Goal: Task Accomplishment & Management: Manage account settings

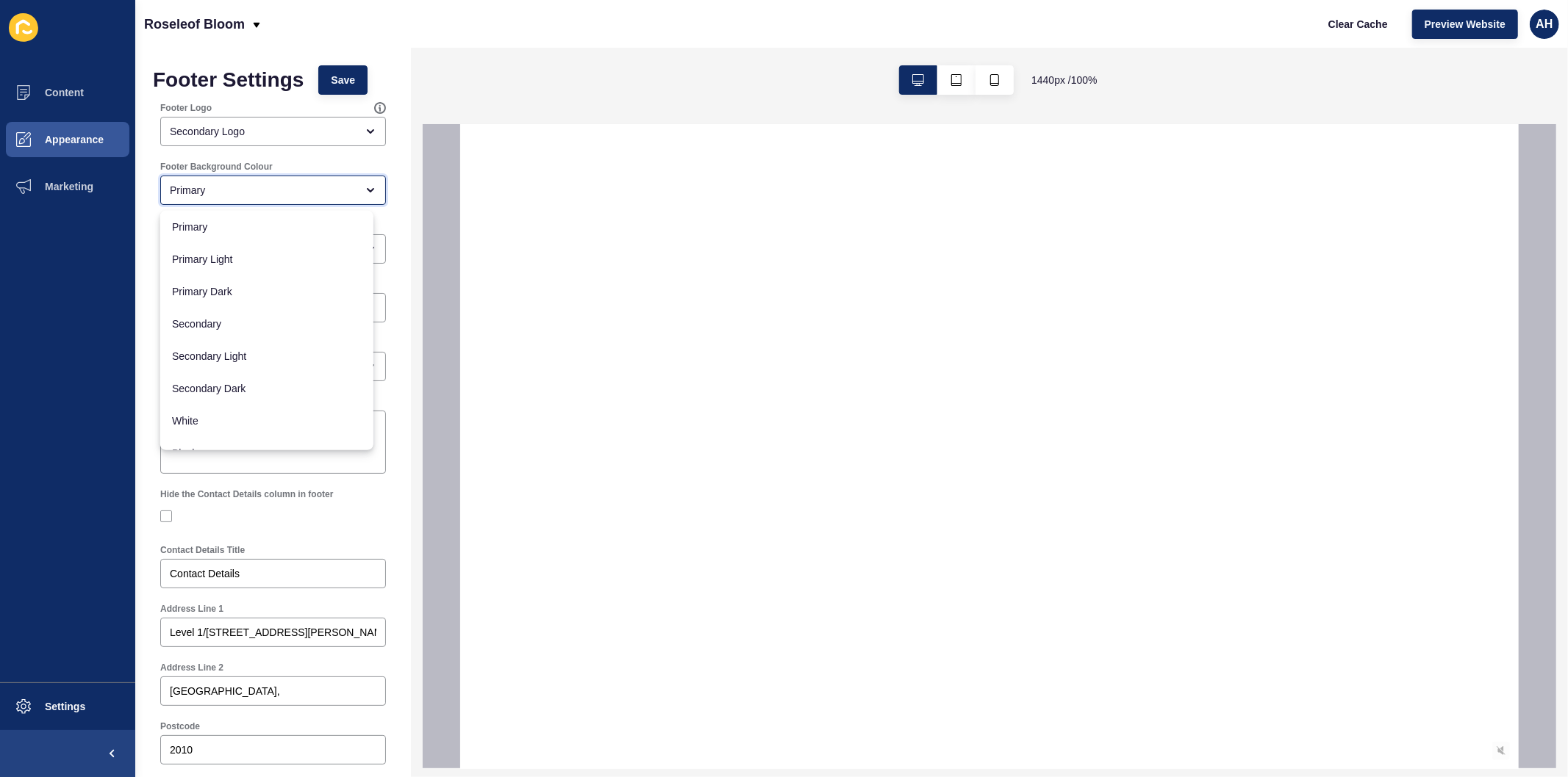
click at [233, 191] on div "Primary" at bounding box center [262, 190] width 186 height 15
click at [217, 408] on span "White" at bounding box center [266, 402] width 189 height 15
type input "White"
click at [333, 81] on span "Save" at bounding box center [343, 80] width 25 height 15
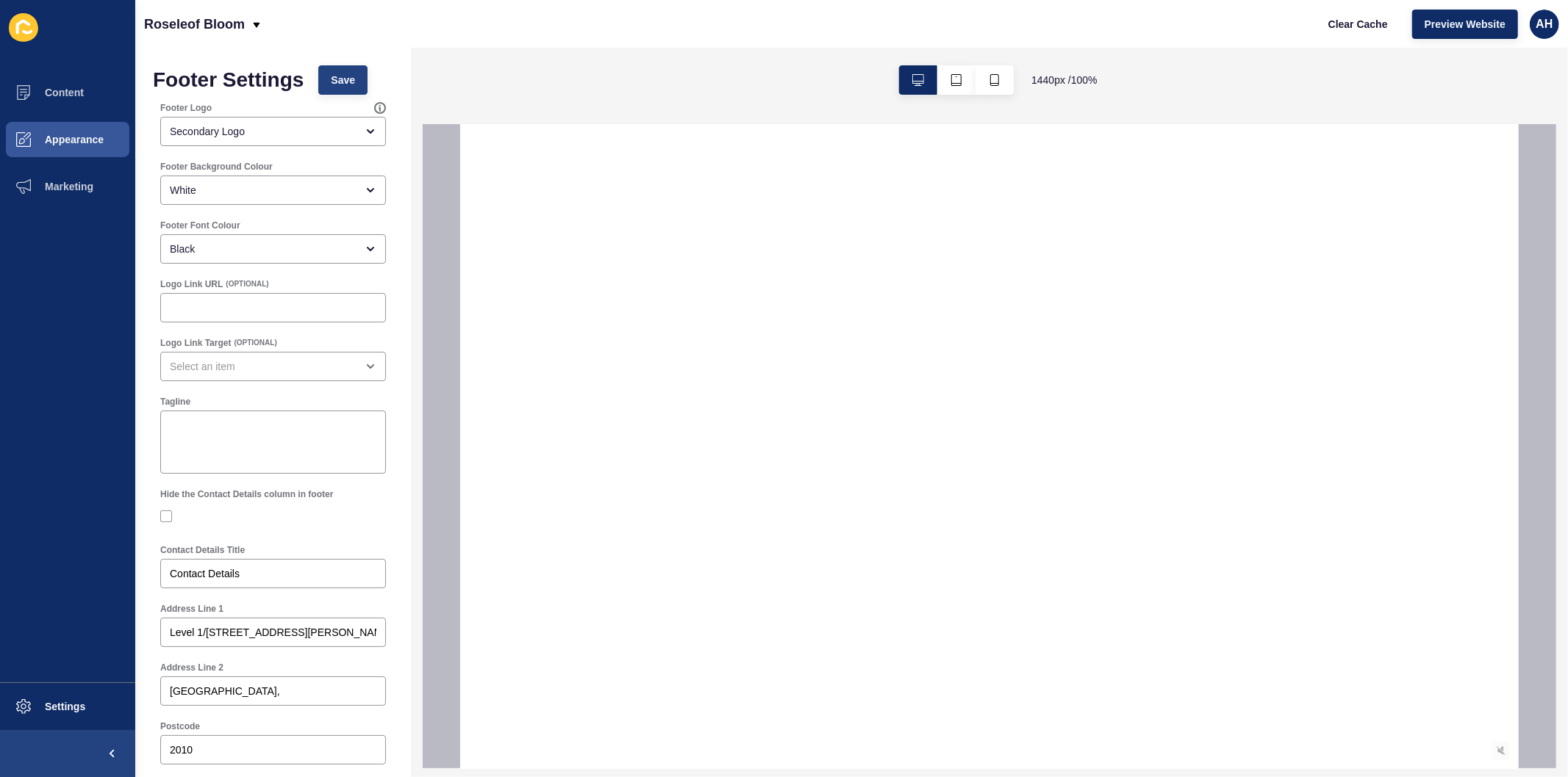
scroll to position [0, 0]
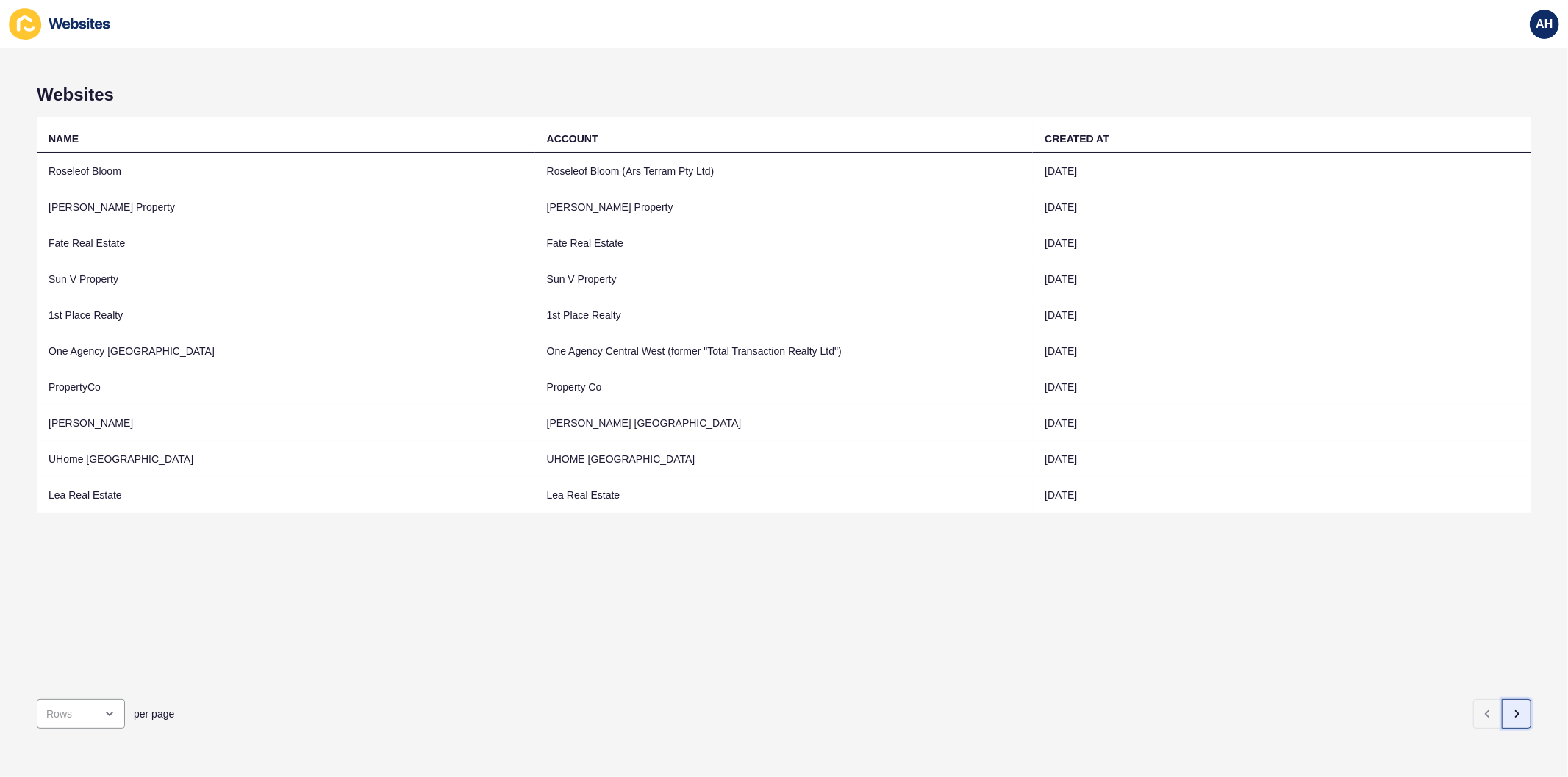
click at [1510, 708] on icon "button" at bounding box center [1516, 714] width 12 height 12
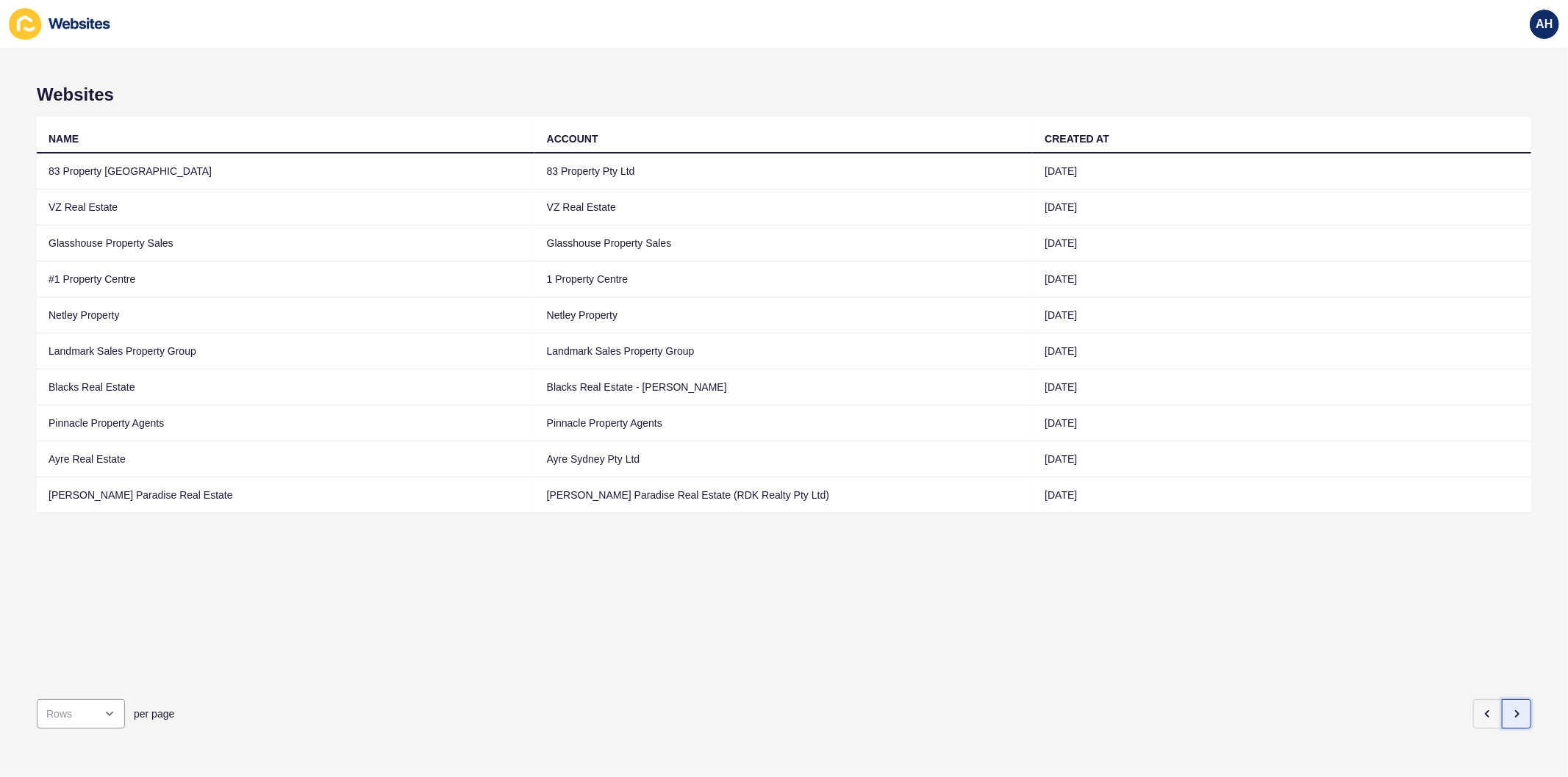
click at [1510, 708] on icon "button" at bounding box center [1516, 714] width 12 height 12
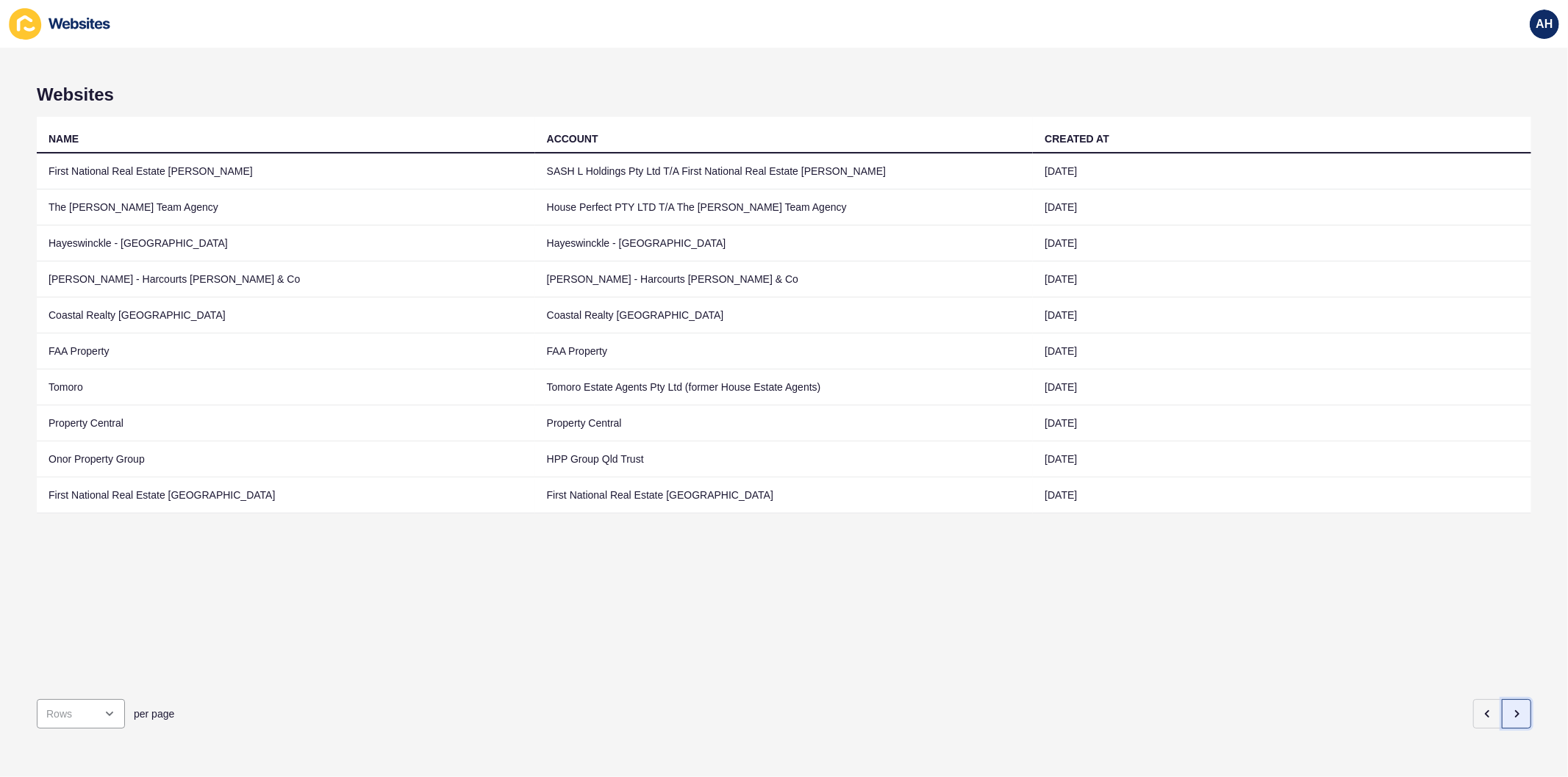
click at [1510, 708] on icon "button" at bounding box center [1516, 714] width 12 height 12
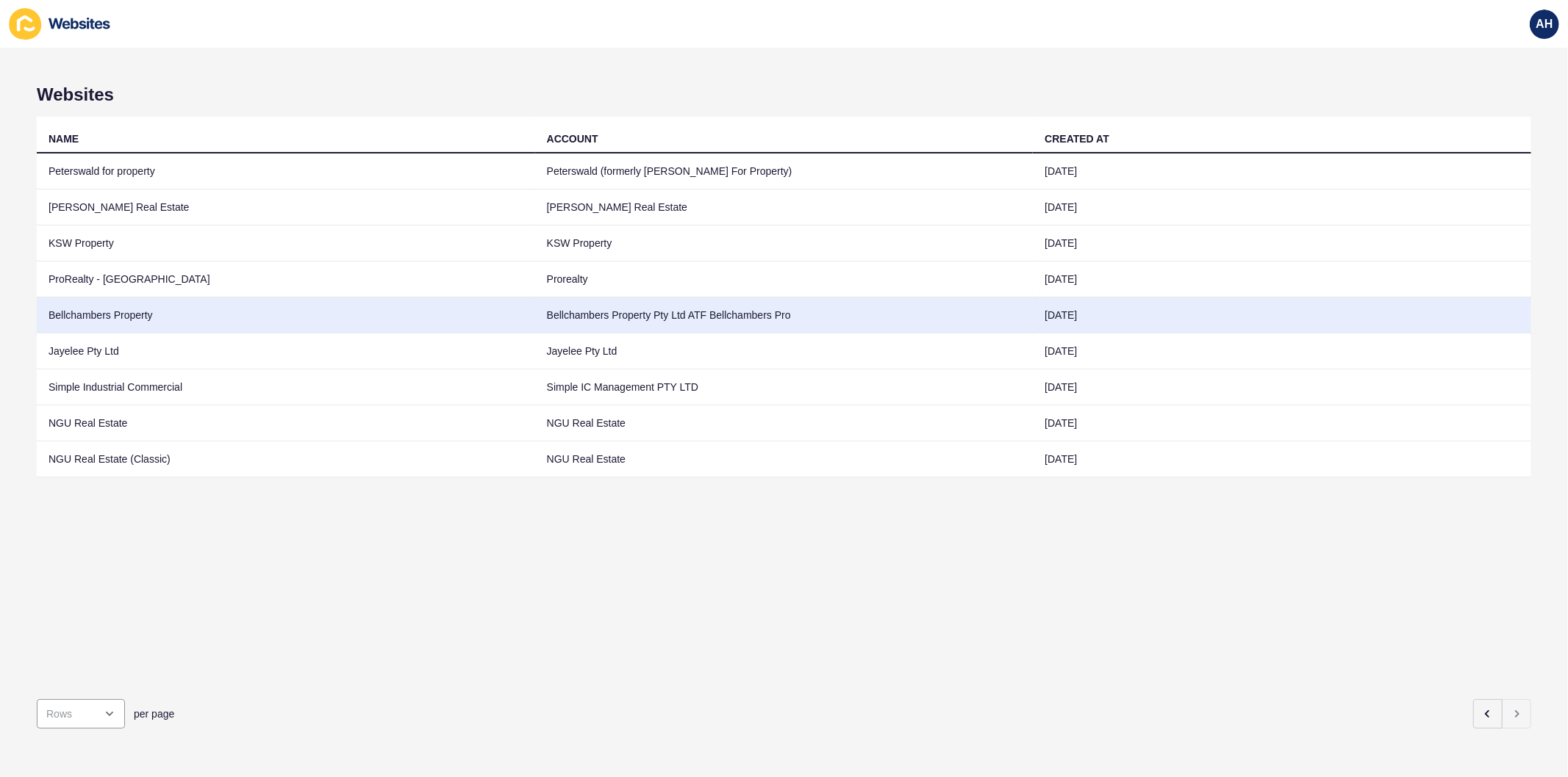
click at [535, 311] on td "Bellchambers Property Pty Ltd ATF Bellchambers Pro" at bounding box center [784, 316] width 499 height 36
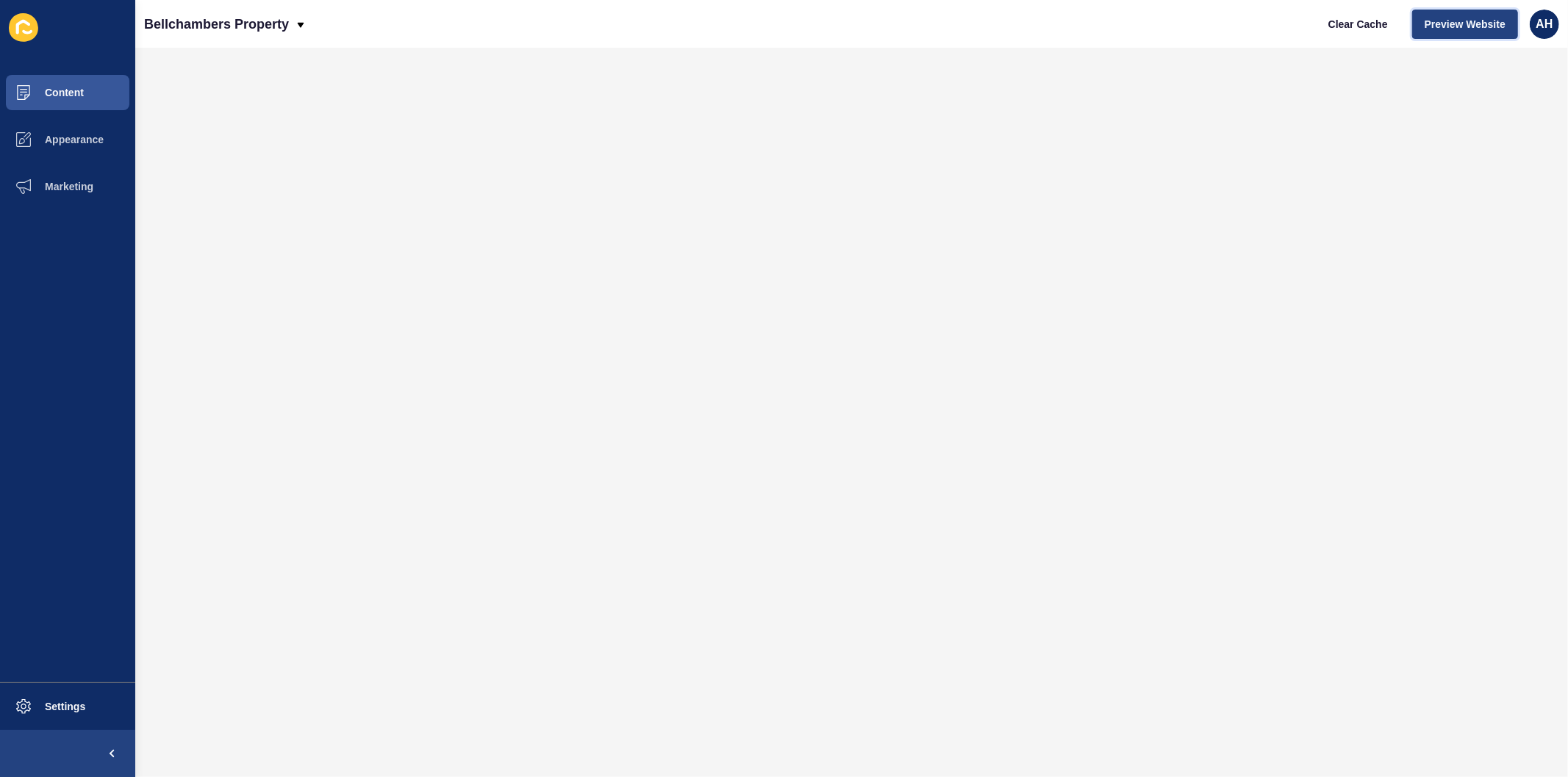
click at [1463, 24] on span "Preview Website" at bounding box center [1465, 25] width 81 height 15
click at [66, 97] on span "Content" at bounding box center [41, 93] width 86 height 12
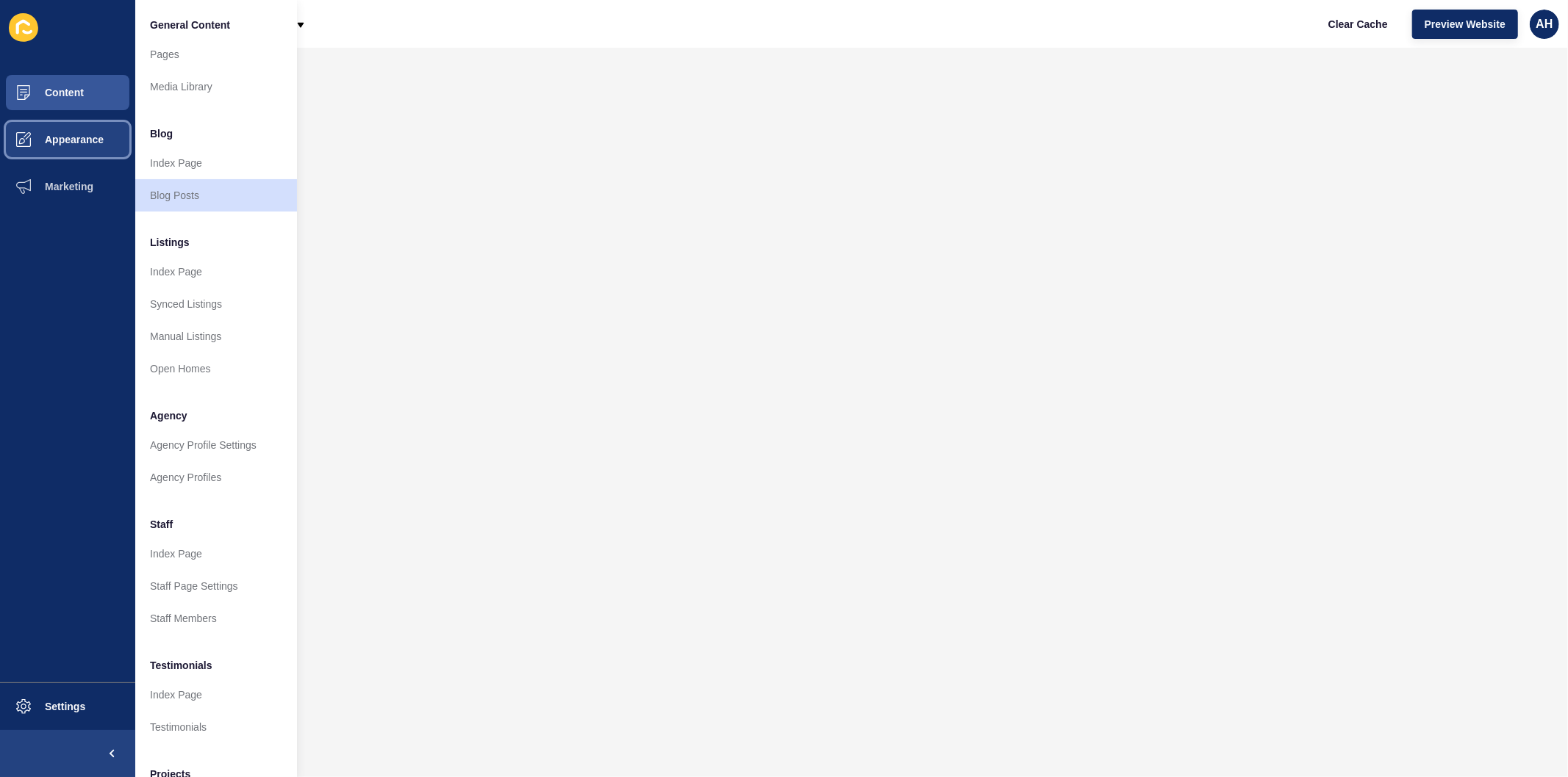
click at [53, 134] on span "Appearance" at bounding box center [51, 140] width 106 height 12
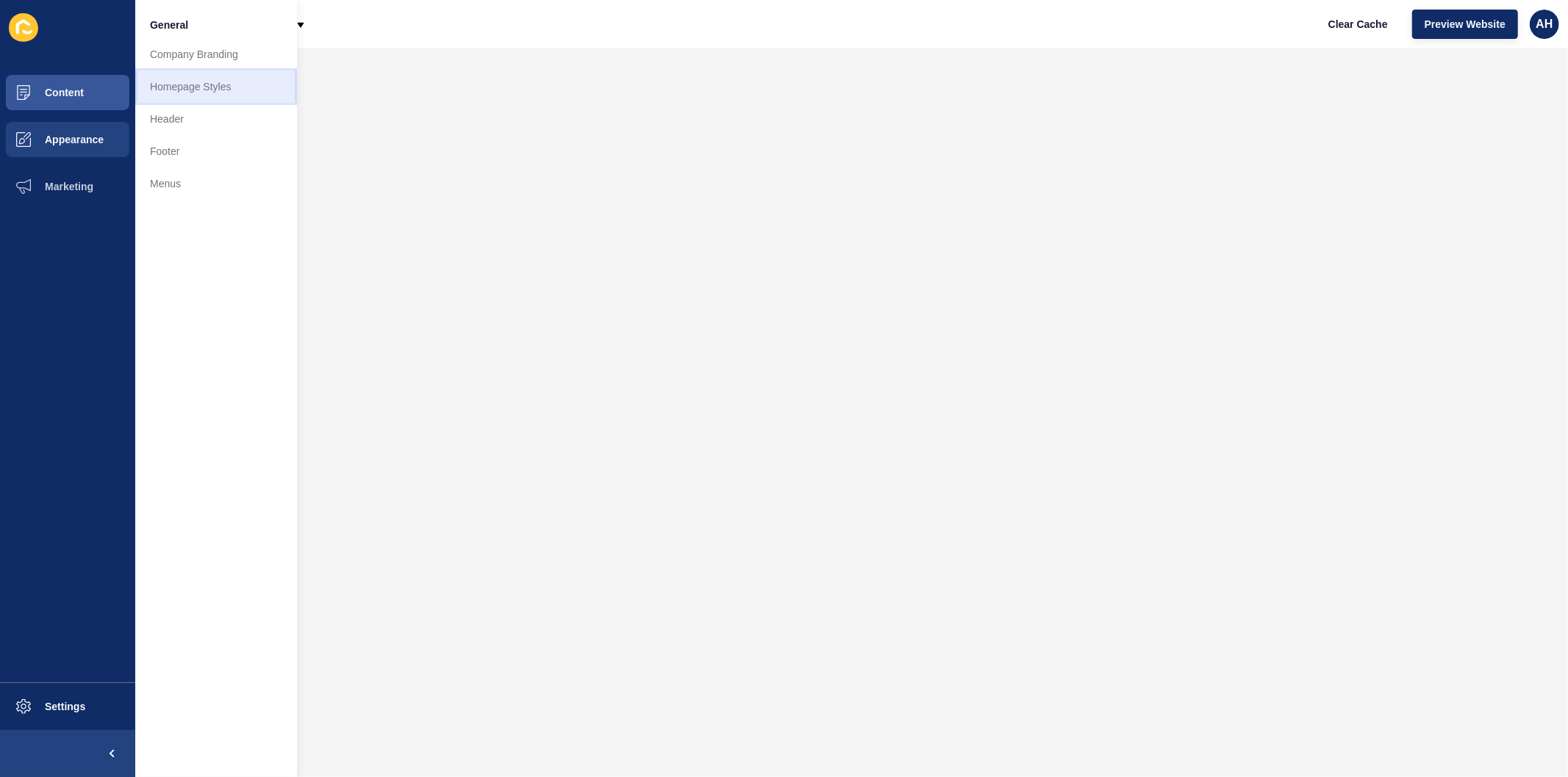
click at [204, 82] on link "Homepage Styles" at bounding box center [216, 87] width 162 height 33
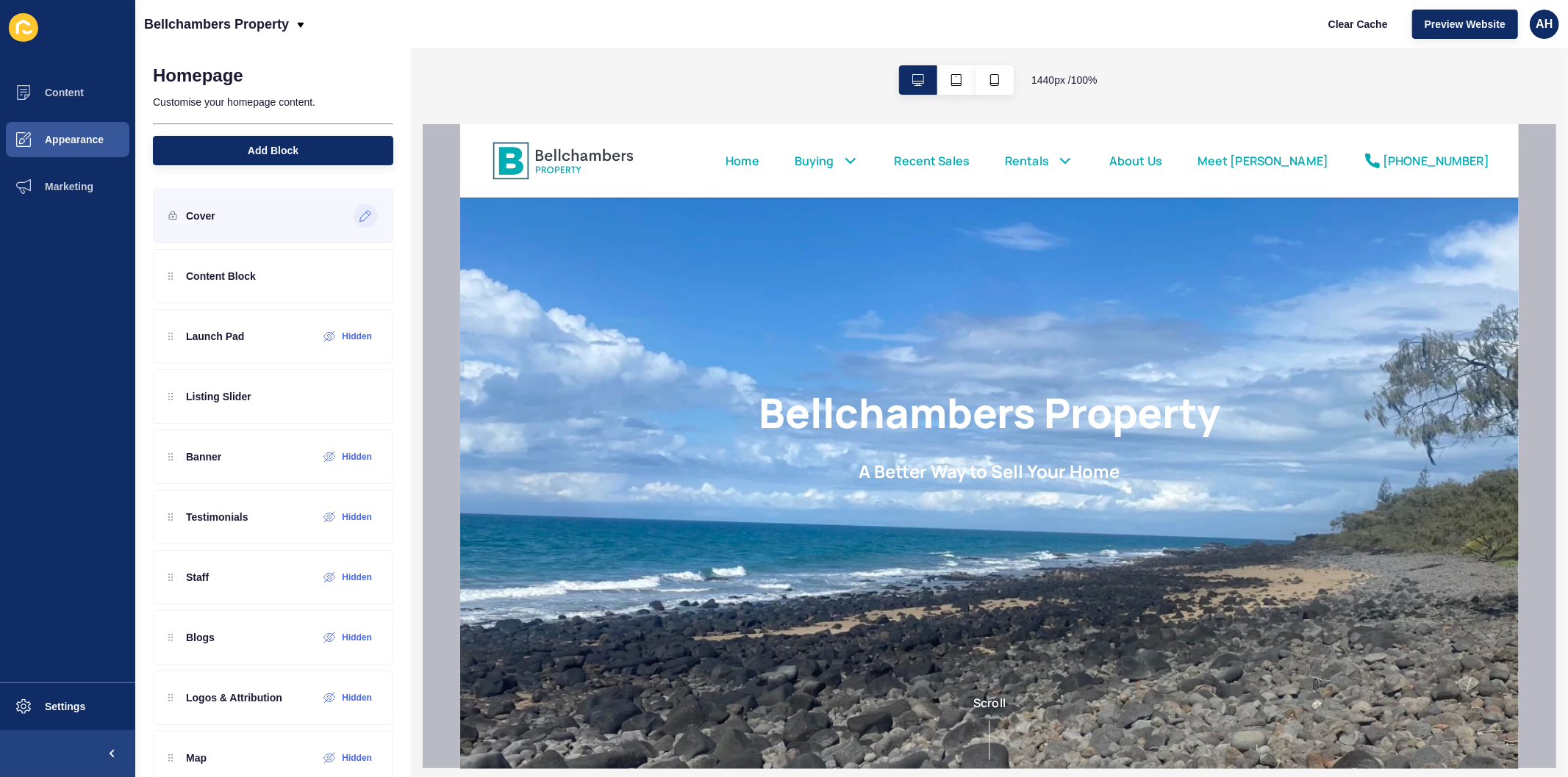
click at [360, 218] on icon at bounding box center [366, 216] width 11 height 11
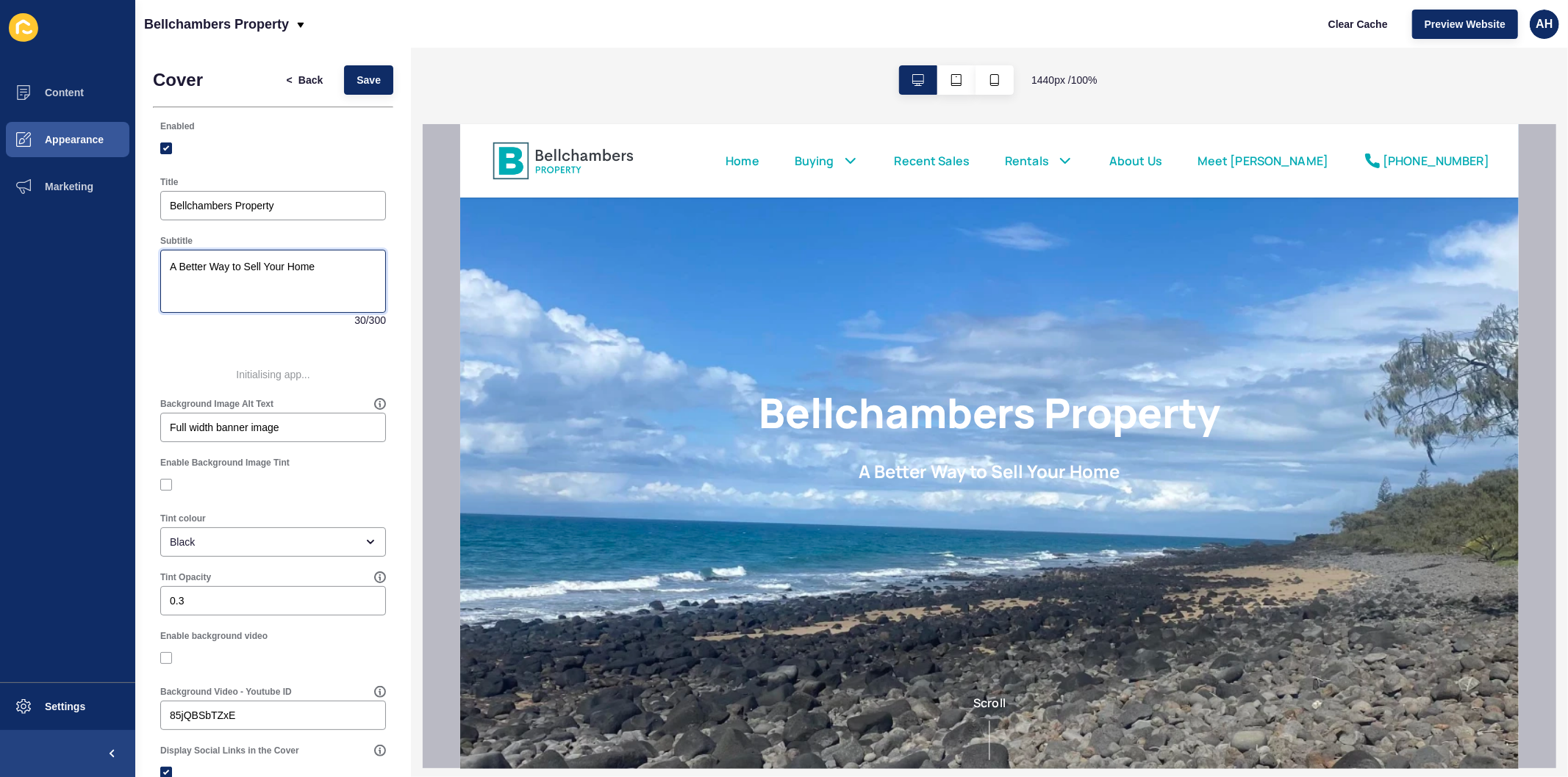
click at [346, 270] on textarea "A Better Way to Sell Your Home" at bounding box center [273, 281] width 221 height 59
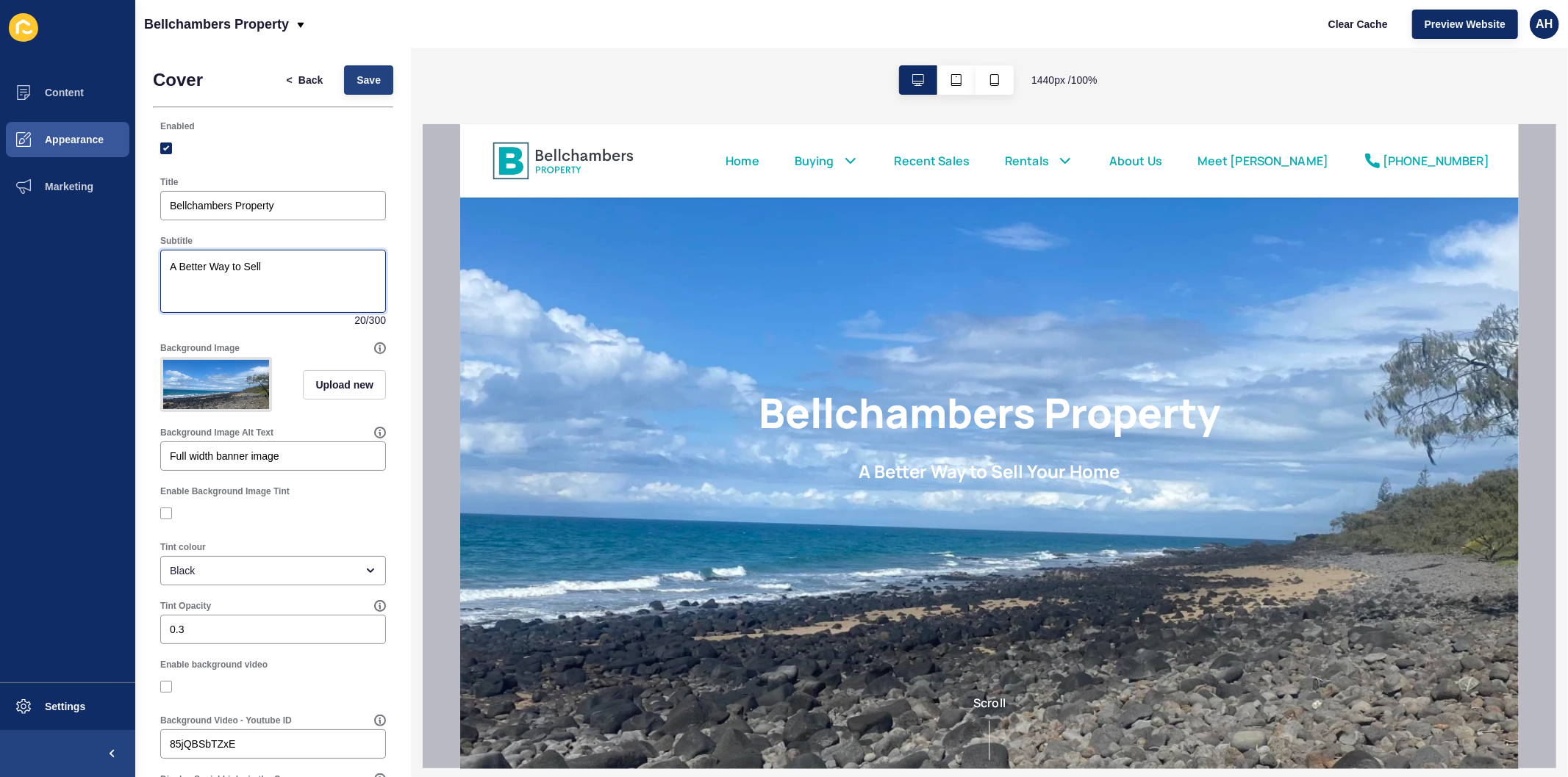
type textarea "A Better Way to Sell"
click at [357, 78] on span "Save" at bounding box center [369, 80] width 25 height 15
click at [68, 97] on span "Content" at bounding box center [41, 93] width 86 height 12
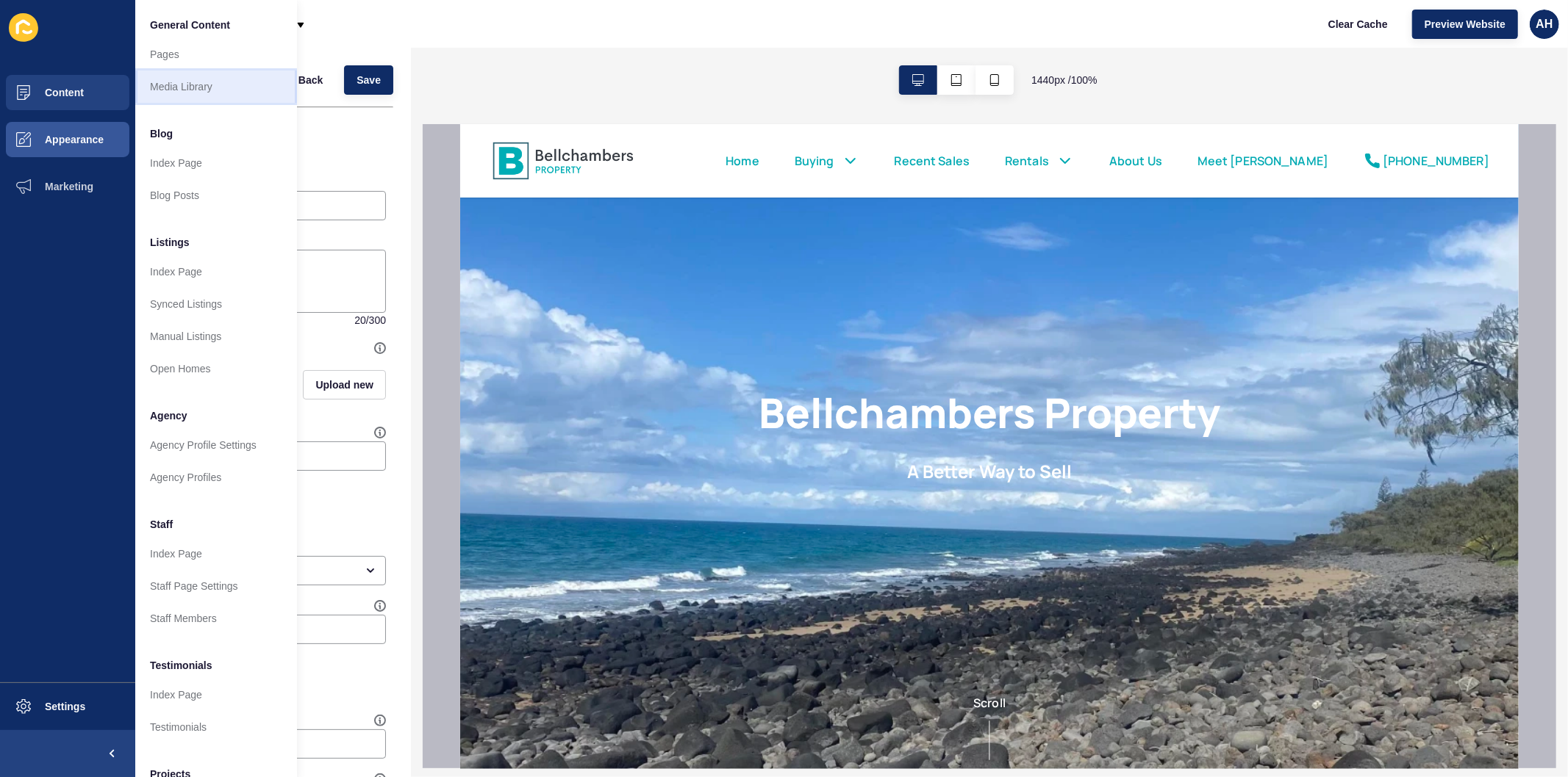
click at [213, 92] on link "Media Library" at bounding box center [216, 87] width 162 height 33
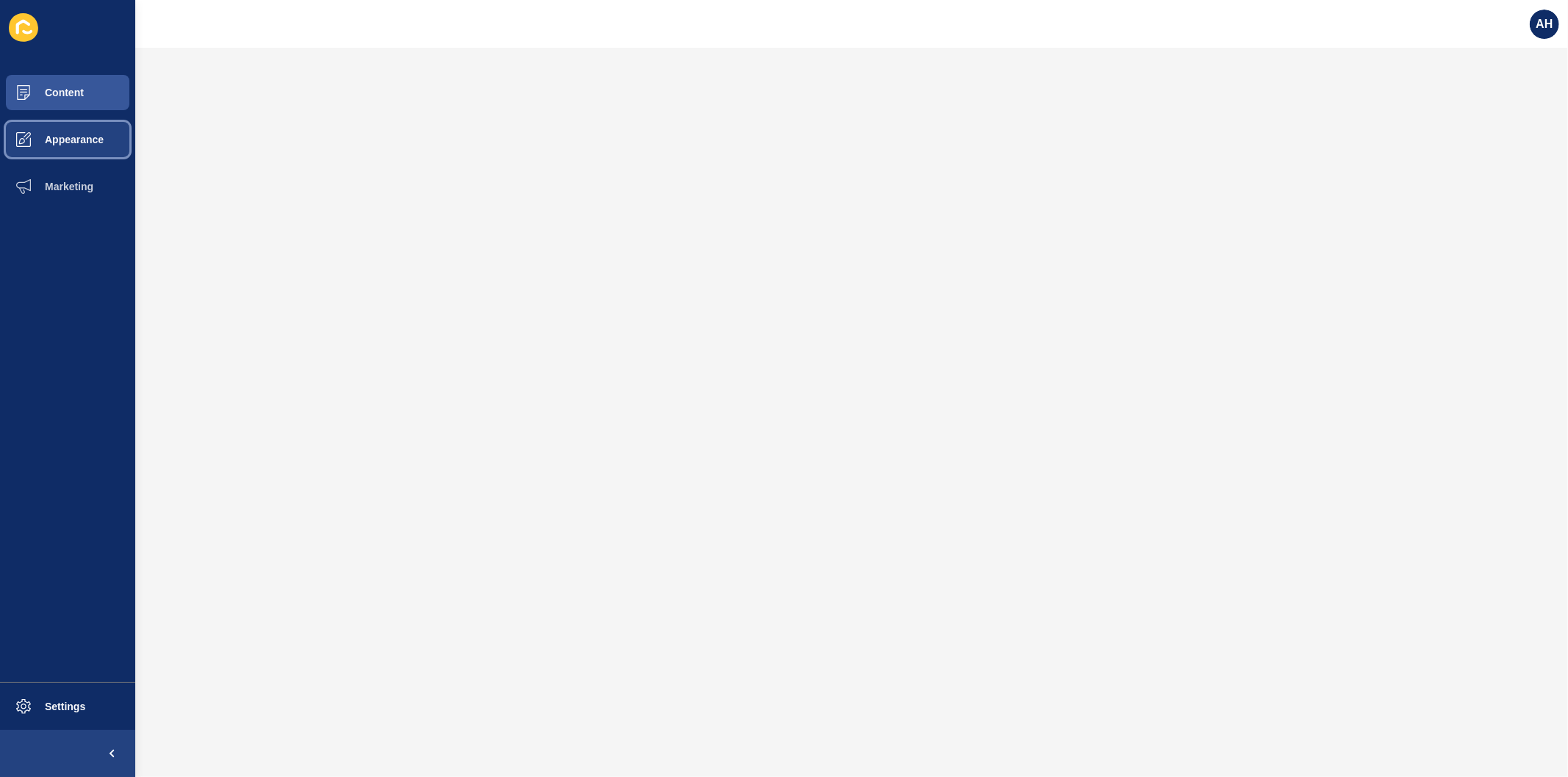
click at [82, 136] on span "Appearance" at bounding box center [51, 140] width 106 height 12
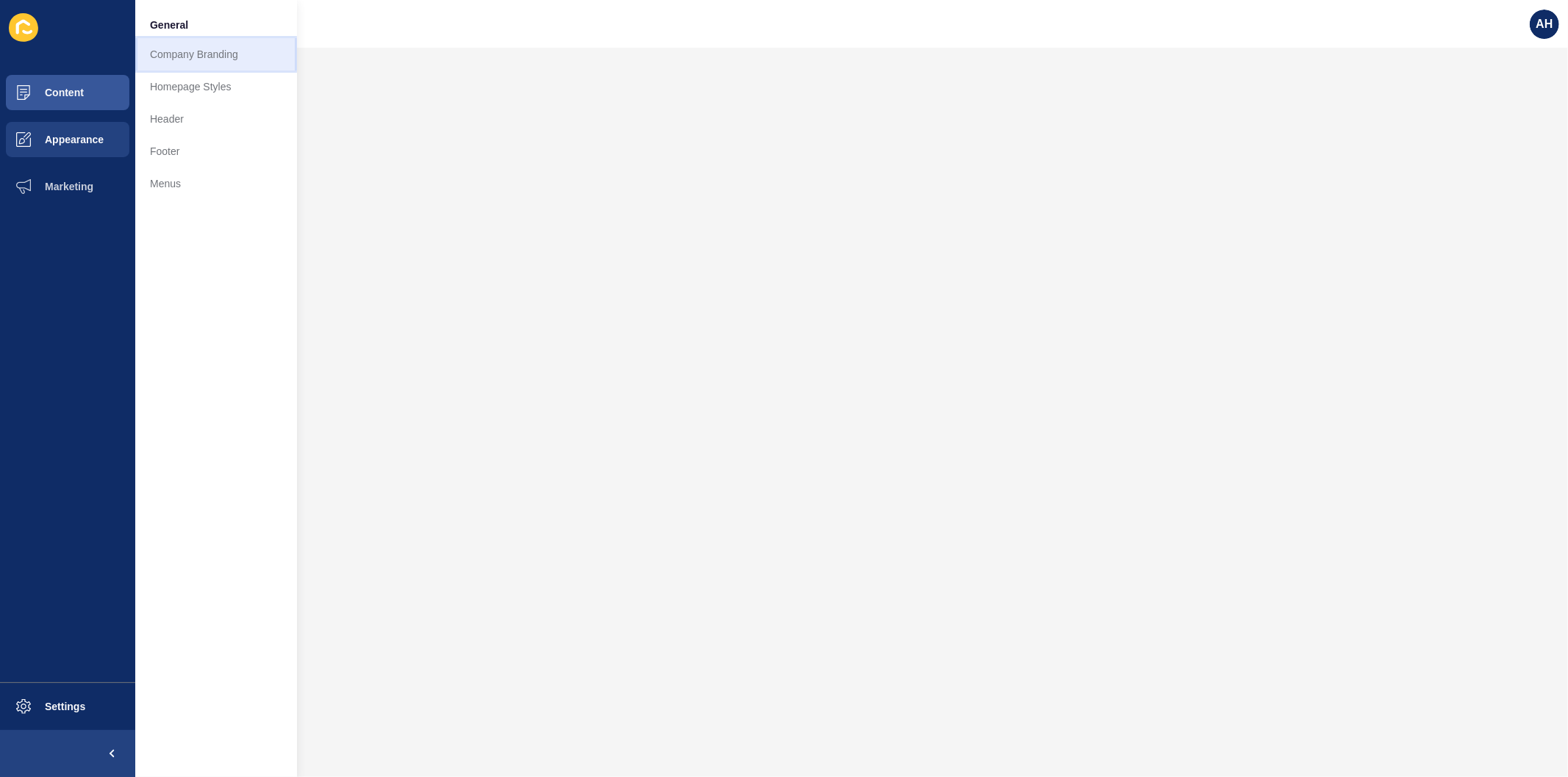
click at [196, 59] on link "Company Branding" at bounding box center [216, 54] width 162 height 33
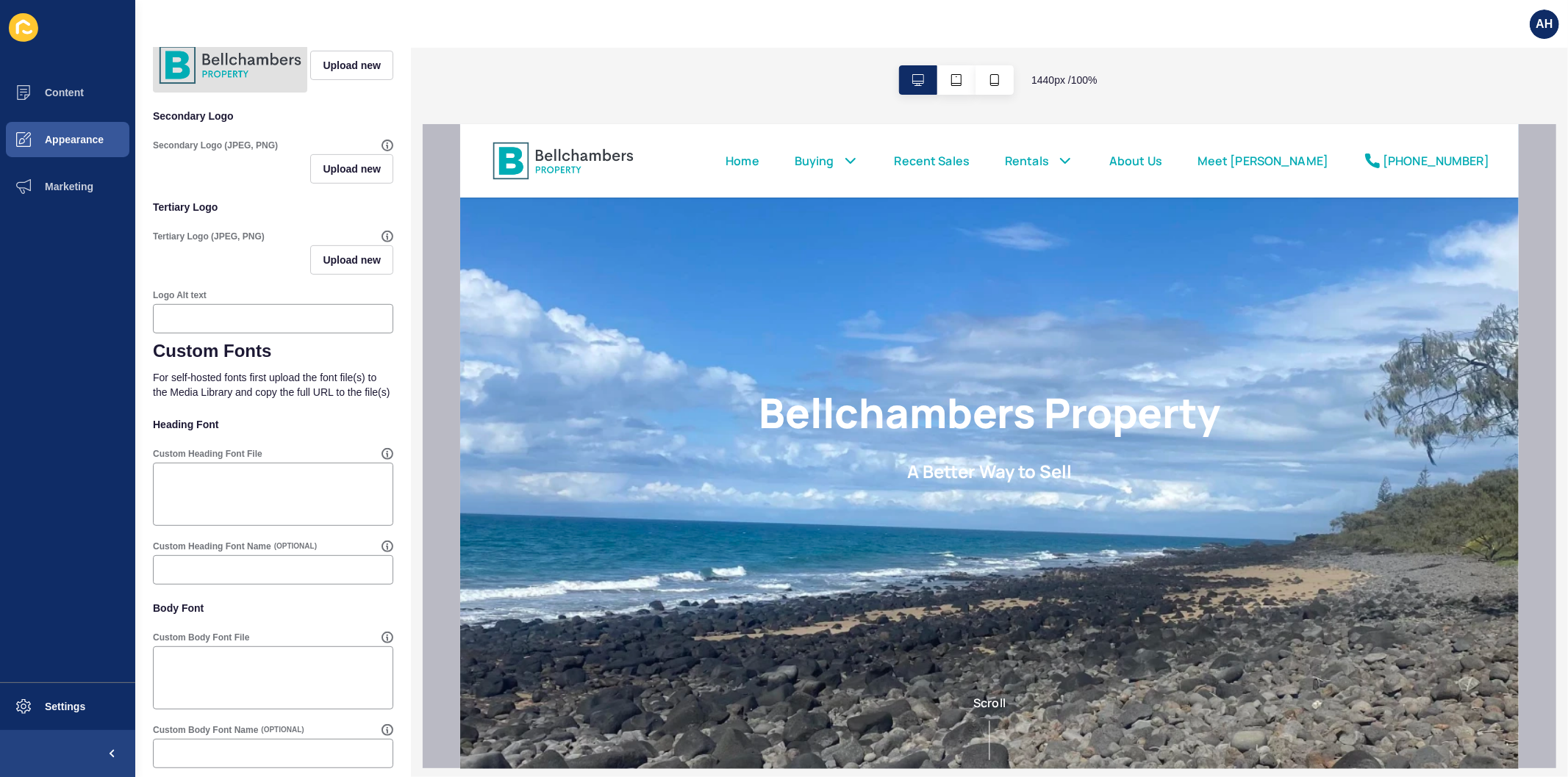
scroll to position [449, 0]
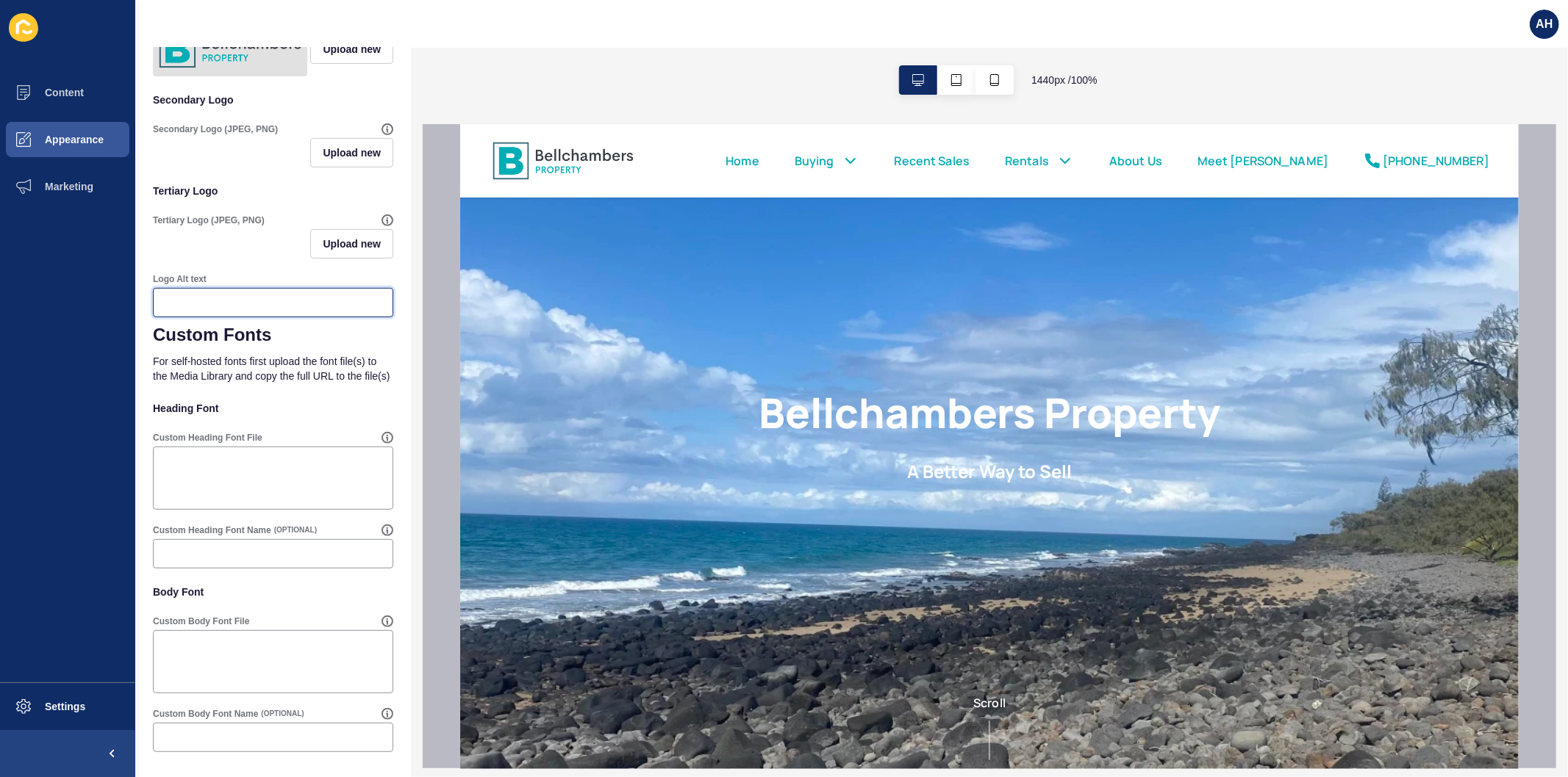
click at [208, 296] on input "Logo Alt text" at bounding box center [273, 303] width 221 height 15
drag, startPoint x: 236, startPoint y: 288, endPoint x: 134, endPoint y: 277, distance: 102.6
click at [134, 277] on div "Content Appearance Marketing Settings AH Company Branding Save Customise your S…" at bounding box center [784, 388] width 1568 height 777
type input "Bellchambers Property Logo"
click at [275, 473] on textarea "Custom Heading Font File" at bounding box center [273, 478] width 236 height 59
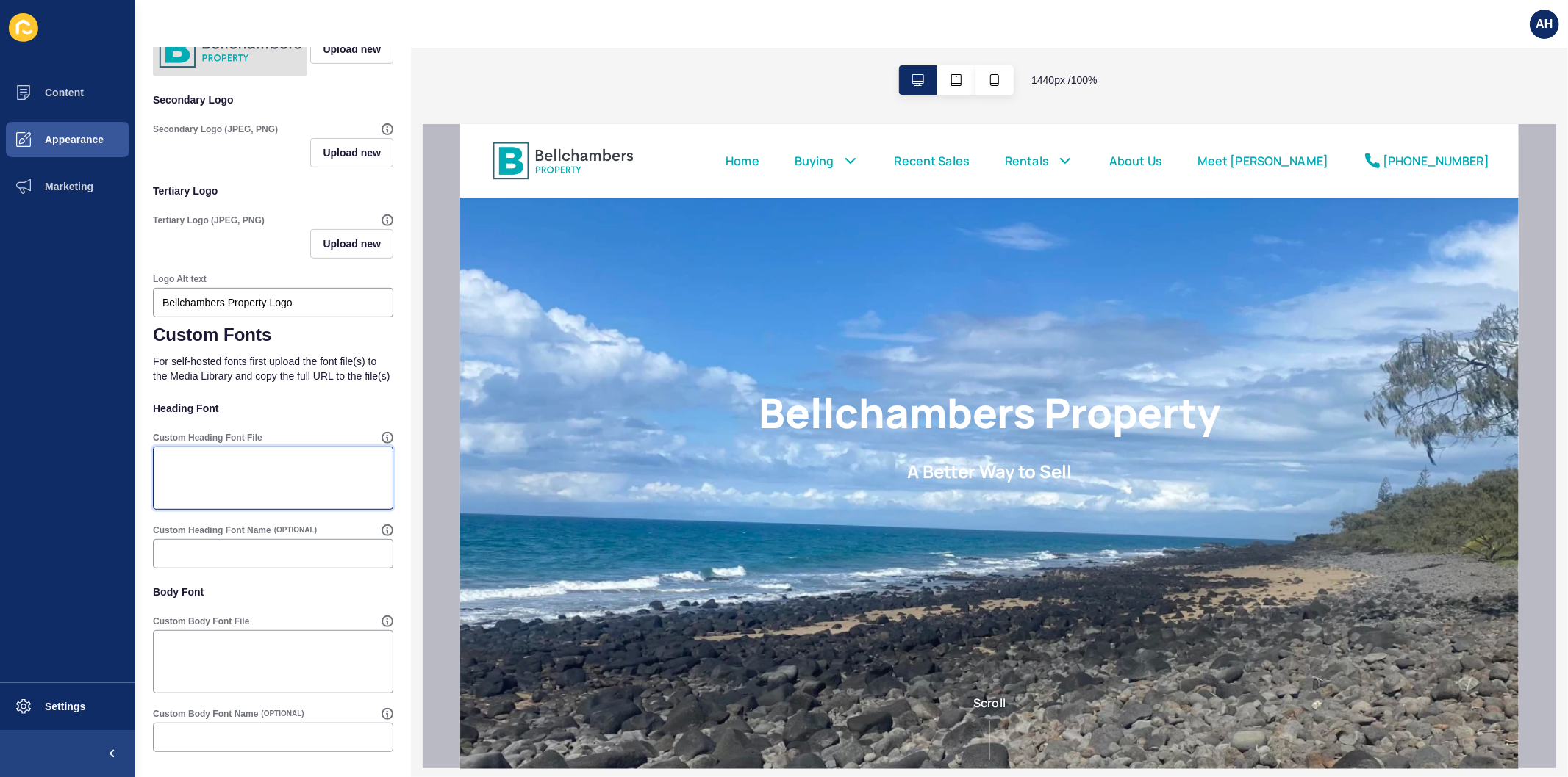
paste textarea "[URL][DOMAIN_NAME]"
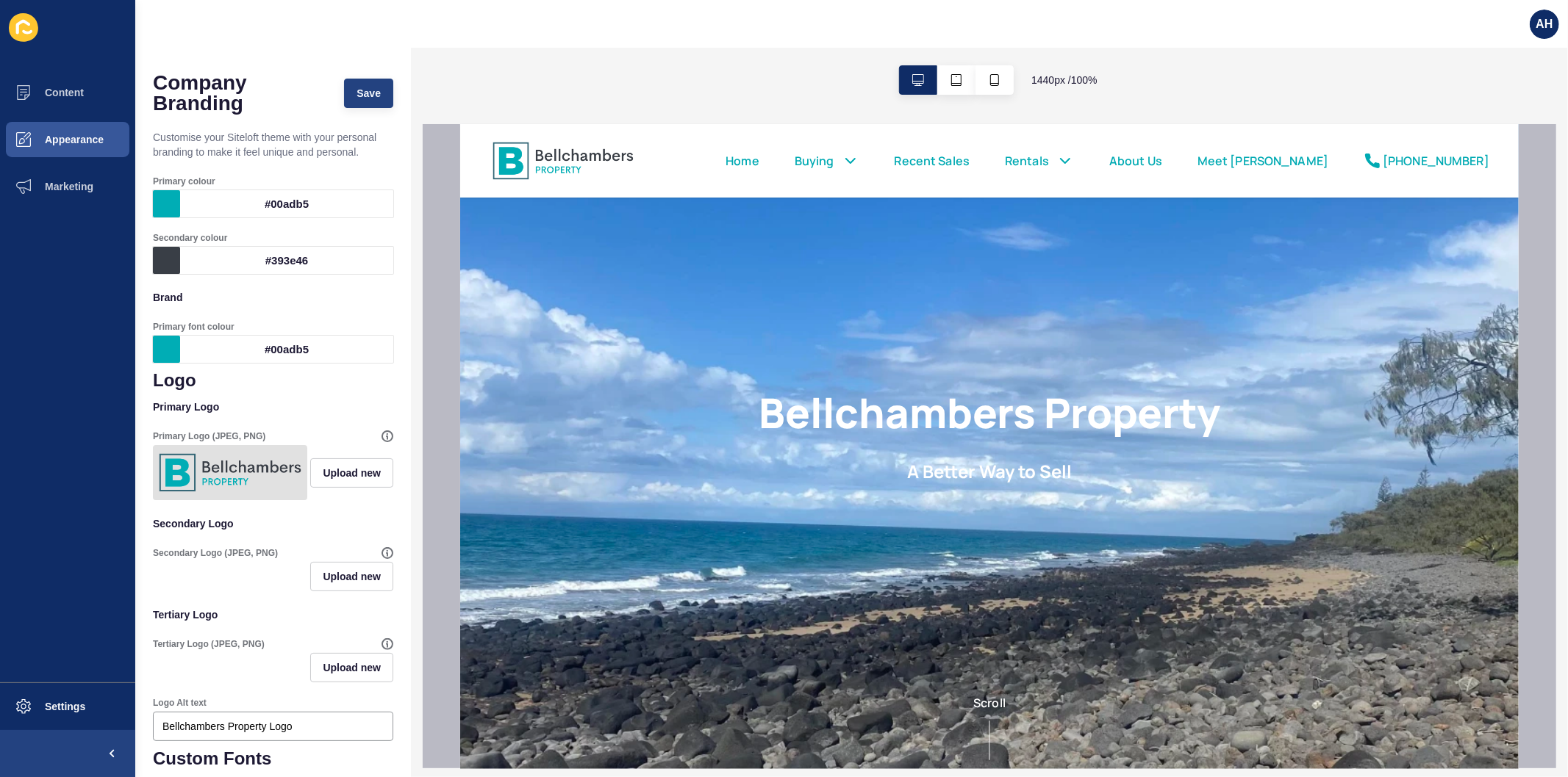
type textarea "[URL][DOMAIN_NAME]"
click at [357, 97] on span "Save" at bounding box center [369, 94] width 25 height 15
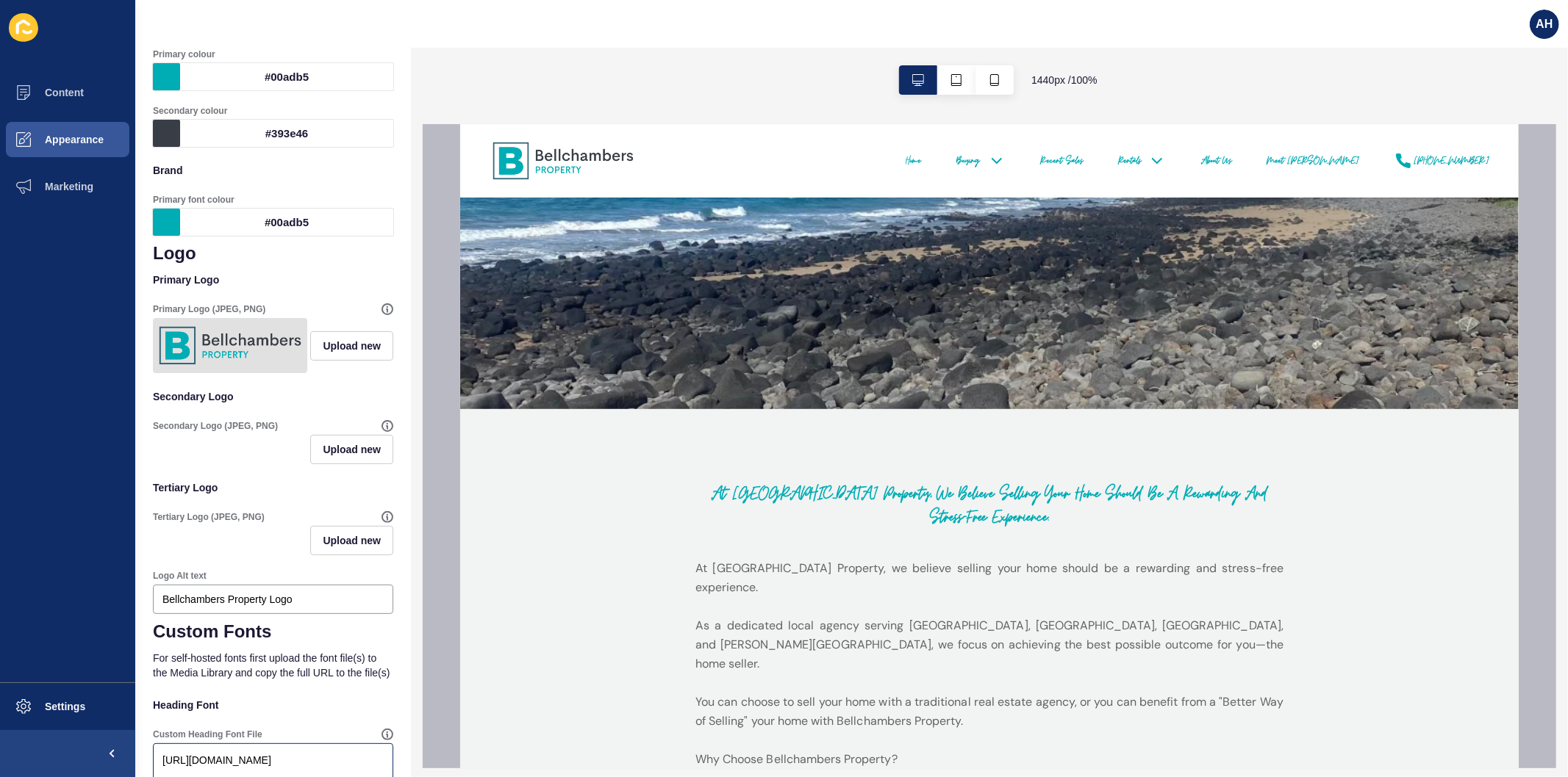
scroll to position [408, 0]
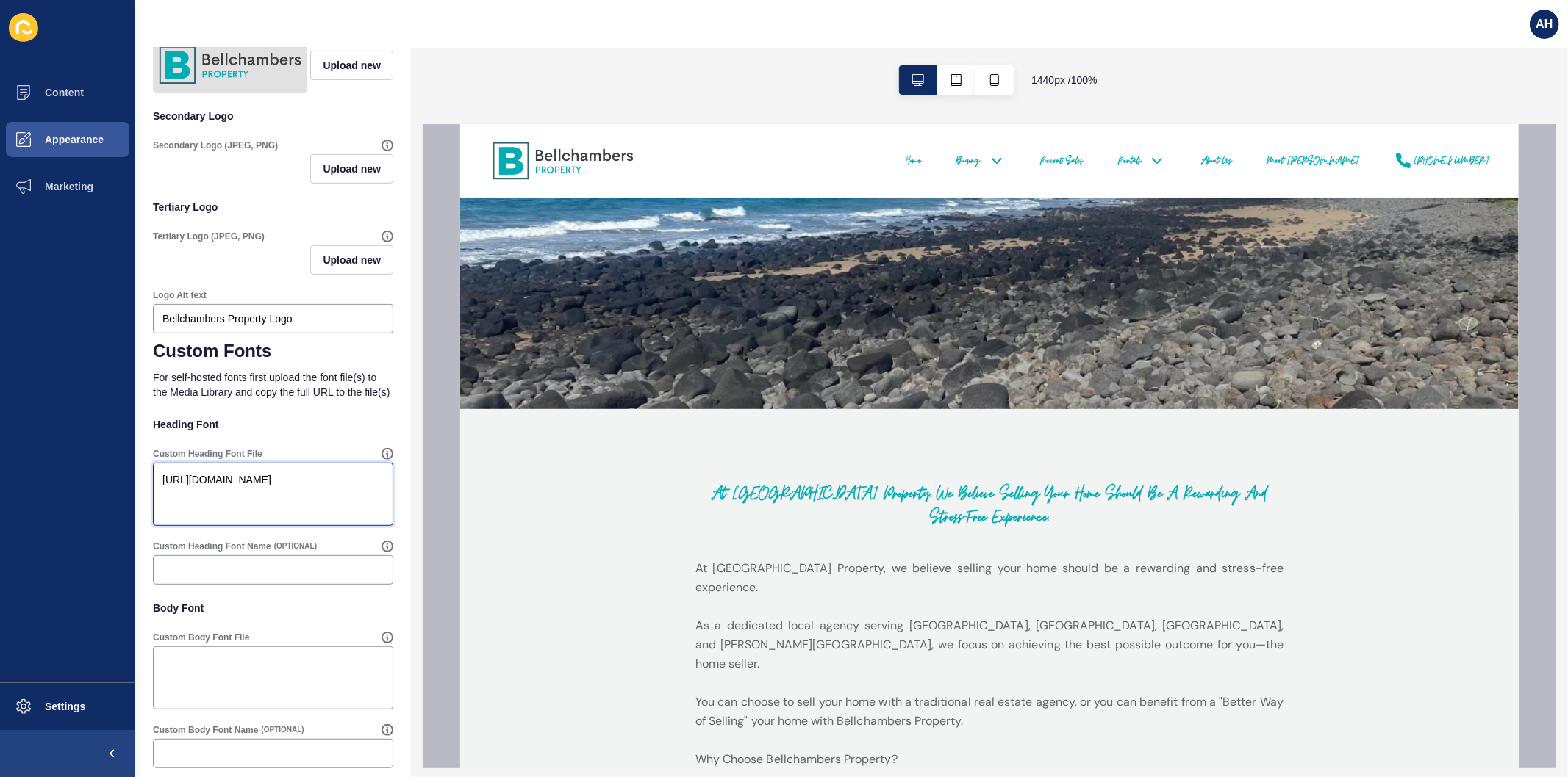
click at [237, 518] on textarea "[URL][DOMAIN_NAME]" at bounding box center [273, 494] width 236 height 59
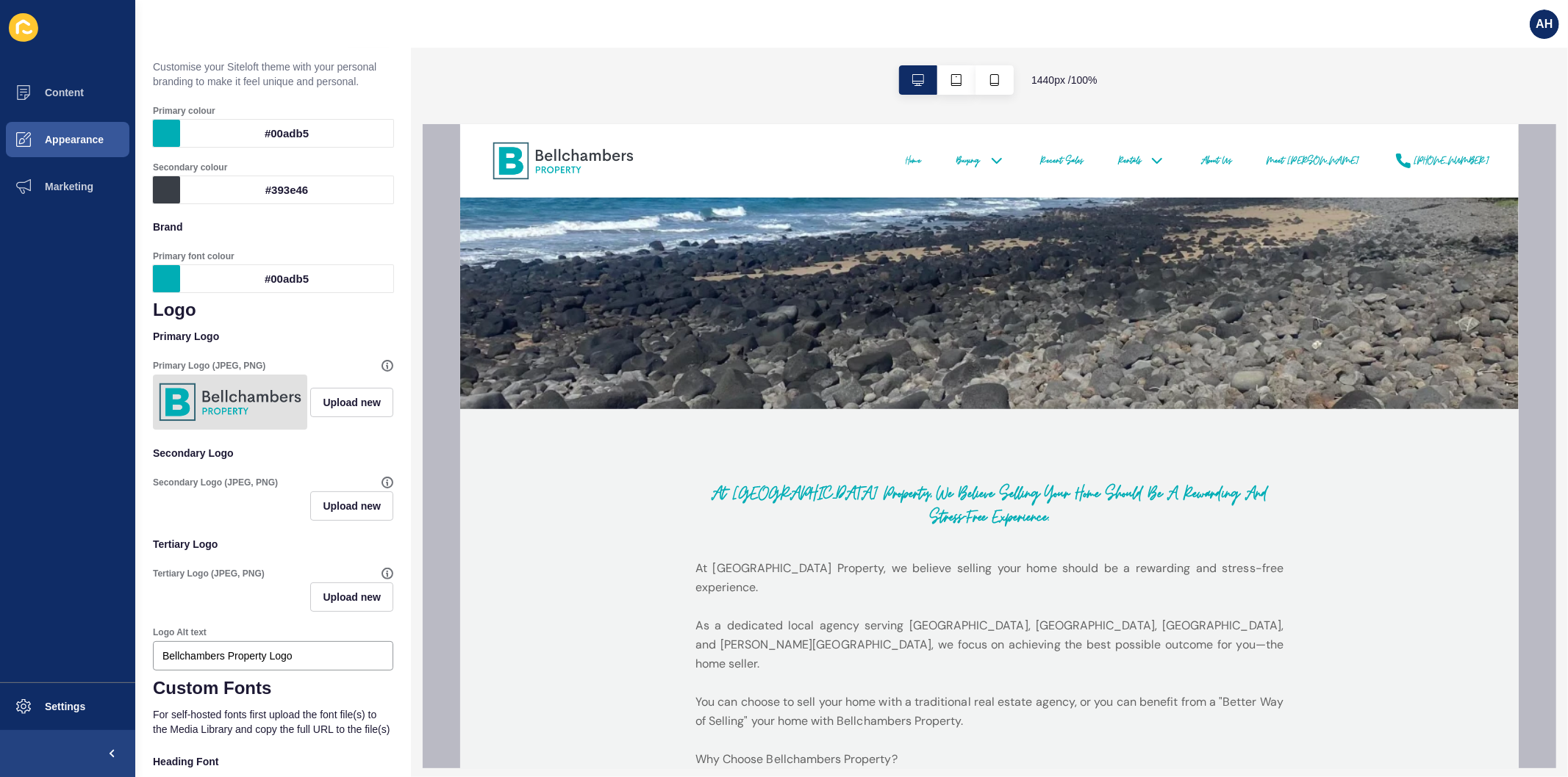
scroll to position [0, 0]
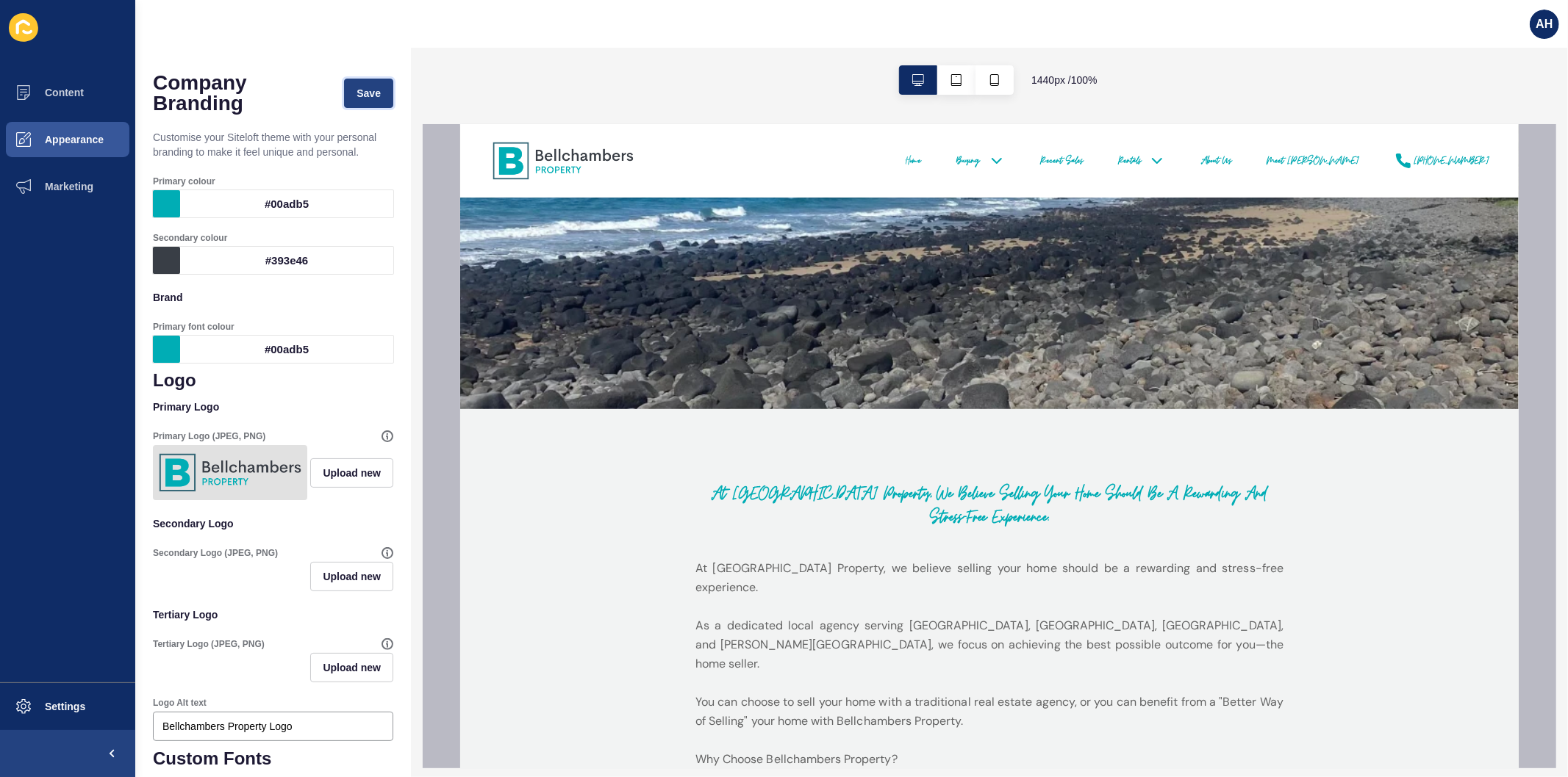
click at [357, 103] on button "Save" at bounding box center [369, 94] width 49 height 30
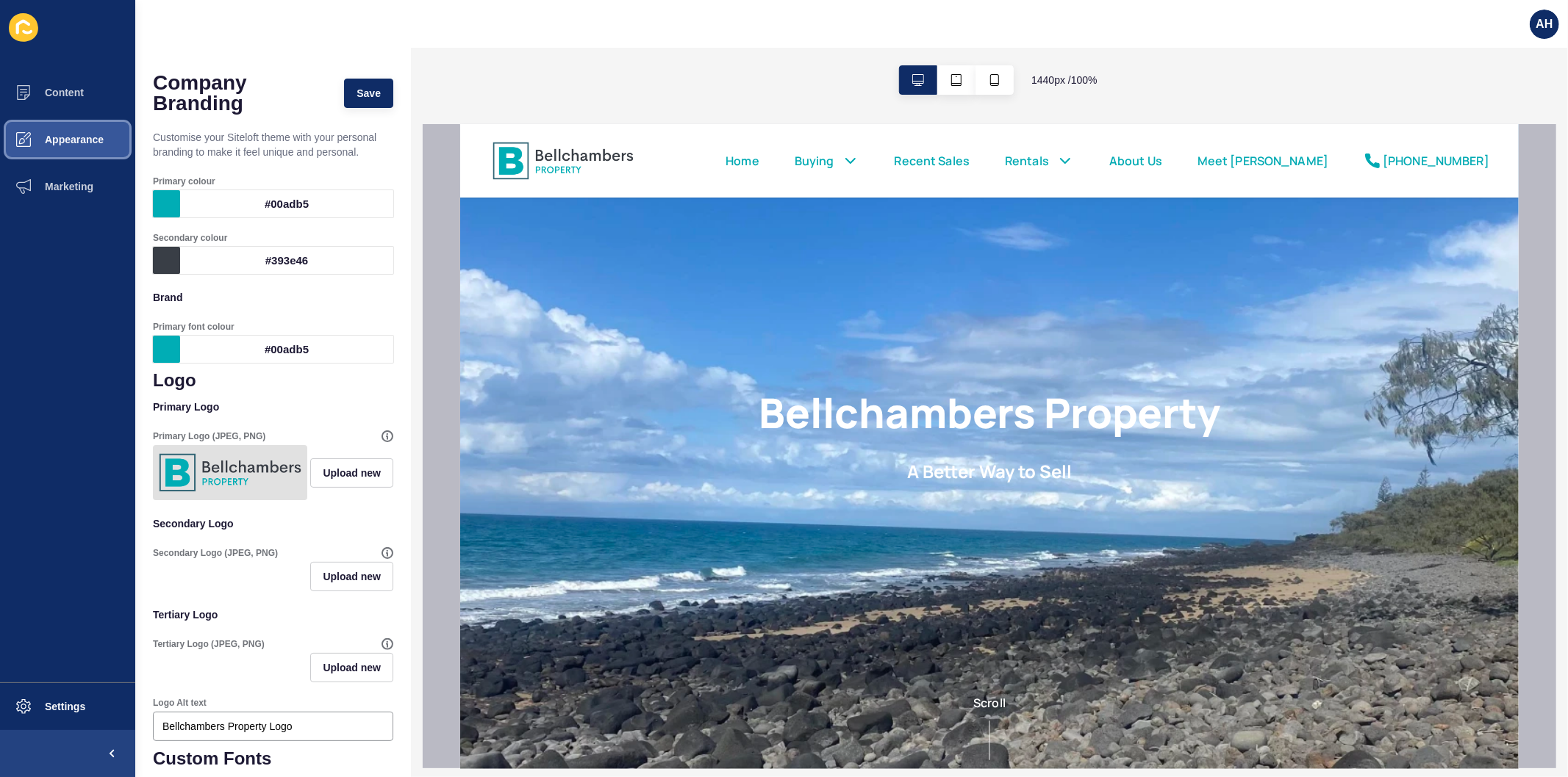
click at [85, 137] on span "Appearance" at bounding box center [51, 140] width 106 height 12
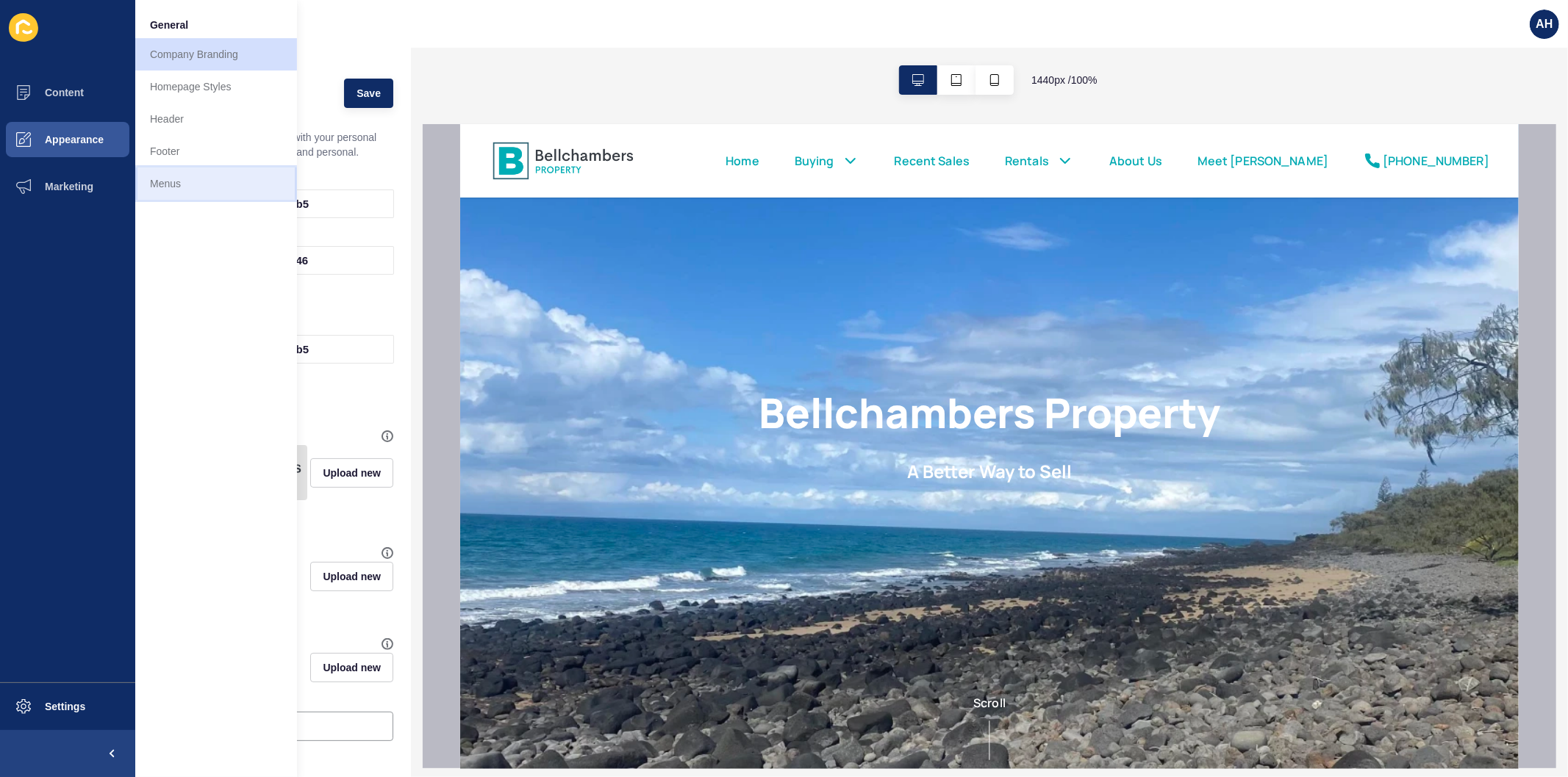
click at [162, 192] on link "Menus" at bounding box center [216, 184] width 162 height 33
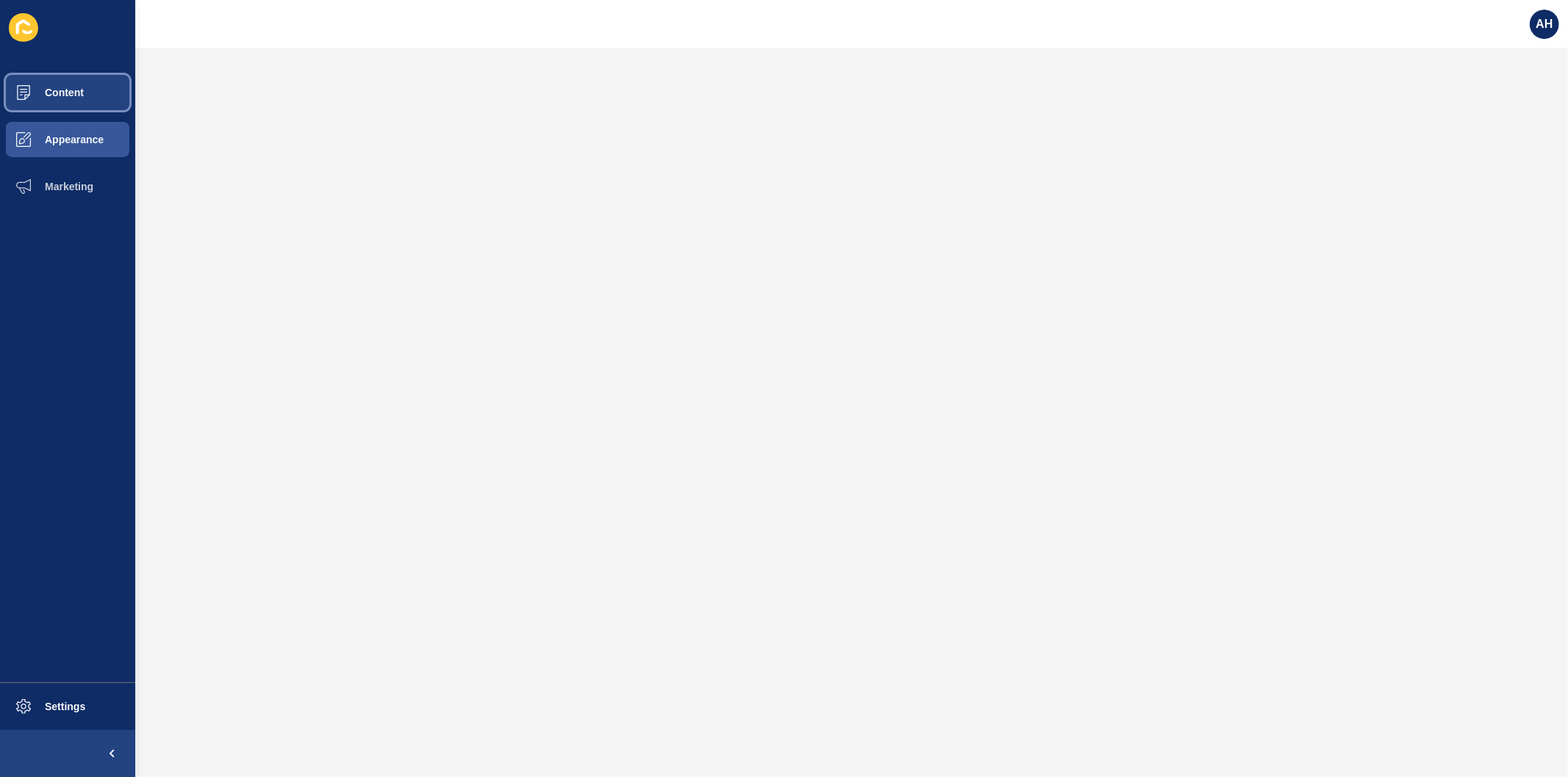
click at [72, 87] on span "Content" at bounding box center [41, 93] width 86 height 12
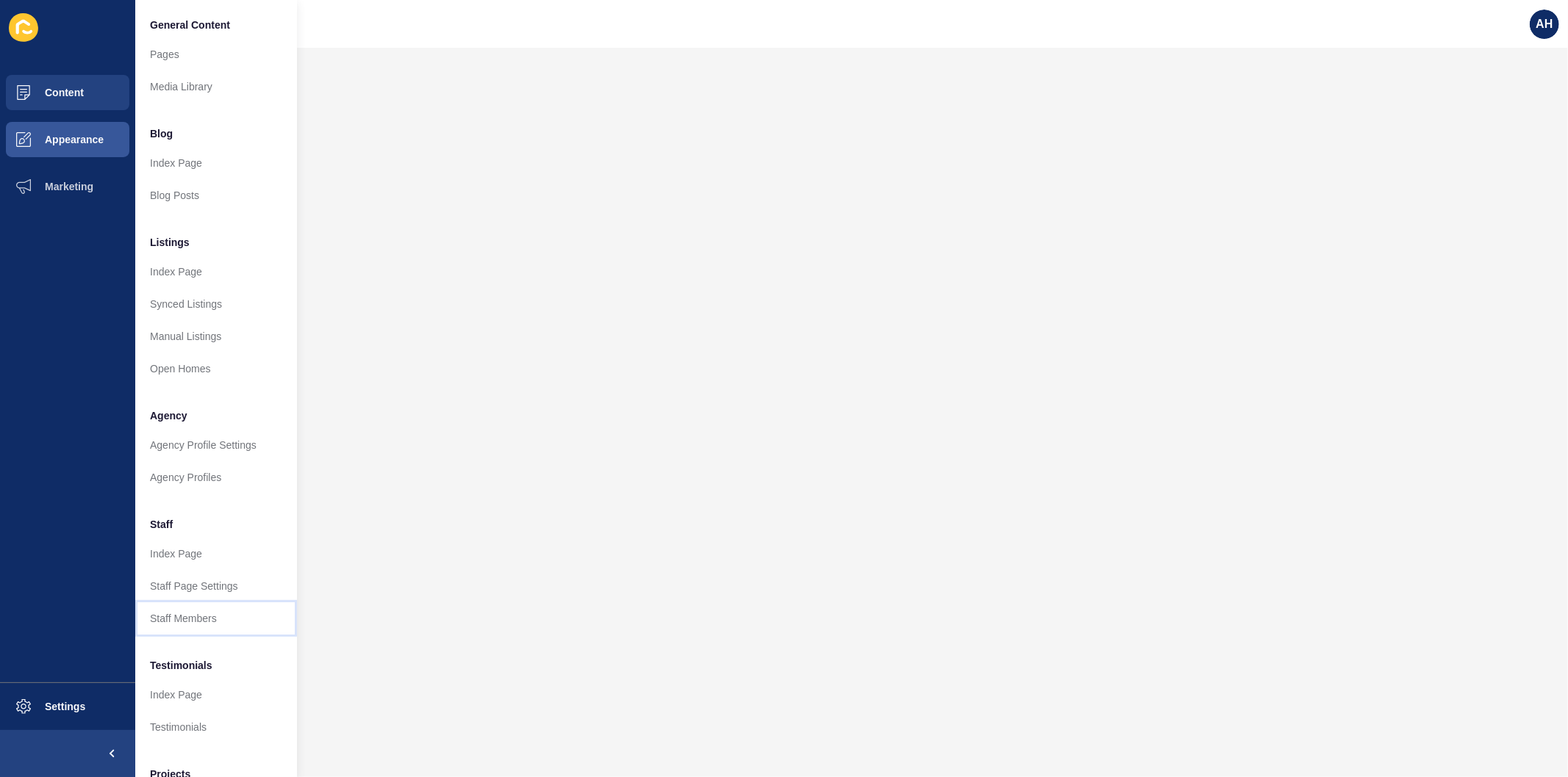
click at [196, 602] on link "Staff Members" at bounding box center [216, 619] width 162 height 33
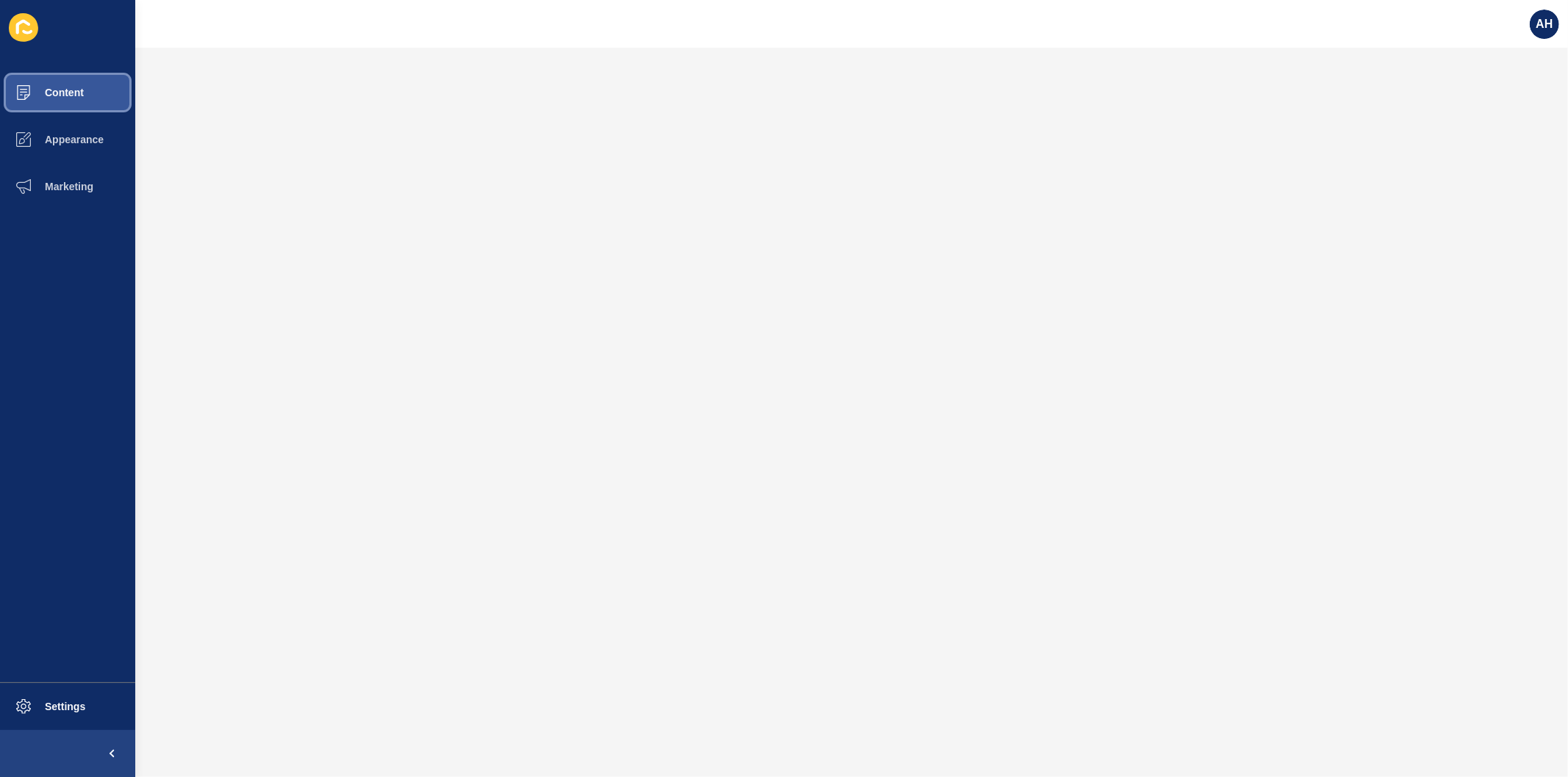
click at [75, 87] on span "Content" at bounding box center [41, 93] width 86 height 12
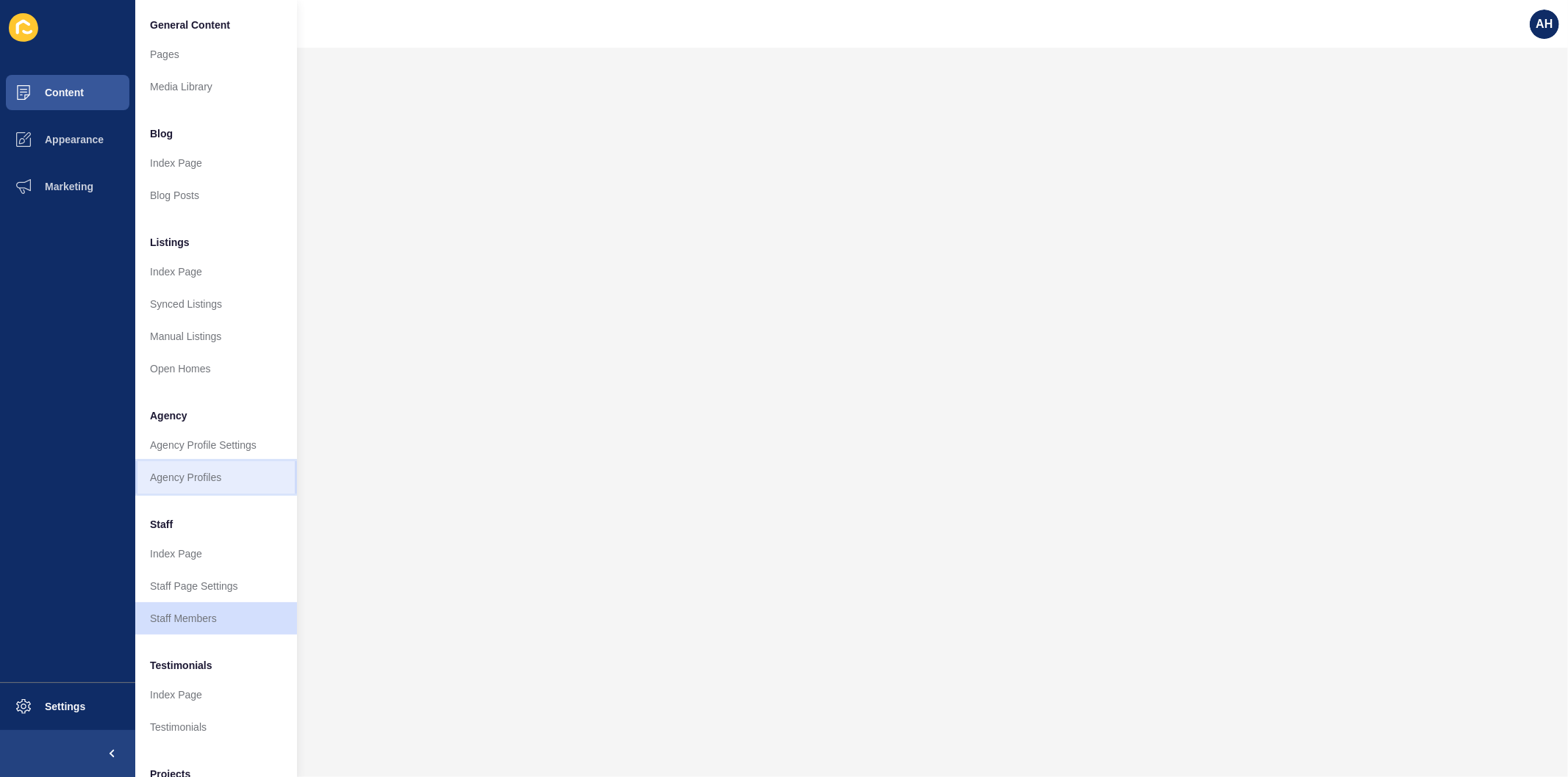
click at [173, 481] on link "Agency Profiles" at bounding box center [216, 478] width 162 height 33
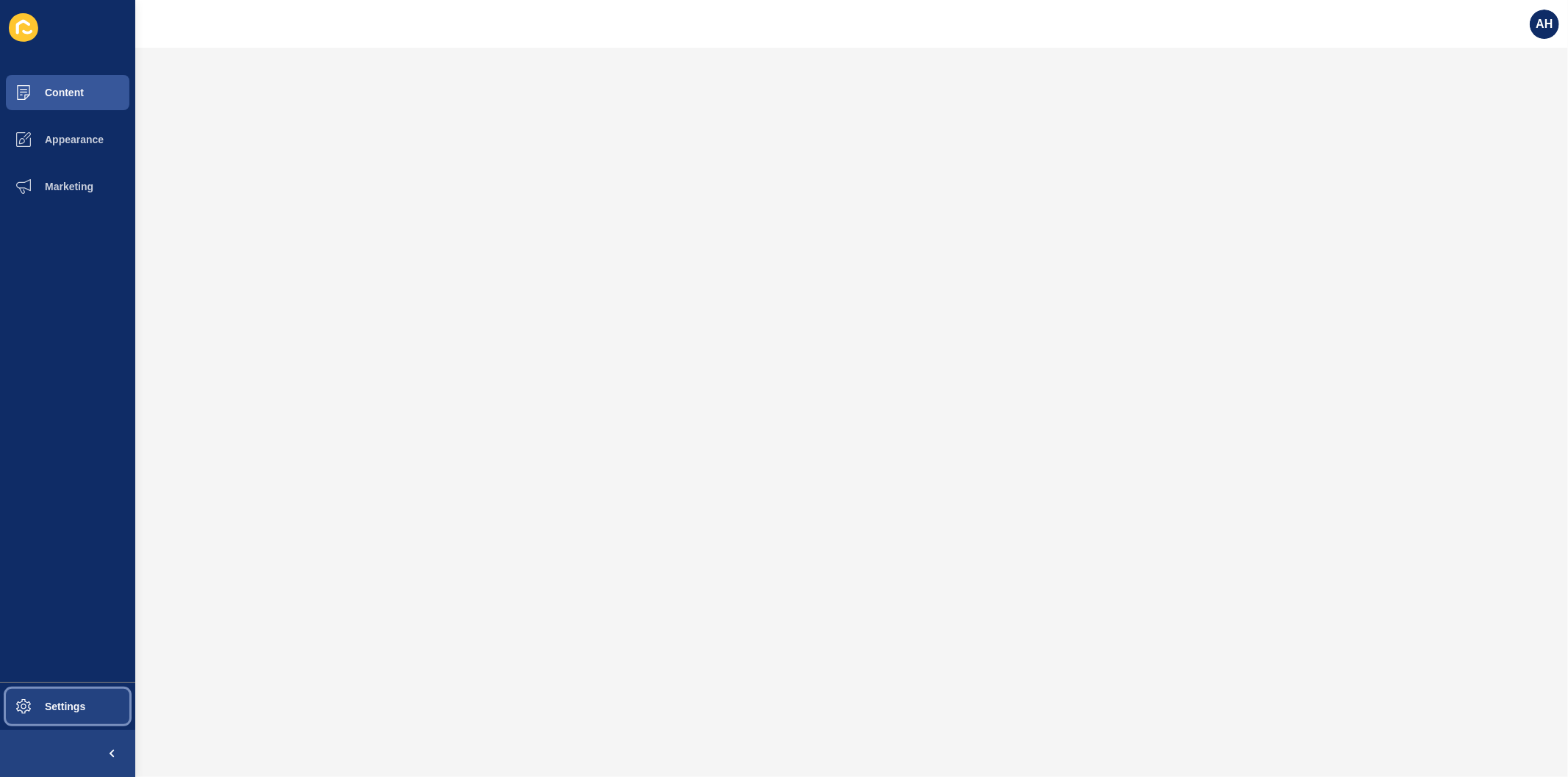
drag, startPoint x: 85, startPoint y: 692, endPoint x: 89, endPoint y: 683, distance: 9.8
click at [85, 691] on button "Settings" at bounding box center [68, 706] width 135 height 47
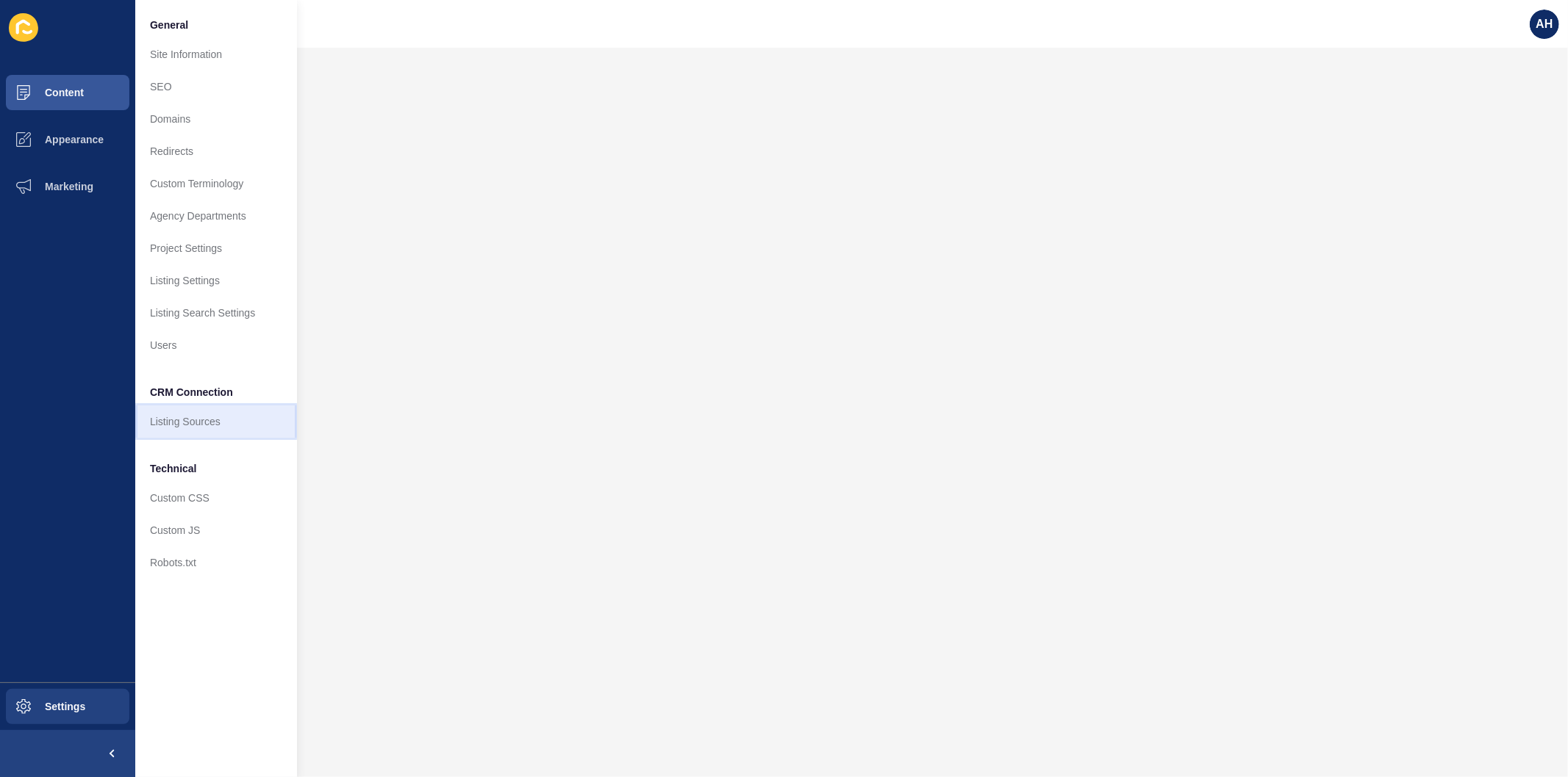
click at [178, 427] on link "Listing Sources" at bounding box center [216, 422] width 162 height 33
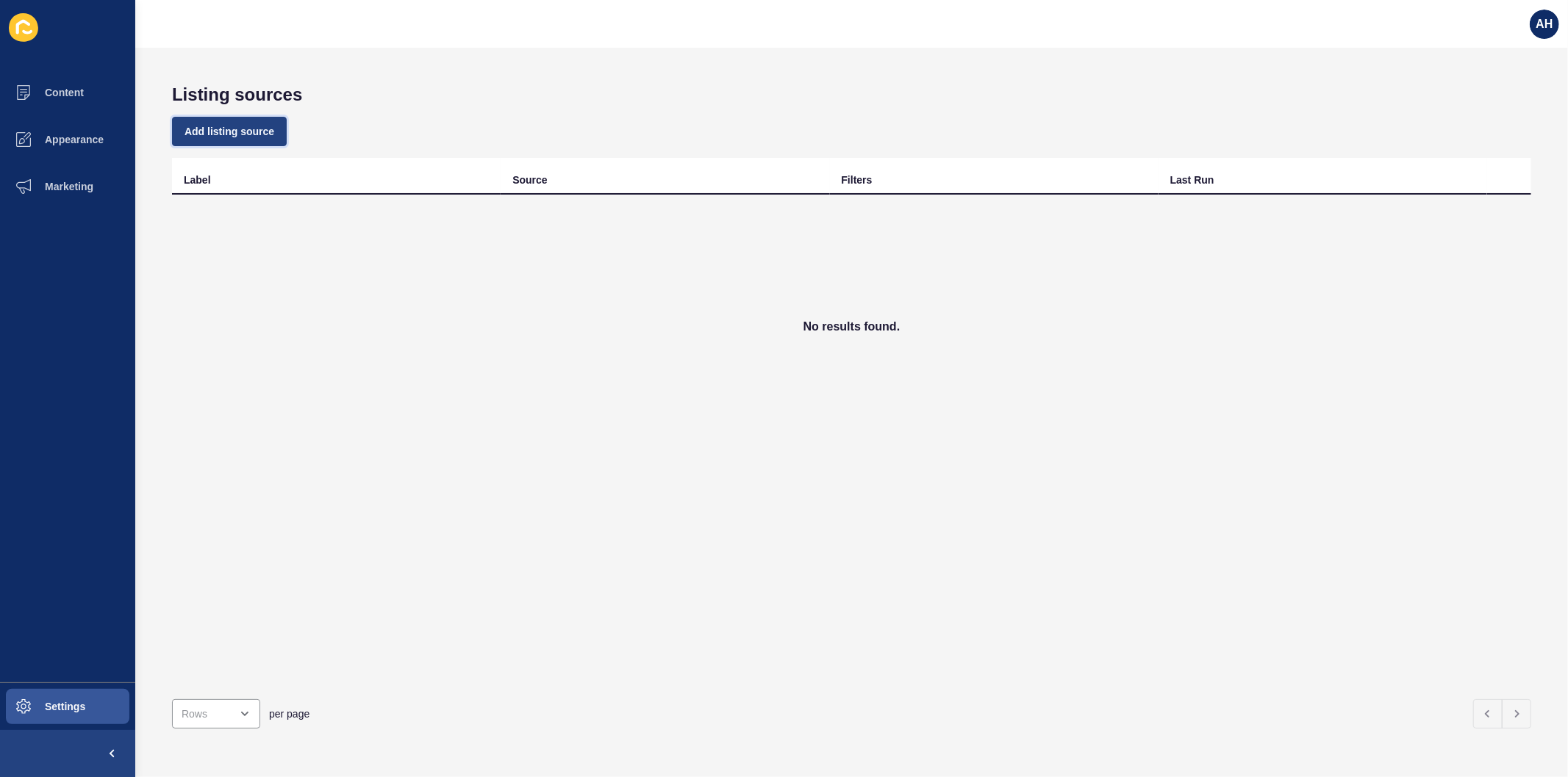
click at [254, 129] on span "Add listing source" at bounding box center [229, 131] width 90 height 15
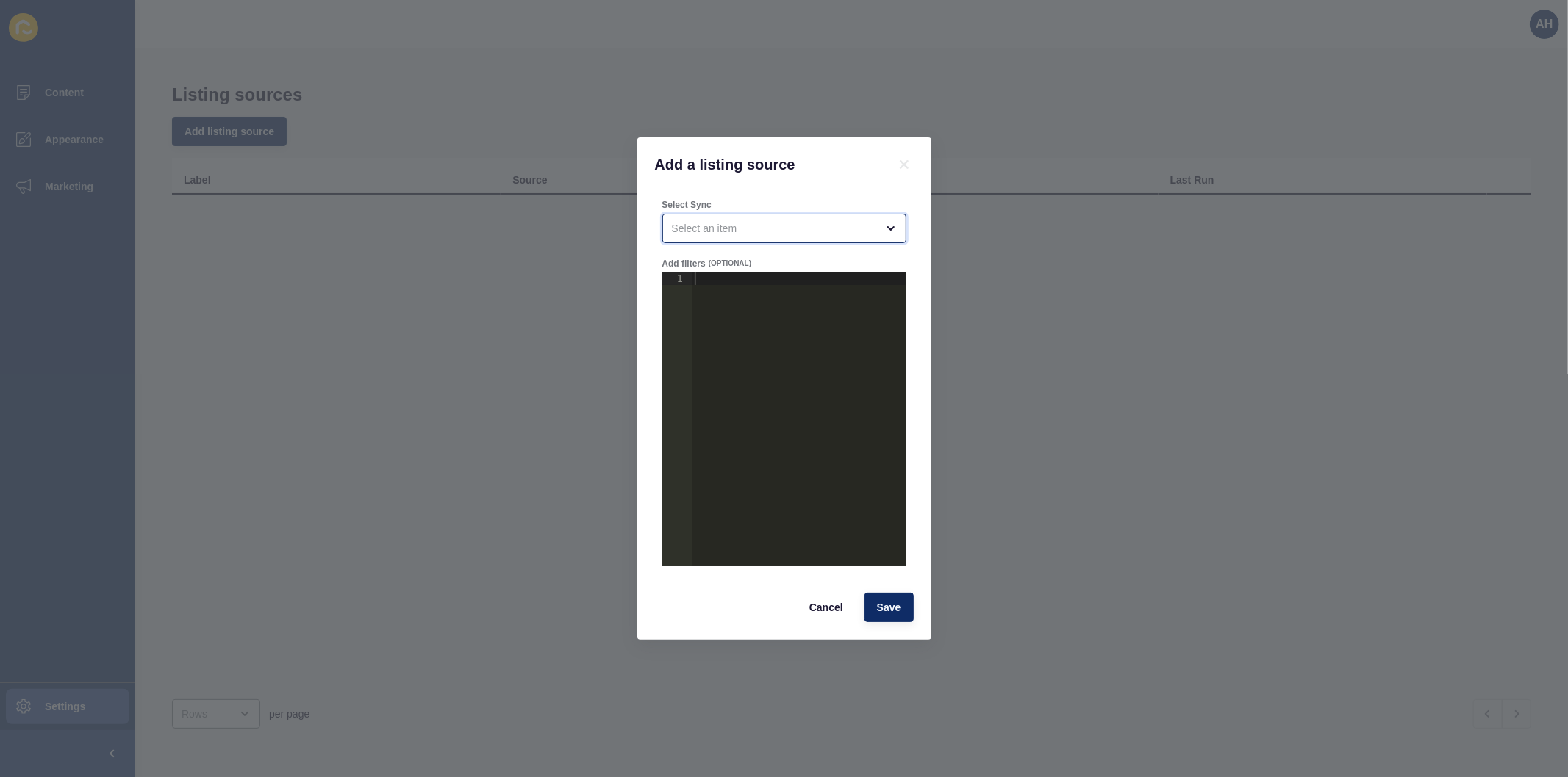
click at [736, 229] on div "open menu" at bounding box center [774, 229] width 204 height 15
click at [740, 262] on span "Bellchambers Property [PERSON_NAME] Feed" at bounding box center [784, 265] width 221 height 15
type input "Bellchambers Property [PERSON_NAME] Feed"
click at [713, 277] on div at bounding box center [799, 432] width 214 height 319
paste textarea "}"
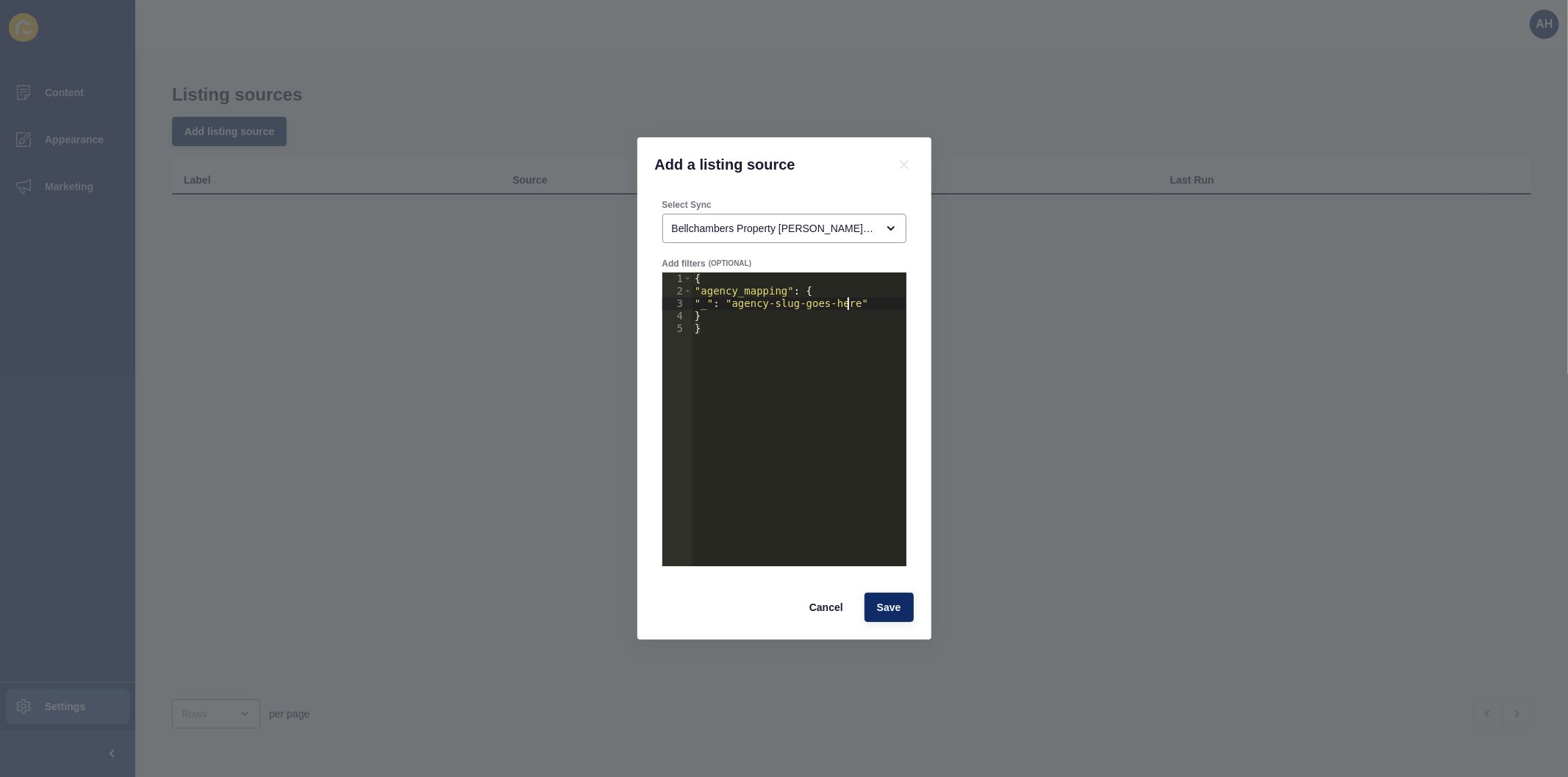
click at [848, 304] on div "{ "agency_mapping" : { "_" : "agency-slug-goes-here" } }" at bounding box center [799, 432] width 214 height 319
type textarea ""_": "bellchambers-property""
click at [895, 610] on span "Save" at bounding box center [889, 608] width 25 height 15
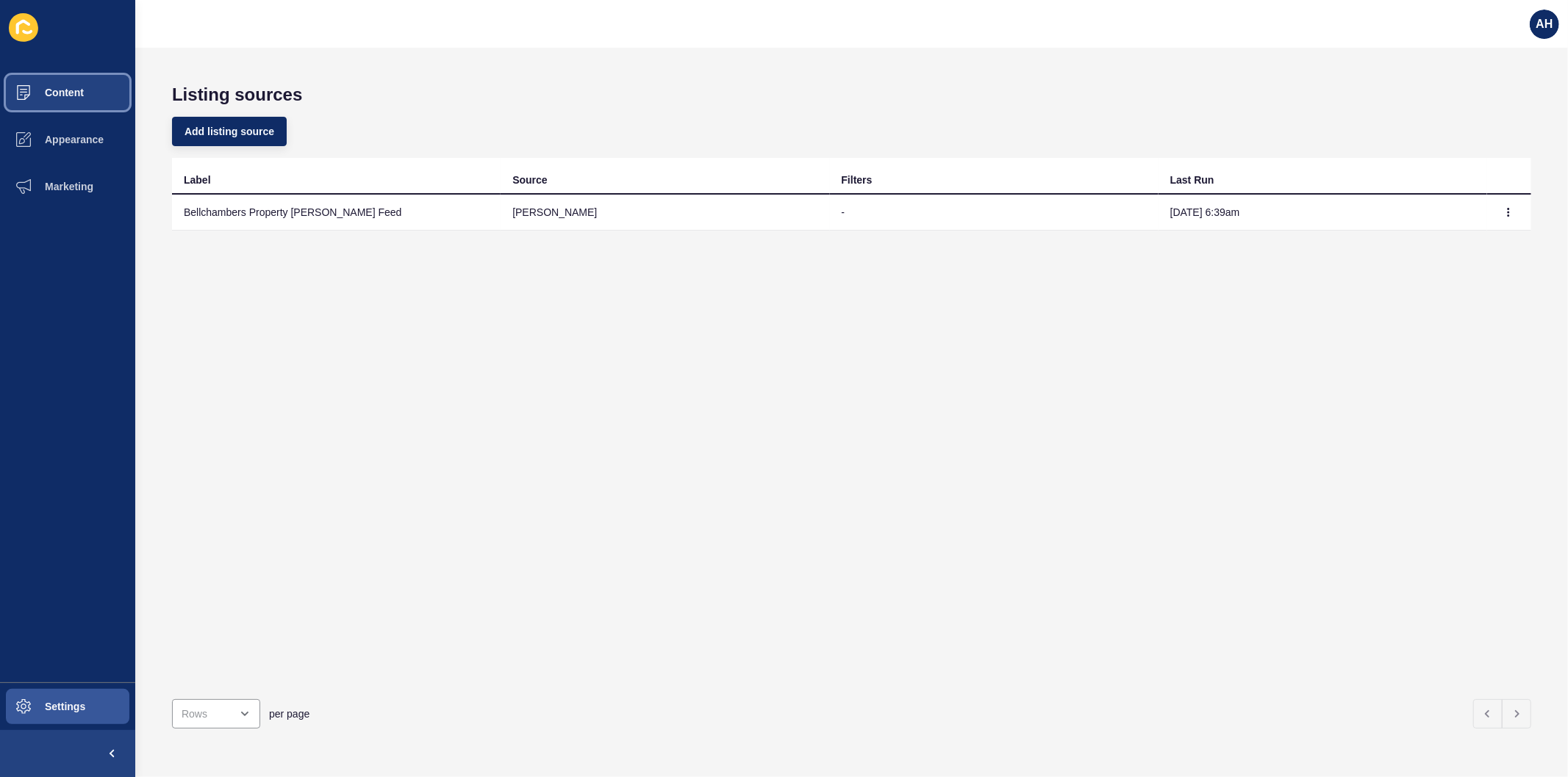
click at [54, 94] on span "Content" at bounding box center [41, 93] width 86 height 12
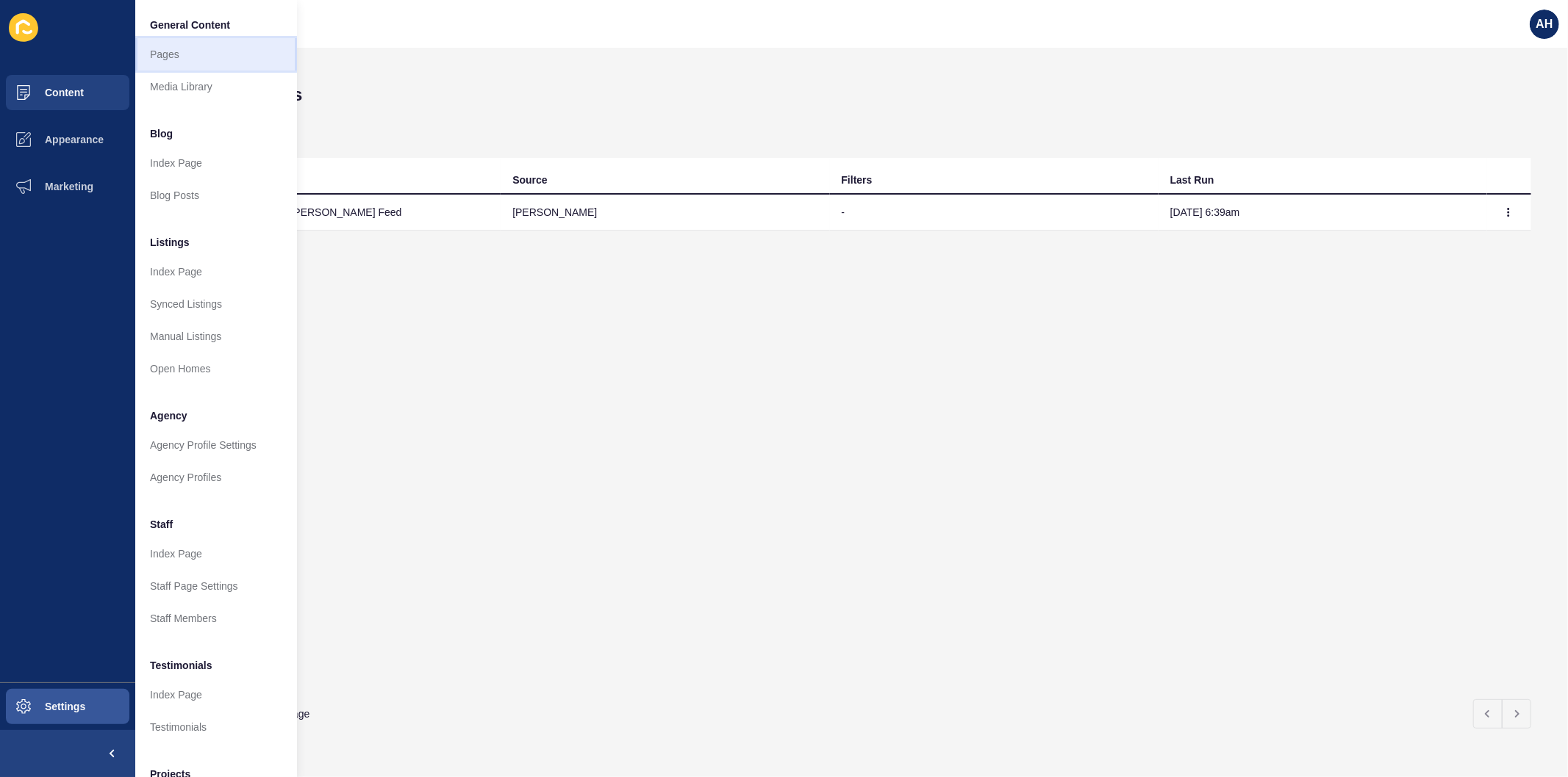
click at [170, 60] on link "Pages" at bounding box center [216, 54] width 162 height 33
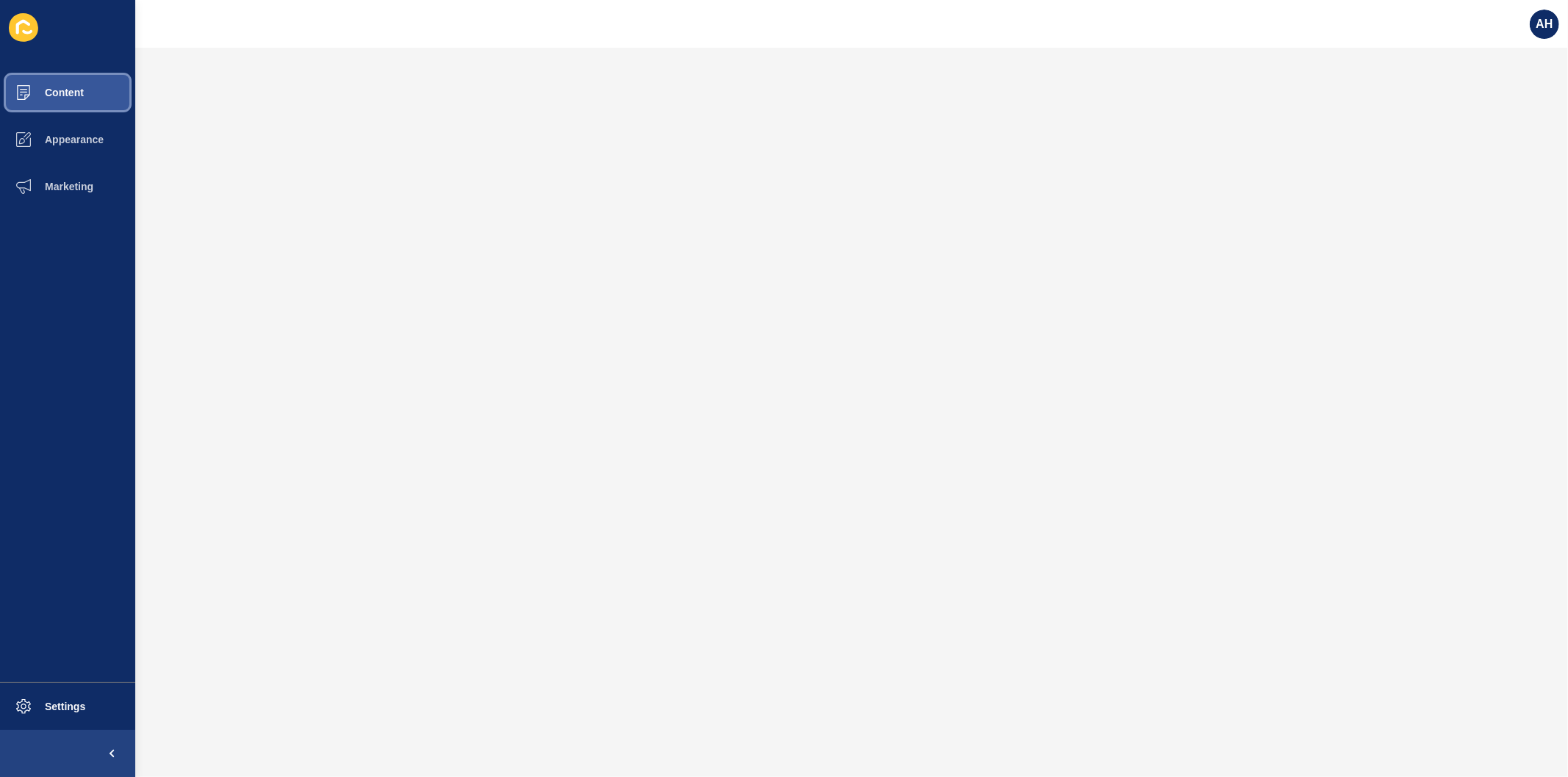
click at [69, 98] on button "Content" at bounding box center [68, 92] width 135 height 47
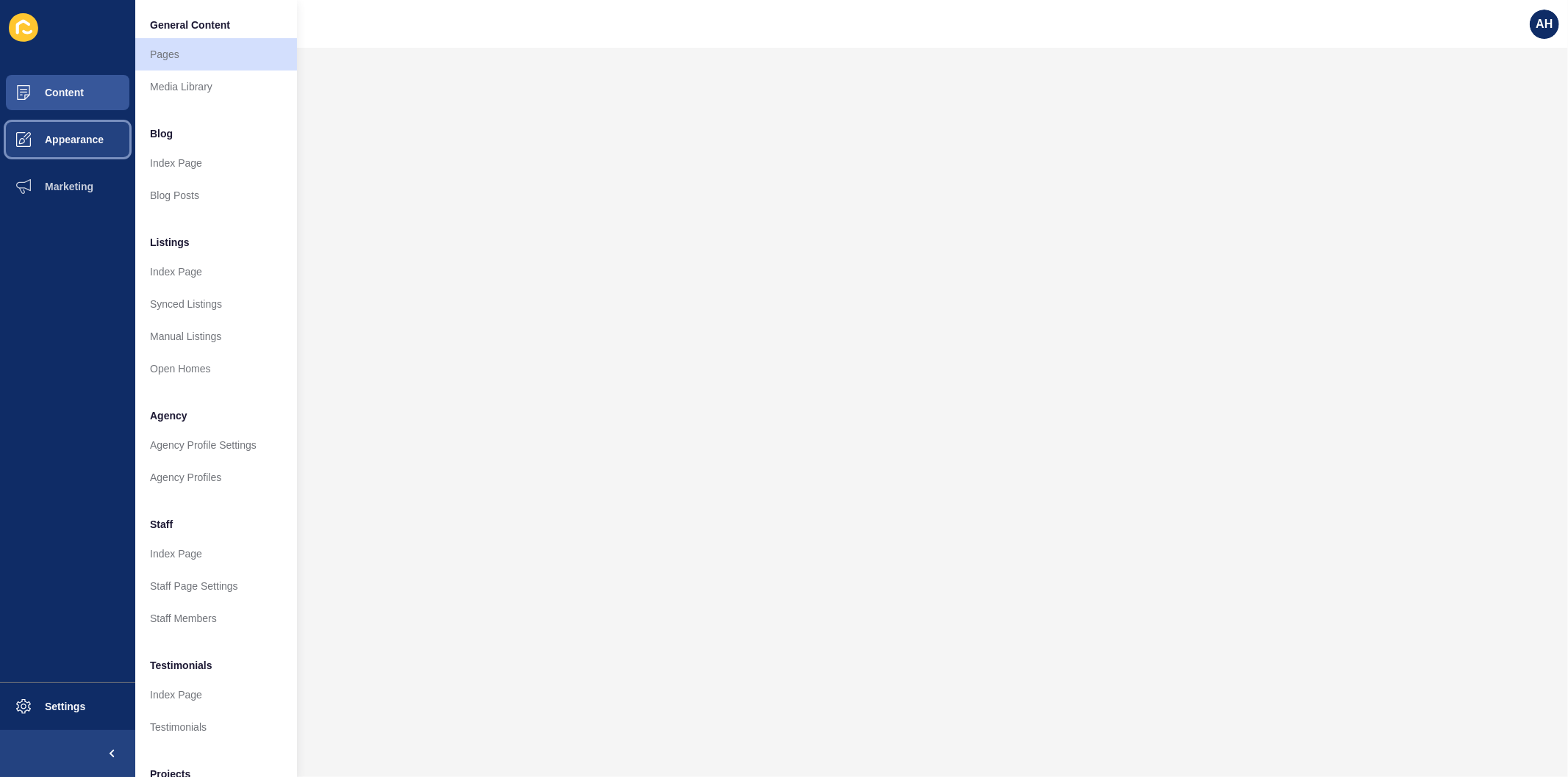
click at [46, 137] on span "Appearance" at bounding box center [51, 140] width 106 height 12
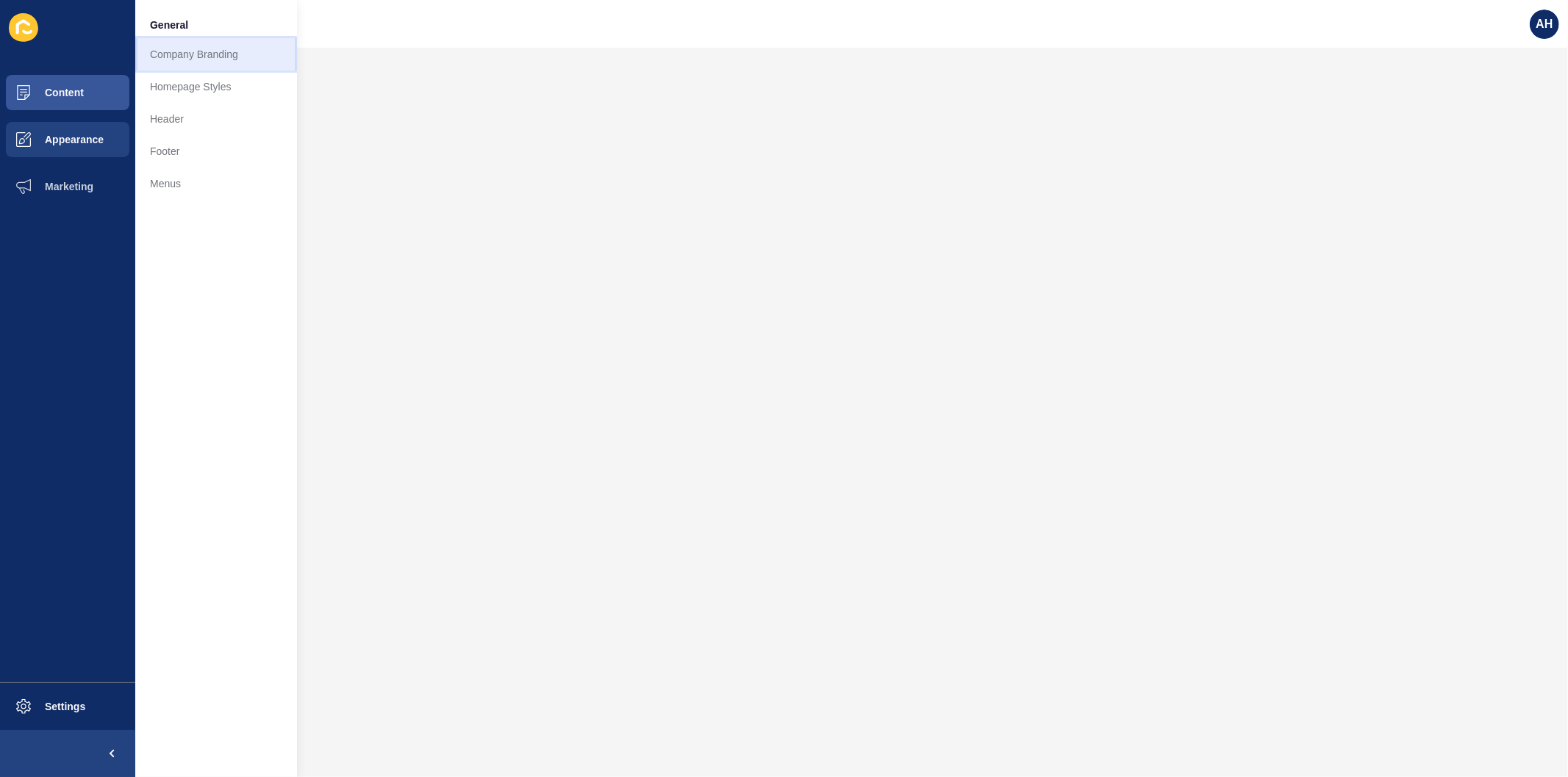
click at [166, 48] on link "Company Branding" at bounding box center [216, 54] width 162 height 33
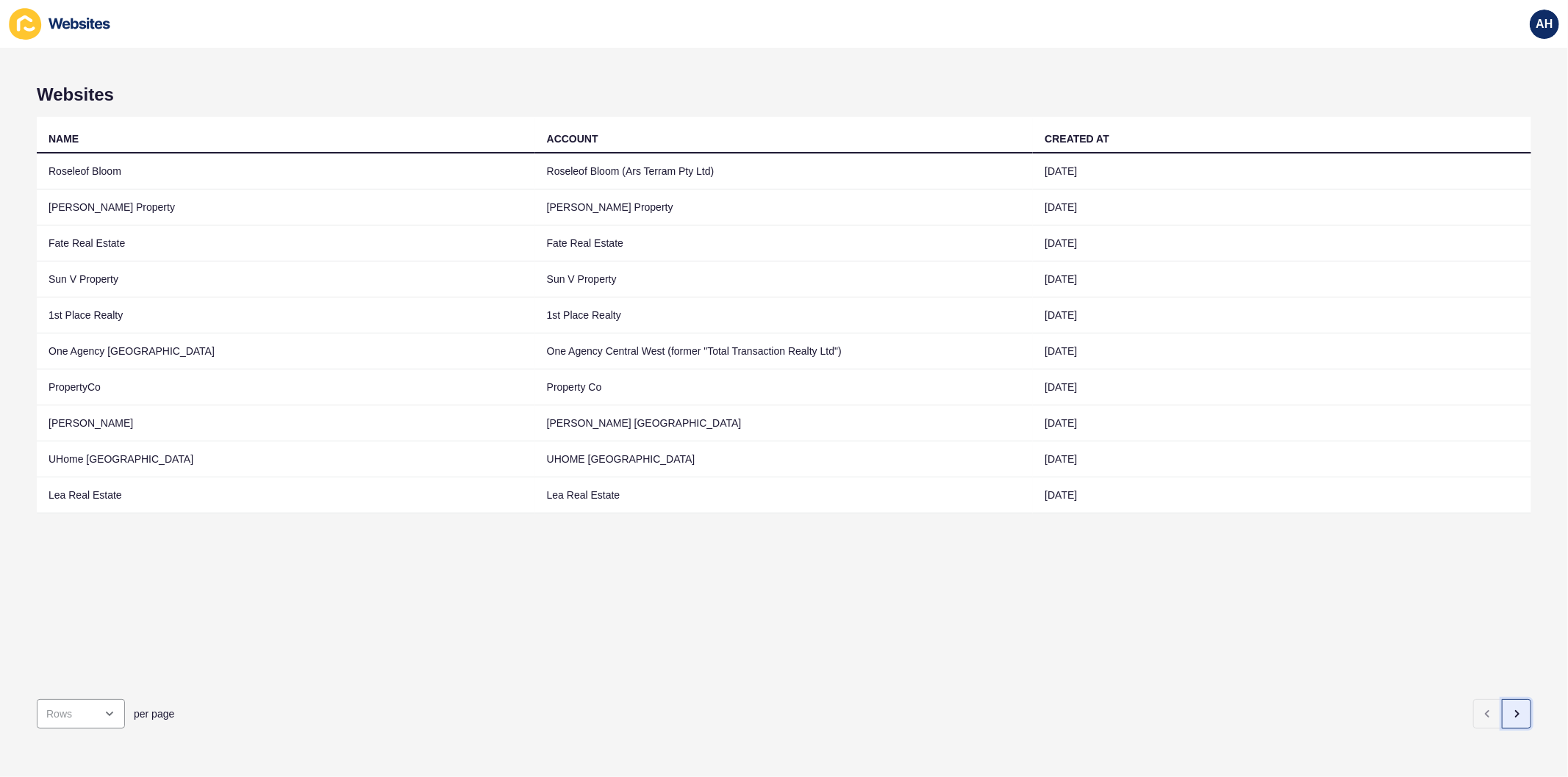
click at [1510, 708] on icon "button" at bounding box center [1516, 714] width 12 height 12
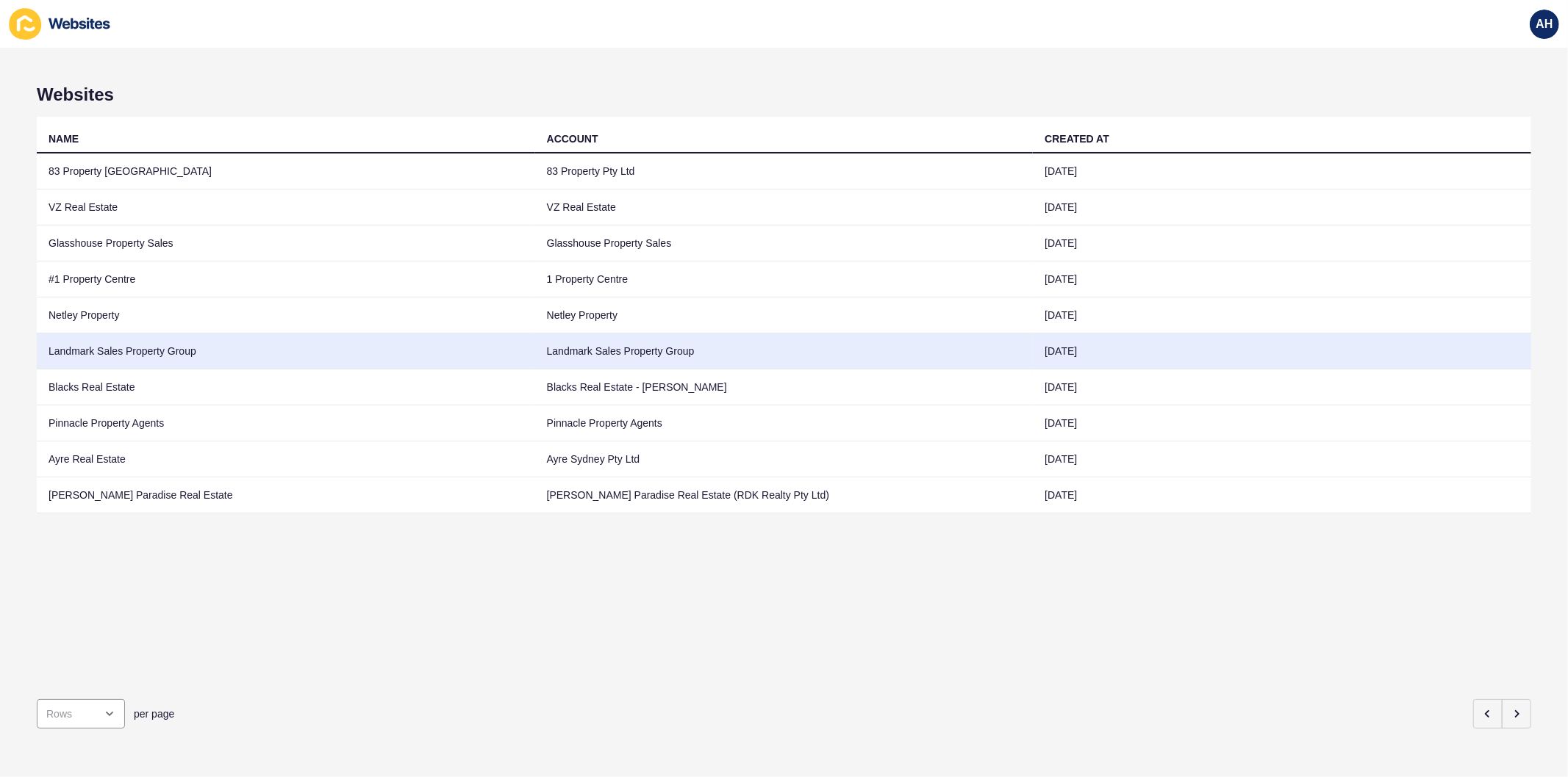
click at [643, 351] on td "Landmark Sales Property Group" at bounding box center [784, 351] width 499 height 36
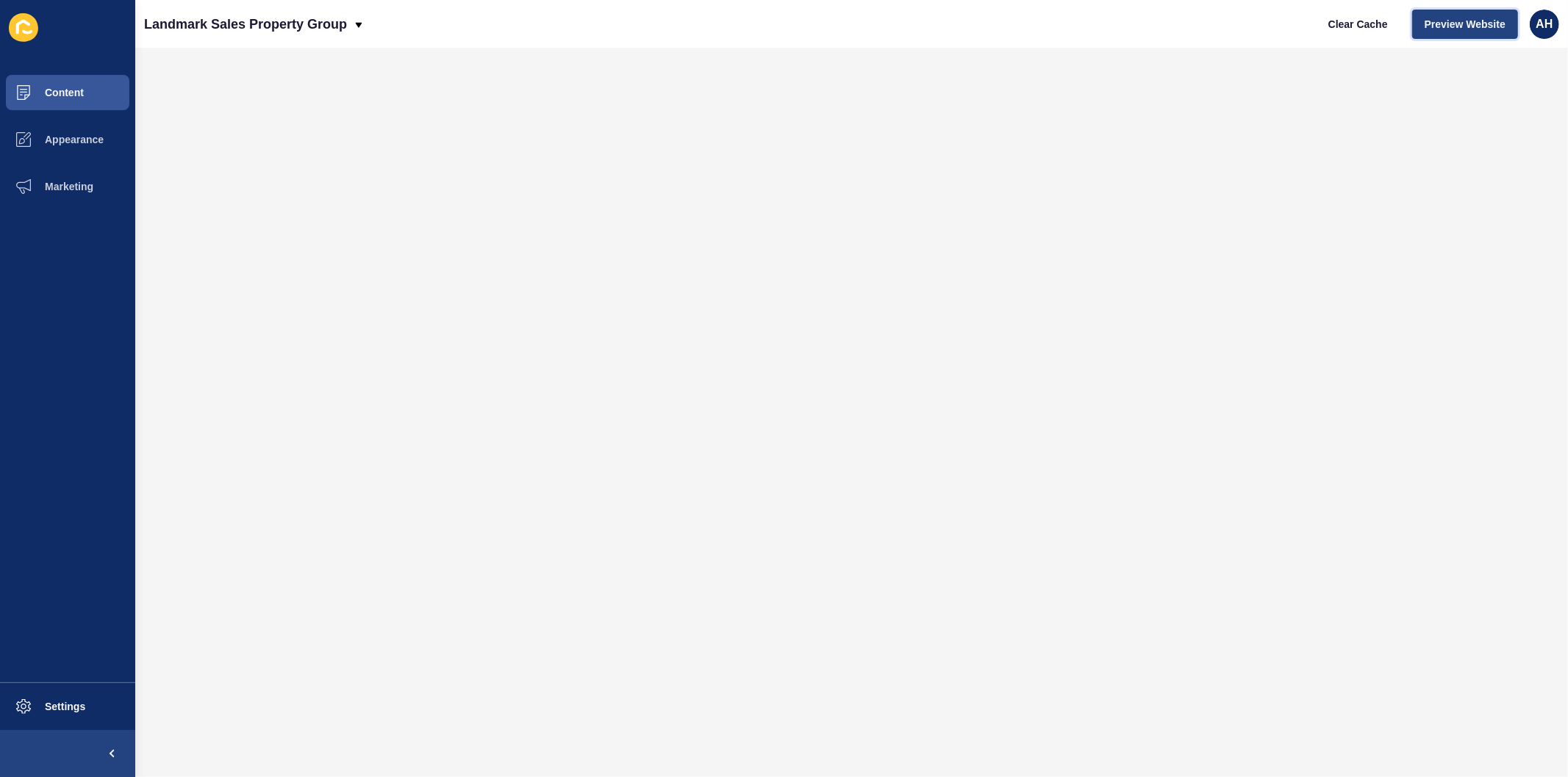
click at [1460, 30] on span "Preview Website" at bounding box center [1465, 25] width 81 height 15
click at [52, 82] on button "Content" at bounding box center [68, 92] width 135 height 47
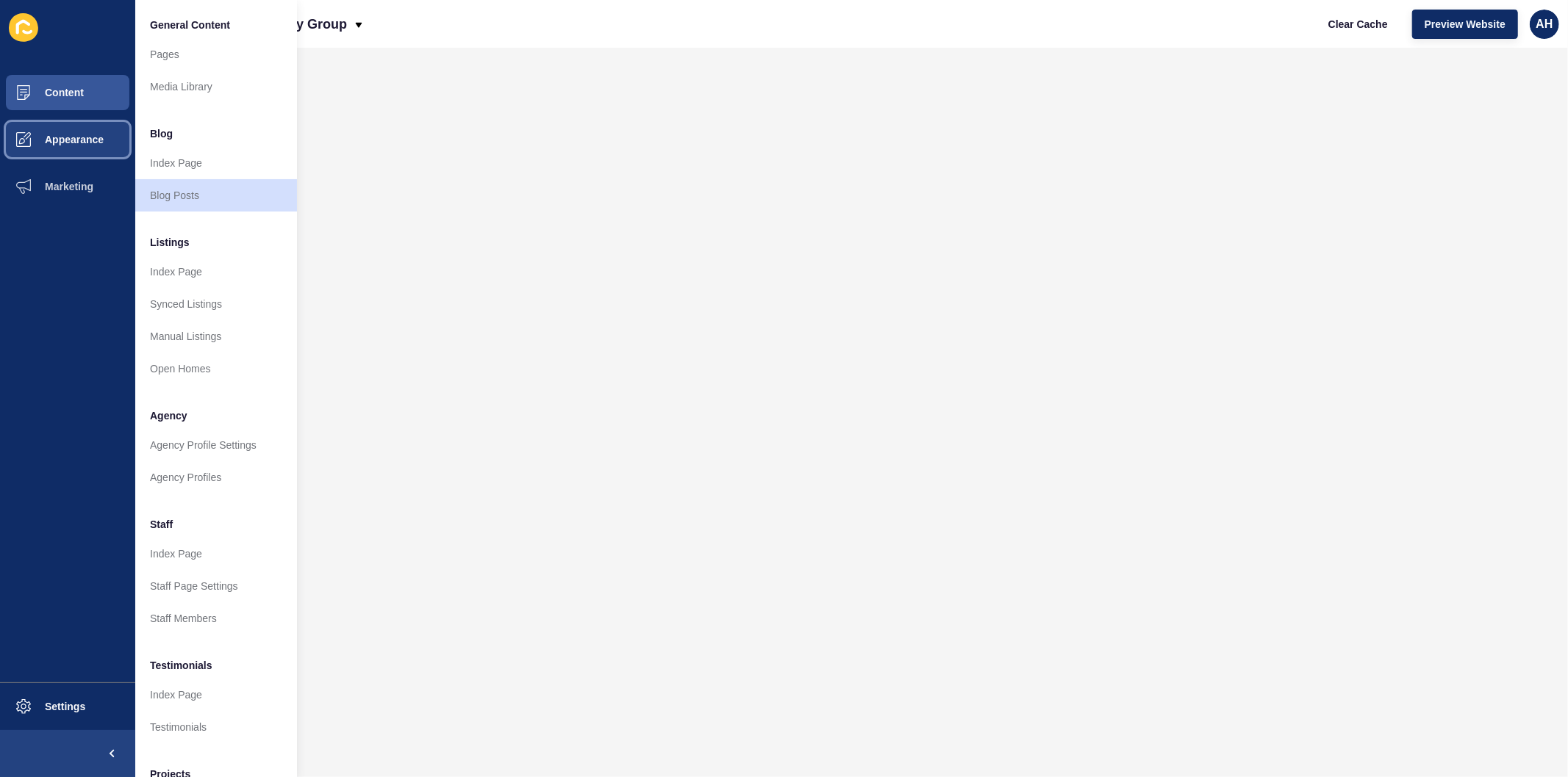
click at [76, 145] on button "Appearance" at bounding box center [68, 139] width 135 height 47
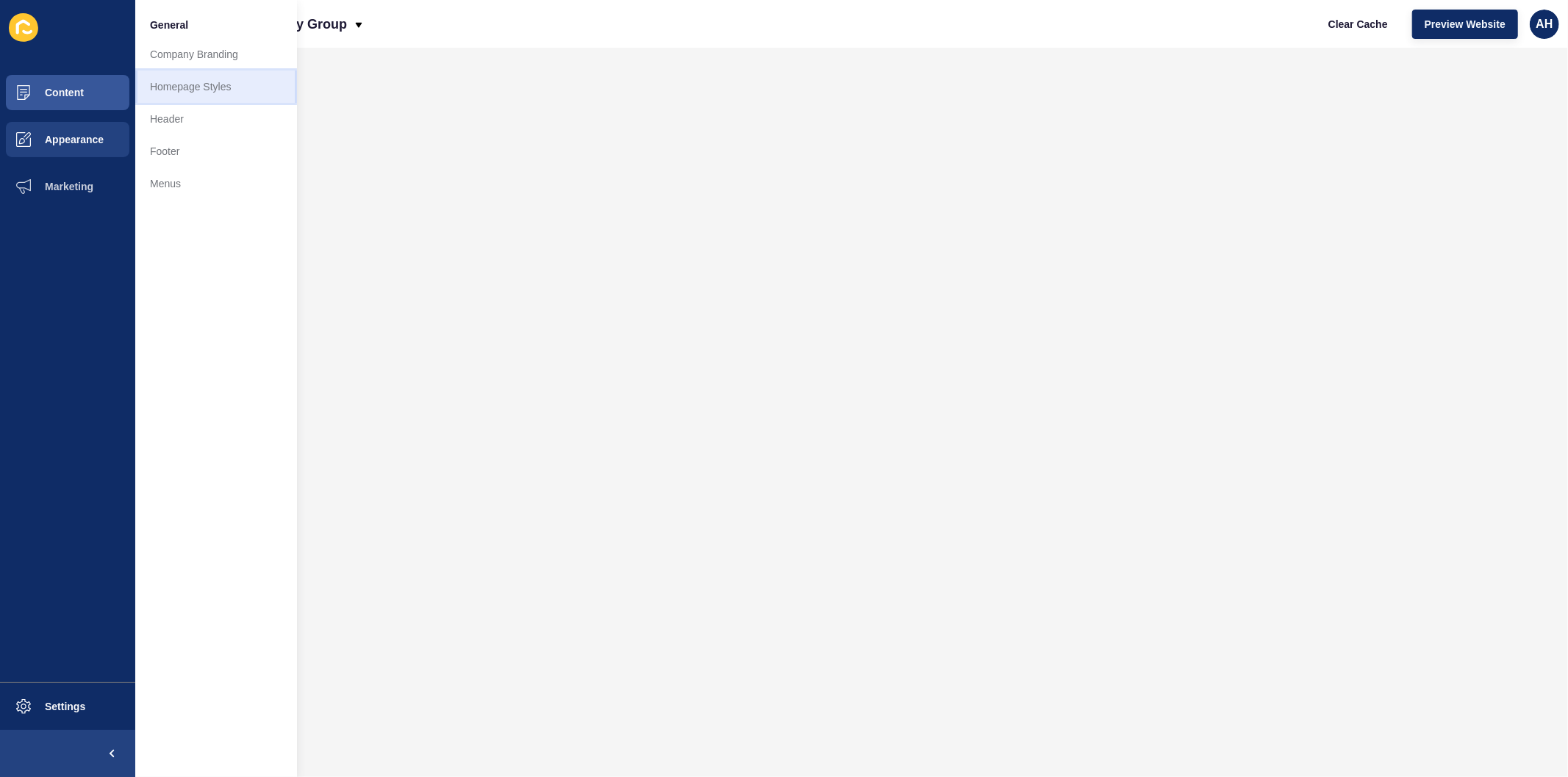
click at [197, 93] on link "Homepage Styles" at bounding box center [216, 87] width 162 height 33
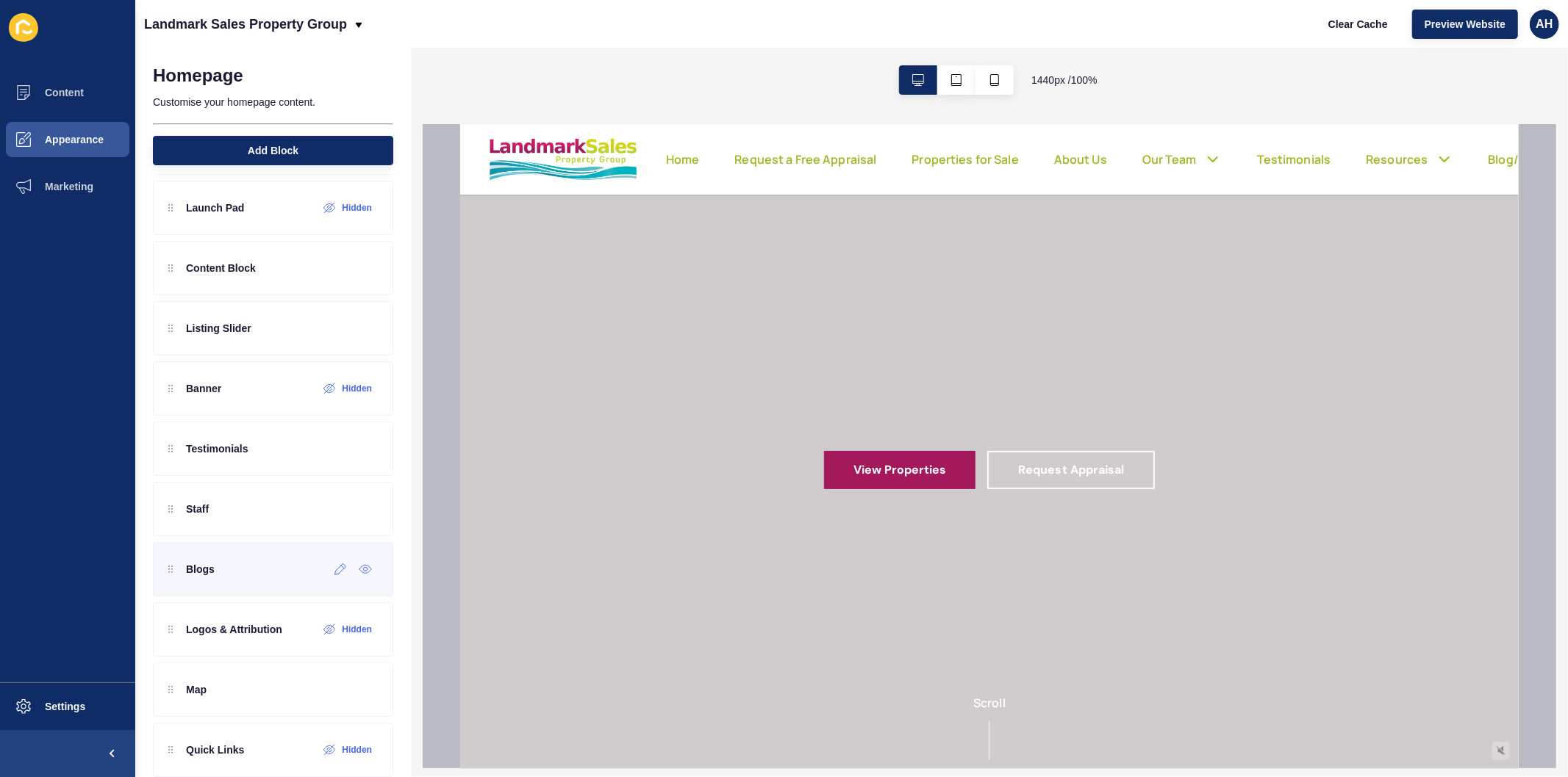
scroll to position [82, 0]
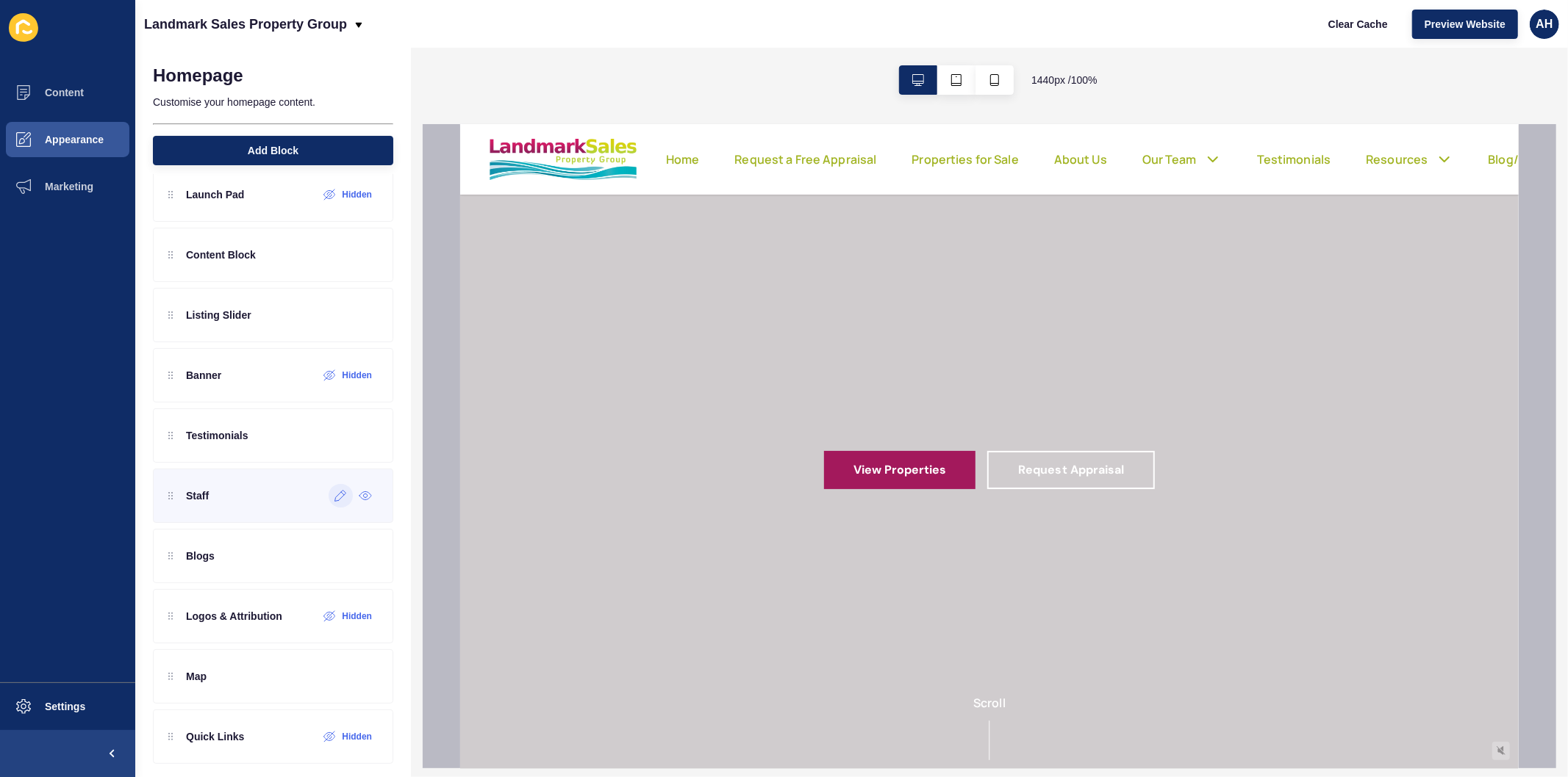
click at [332, 503] on div at bounding box center [340, 496] width 25 height 24
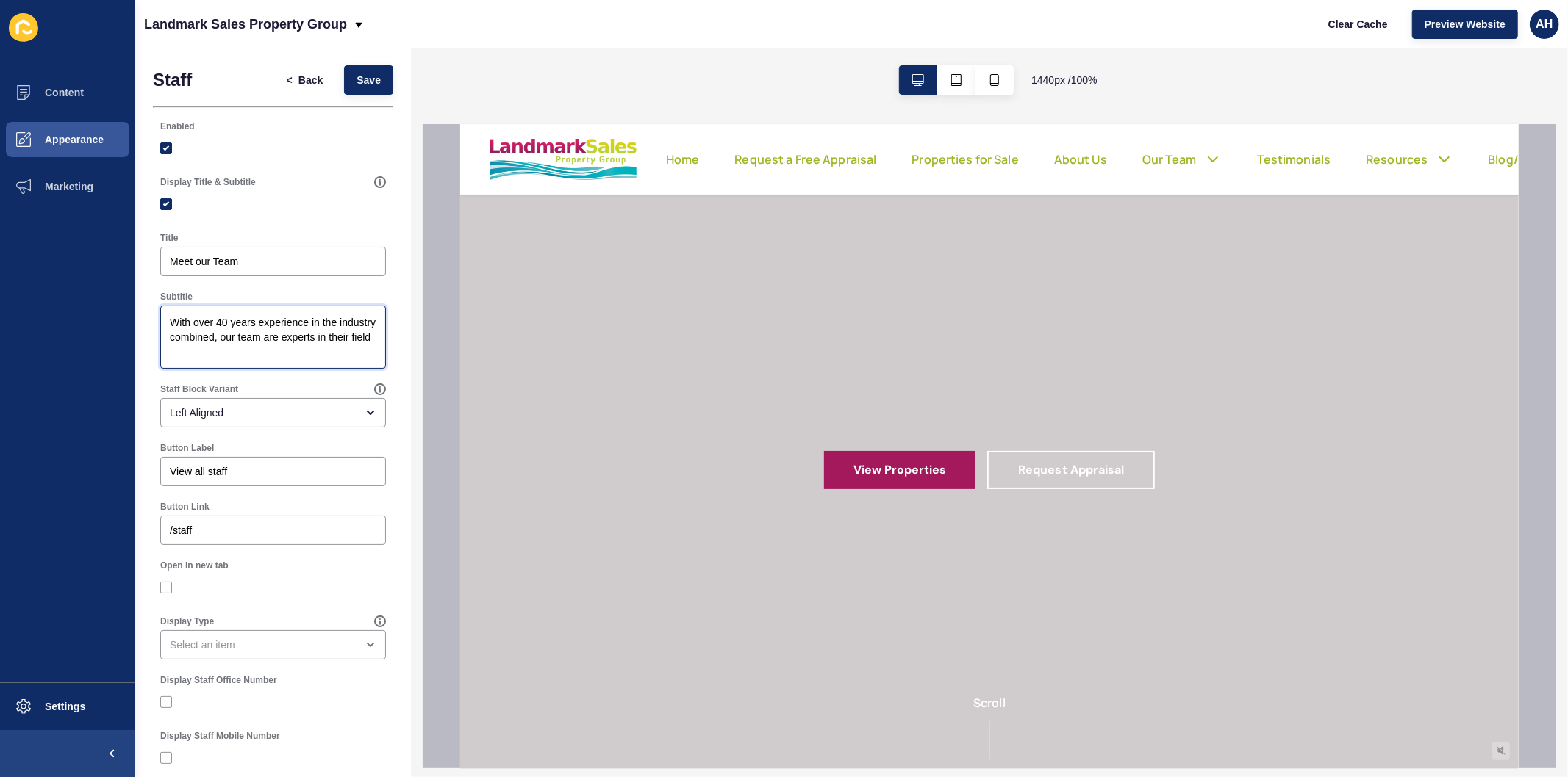
click at [266, 348] on textarea "With over 40 years experience in the industry combined, our team are experts in…" at bounding box center [273, 337] width 221 height 59
paste textarea "60 years experience in the industry"
type textarea "With over 60 years experience in the industry, our team are experts in their fi…"
click at [344, 82] on button "Save" at bounding box center [369, 80] width 49 height 30
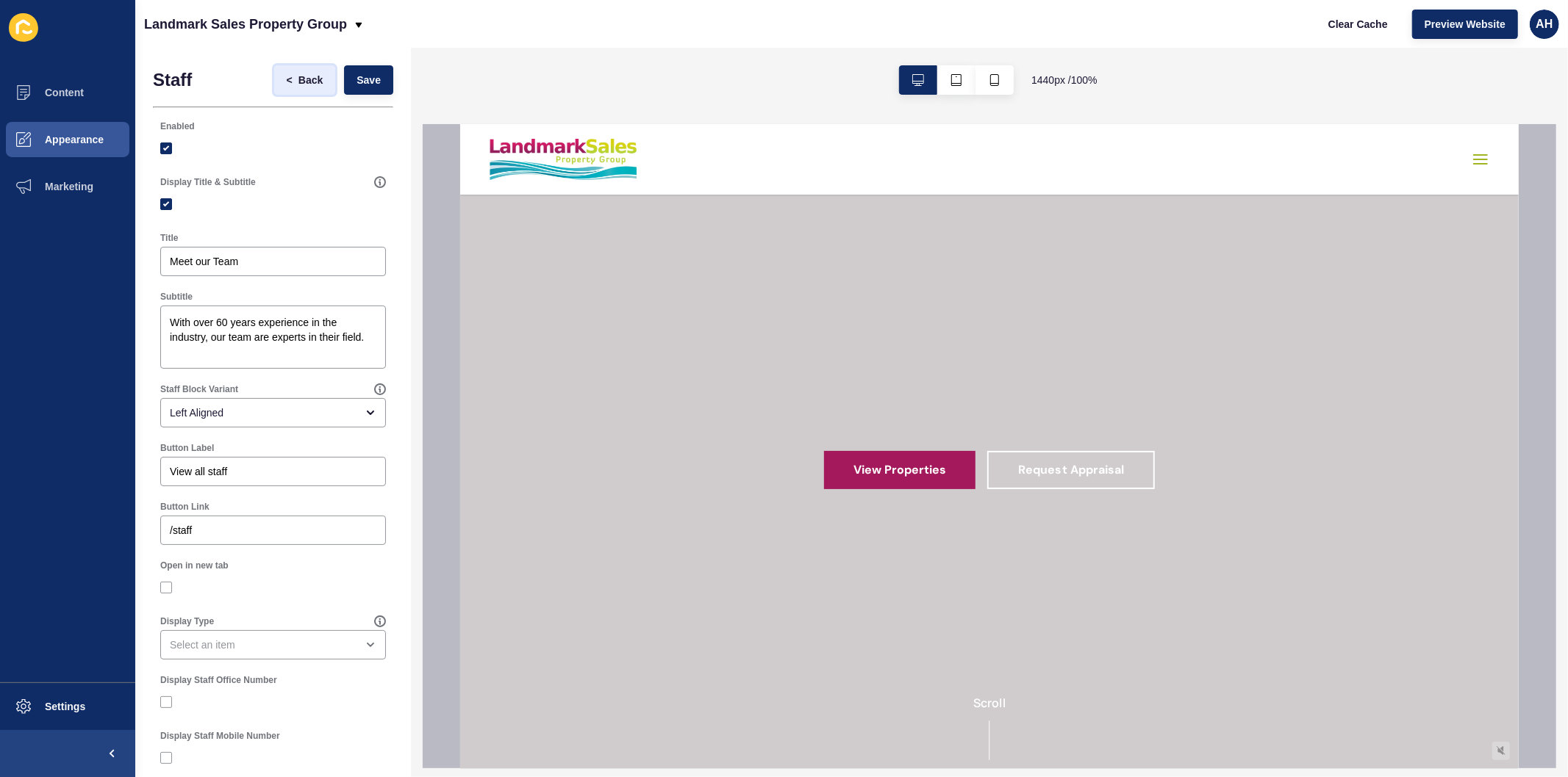
click at [285, 79] on button "< Back" at bounding box center [305, 80] width 62 height 30
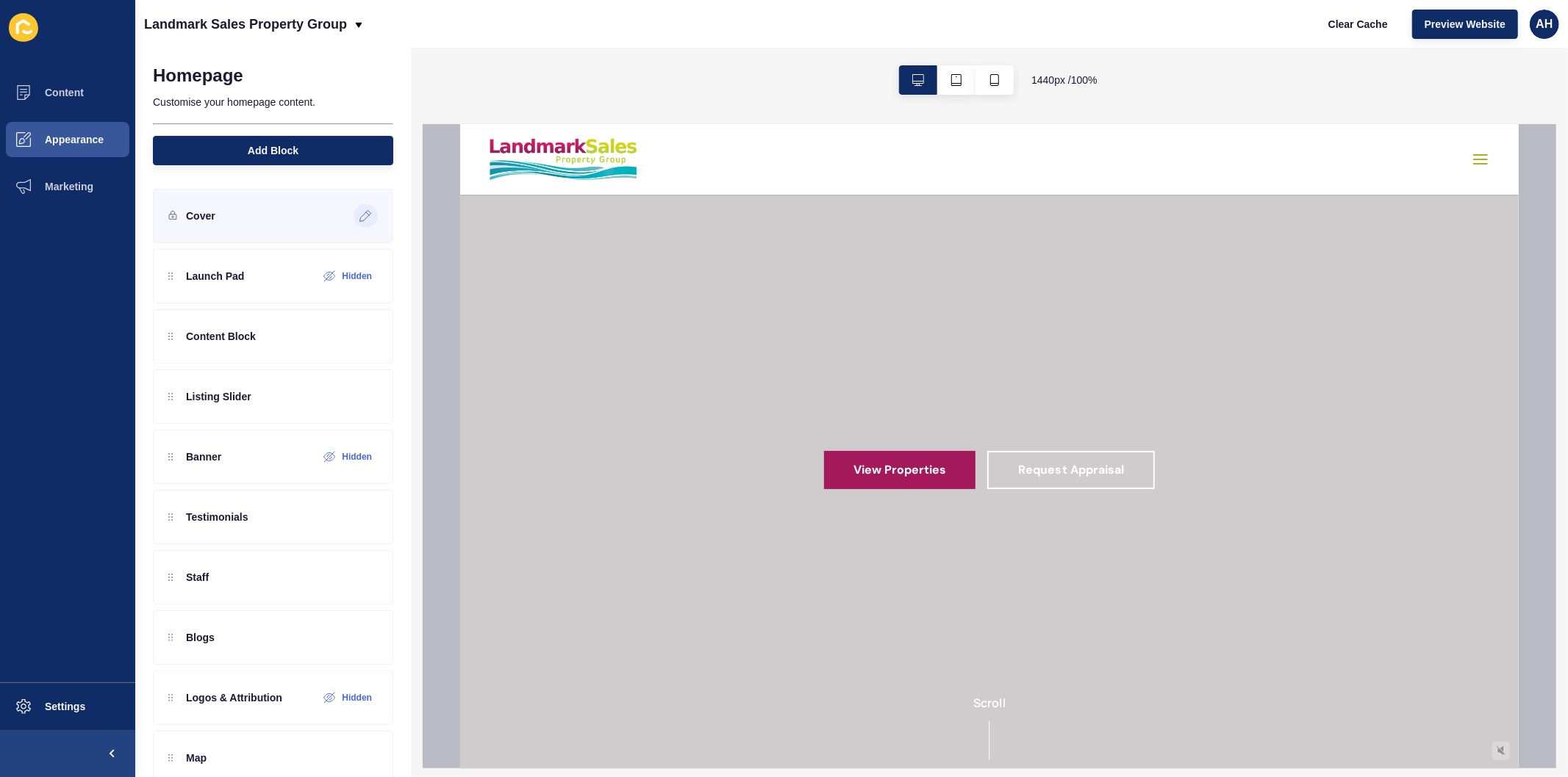
click at [360, 218] on icon at bounding box center [366, 216] width 13 height 12
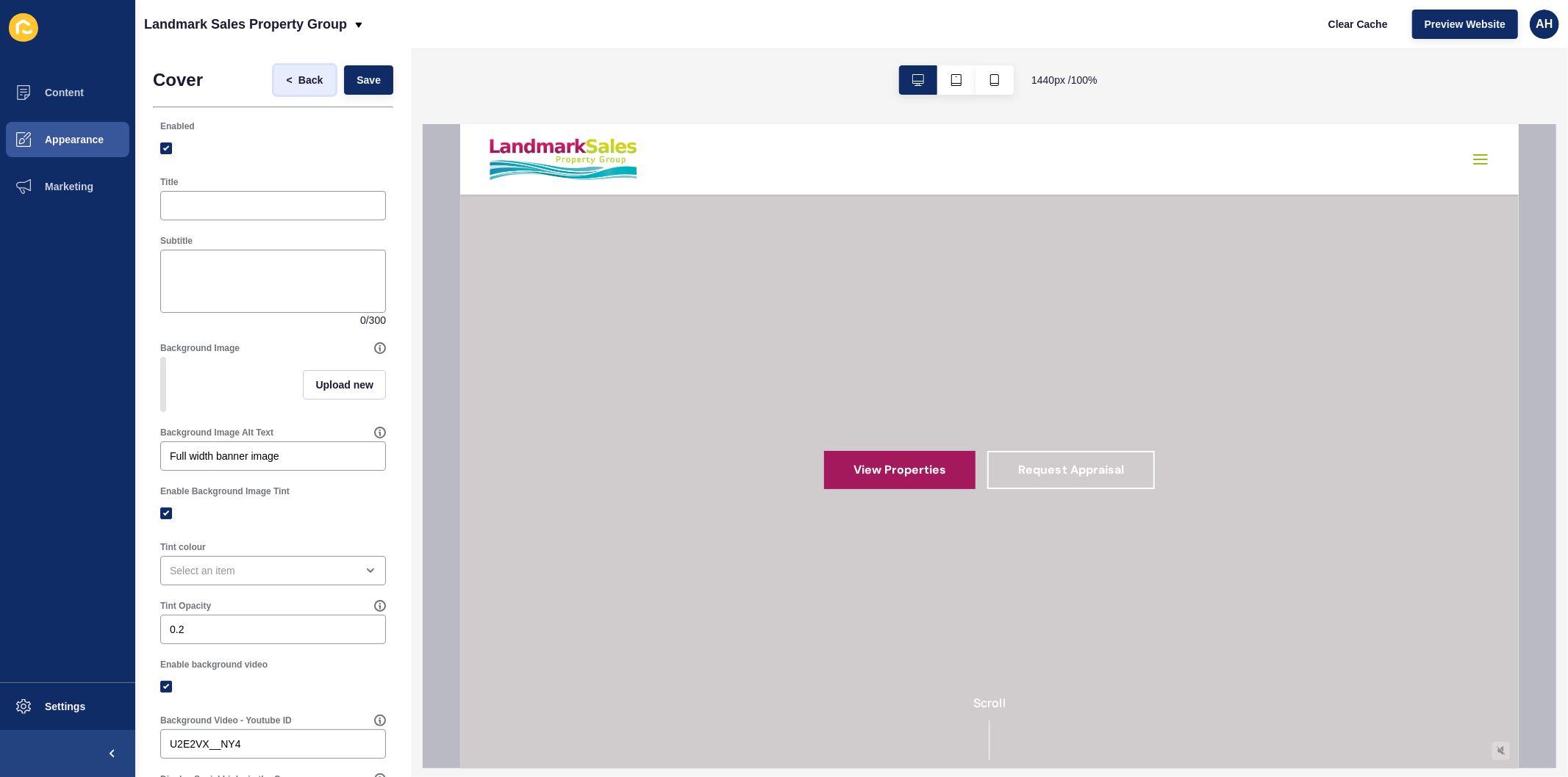
click at [289, 68] on button "< Back" at bounding box center [305, 80] width 62 height 30
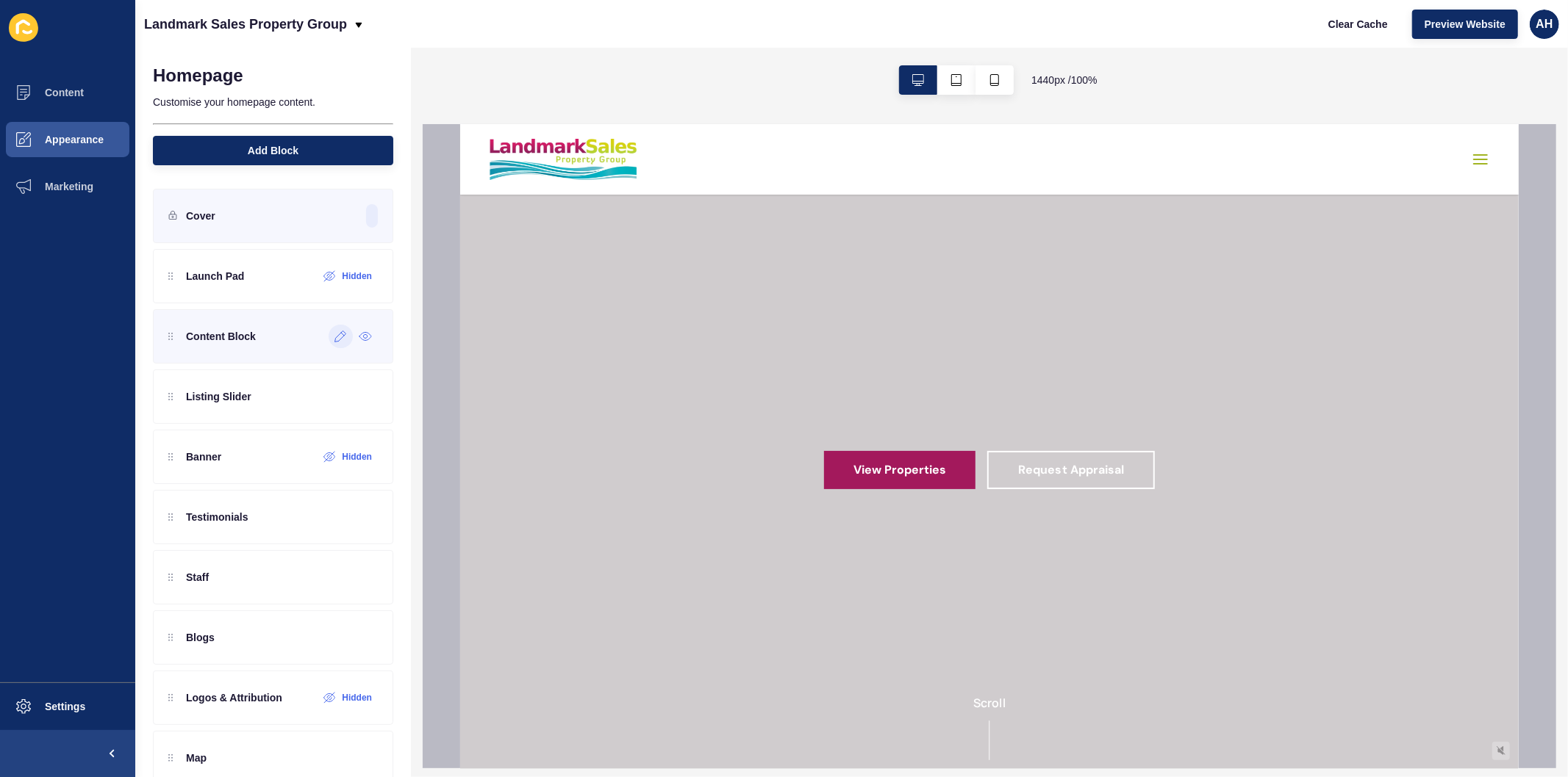
click at [334, 339] on icon at bounding box center [340, 337] width 13 height 12
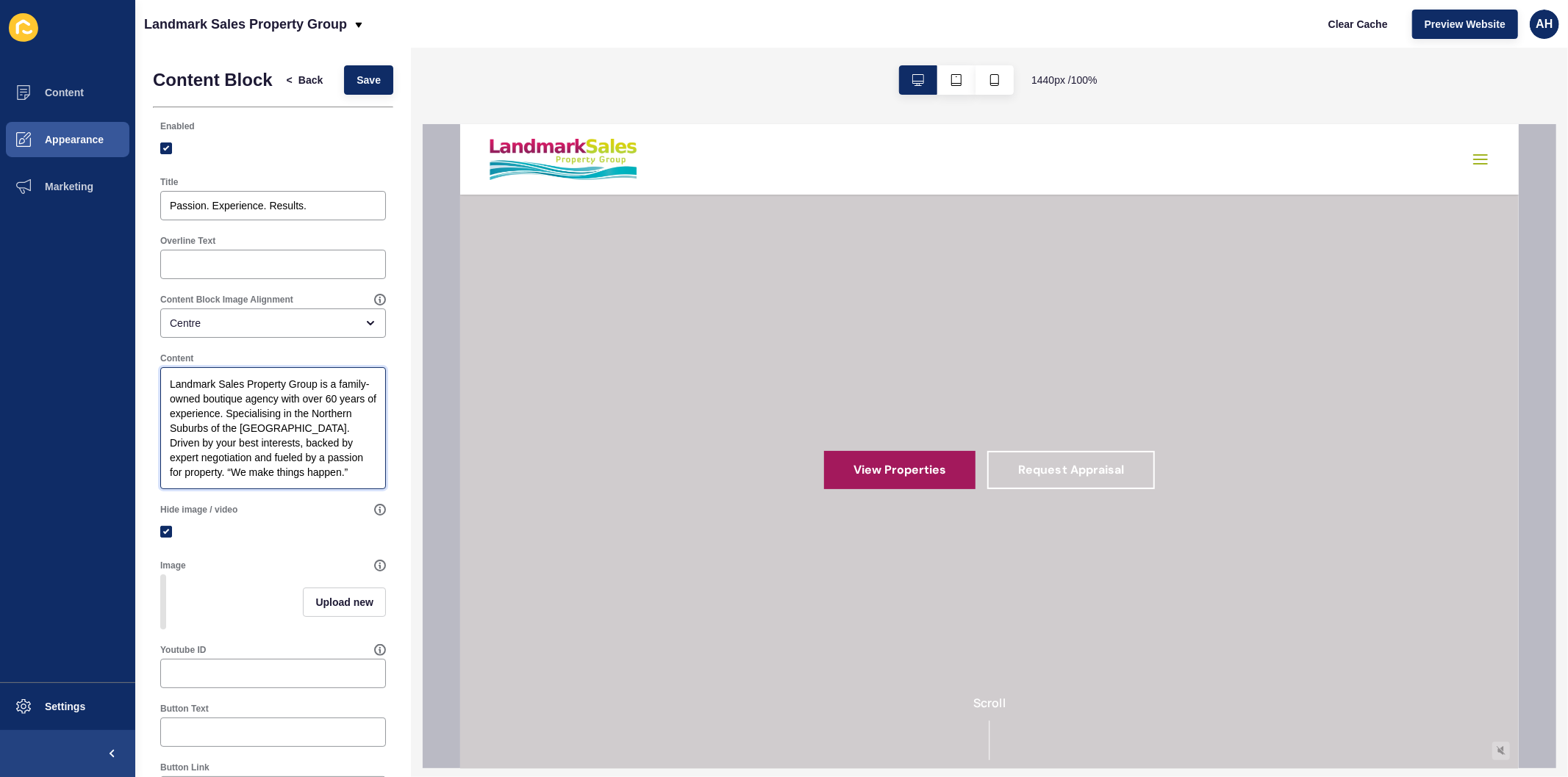
click at [229, 484] on textarea "Landmark Sales Property Group is a family-owned boutique agency with over 60 ye…" at bounding box center [273, 428] width 221 height 117
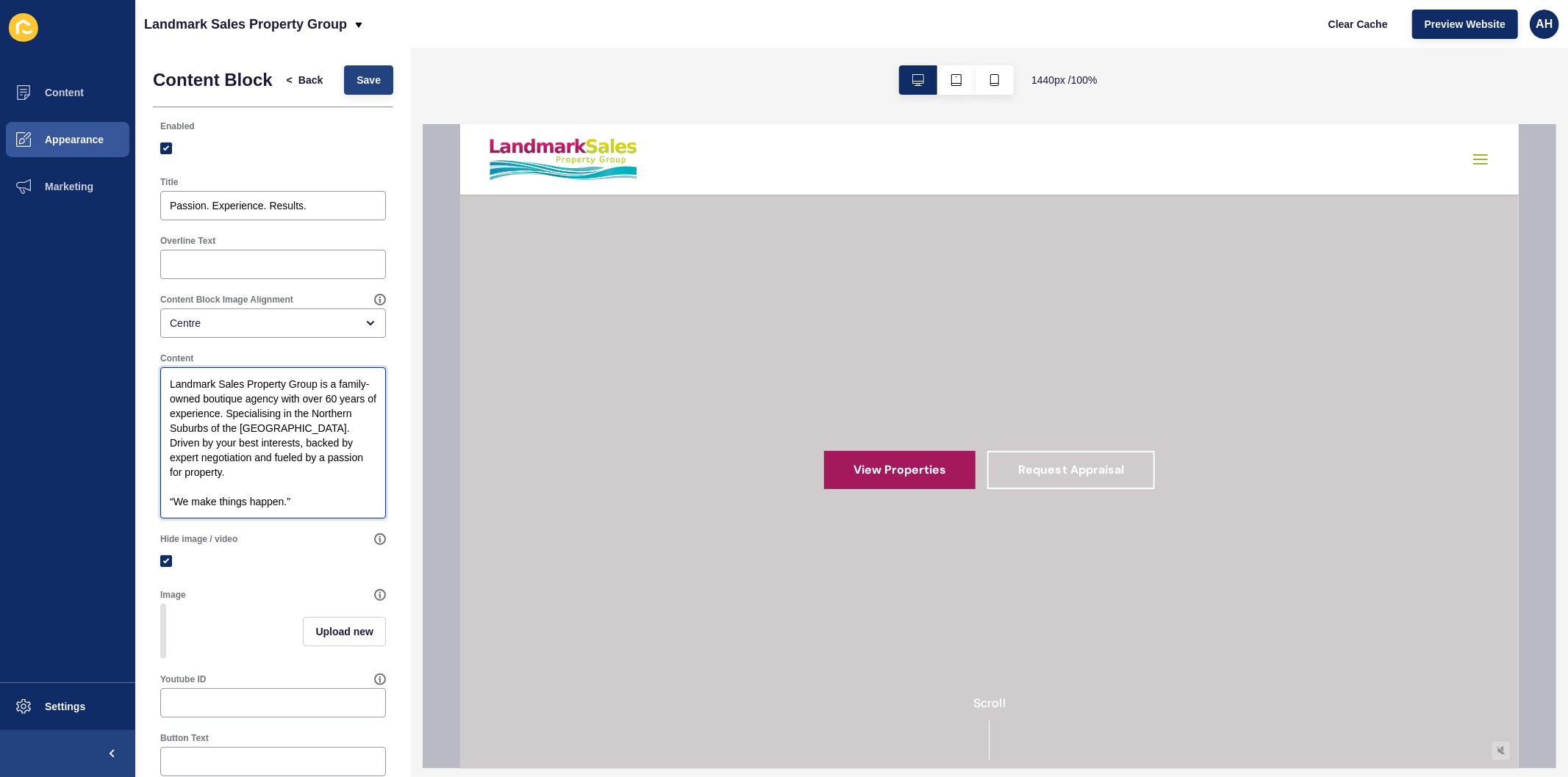
type textarea "Landmark Sales Property Group is a family-owned boutique agency with over 60 ye…"
click at [369, 87] on button "Save" at bounding box center [369, 80] width 49 height 30
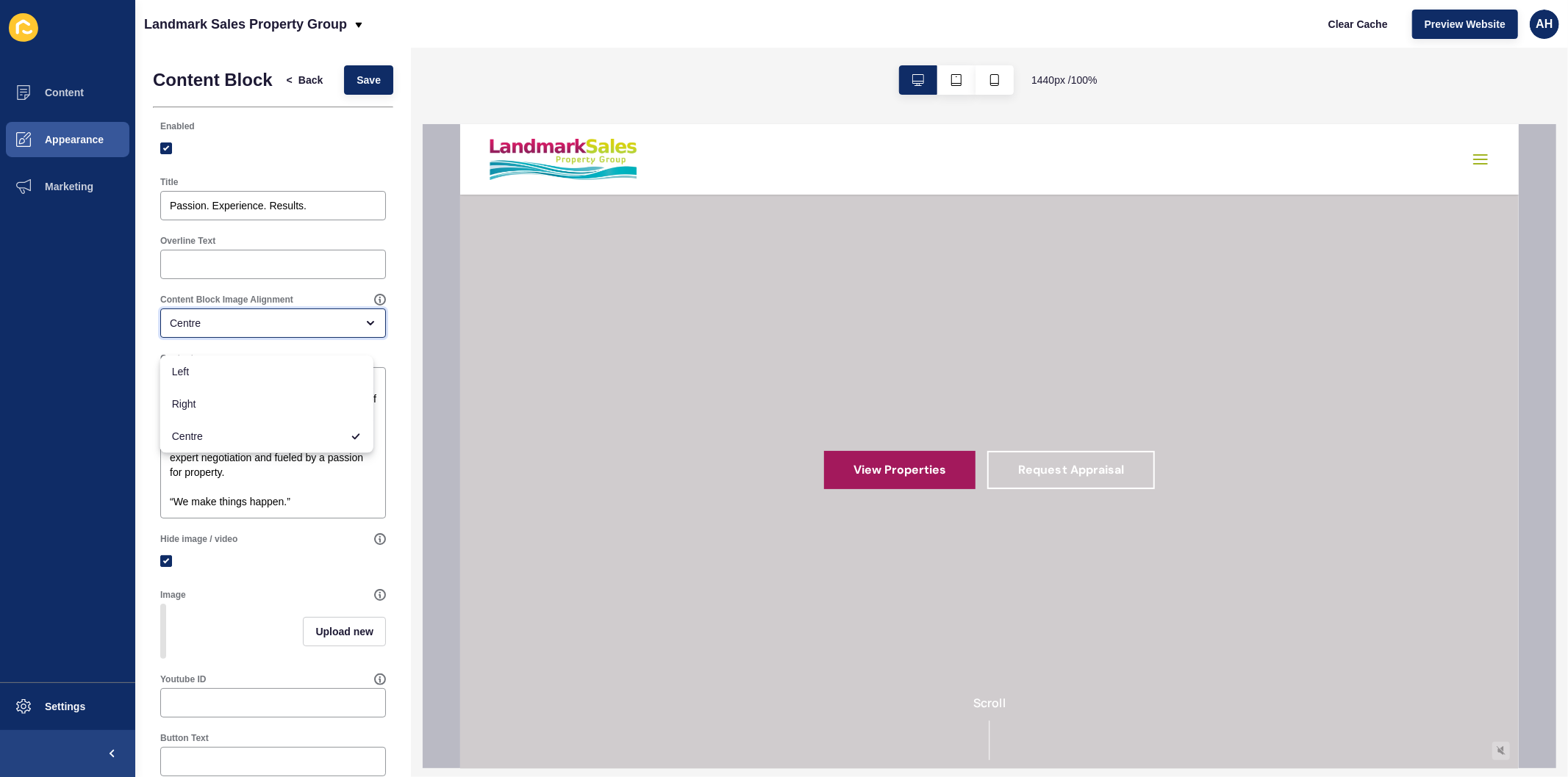
click at [257, 331] on div "Centre" at bounding box center [262, 323] width 186 height 15
click at [225, 371] on span "Left" at bounding box center [266, 372] width 189 height 15
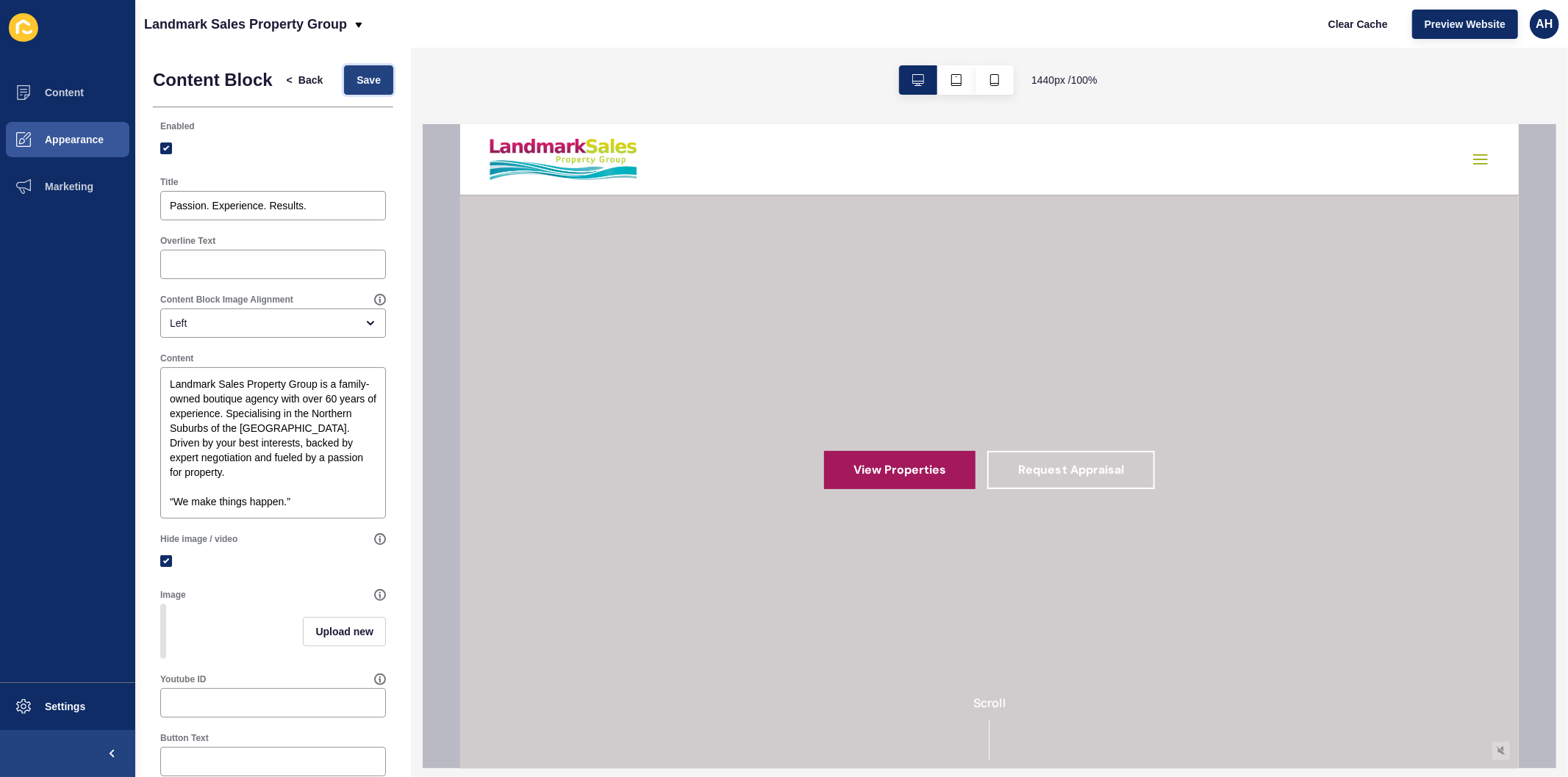
click at [357, 82] on span "Save" at bounding box center [369, 80] width 25 height 15
click at [269, 331] on div "Left" at bounding box center [262, 323] width 186 height 15
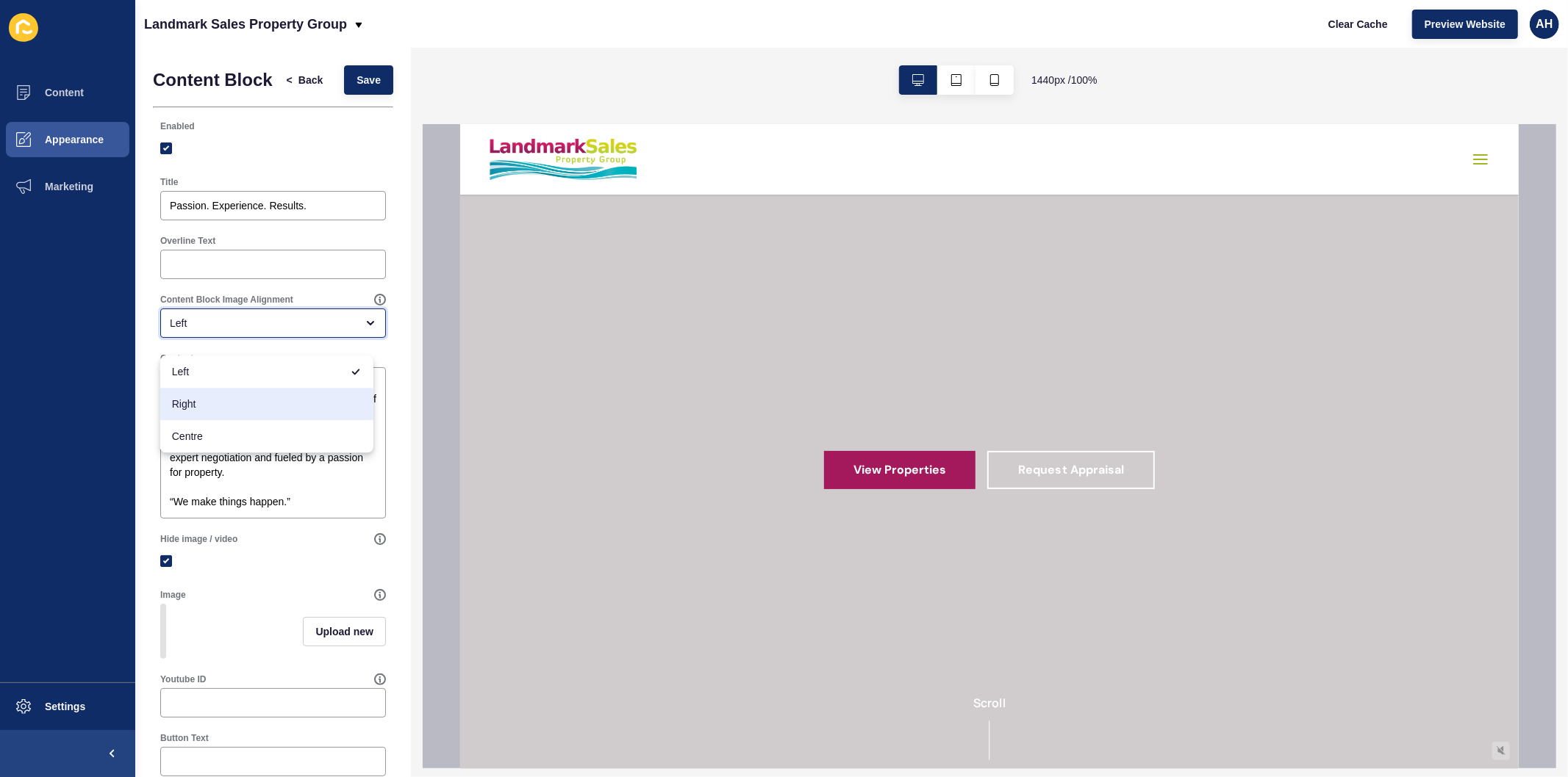
click at [250, 401] on span "Right" at bounding box center [266, 404] width 189 height 15
type input "Right"
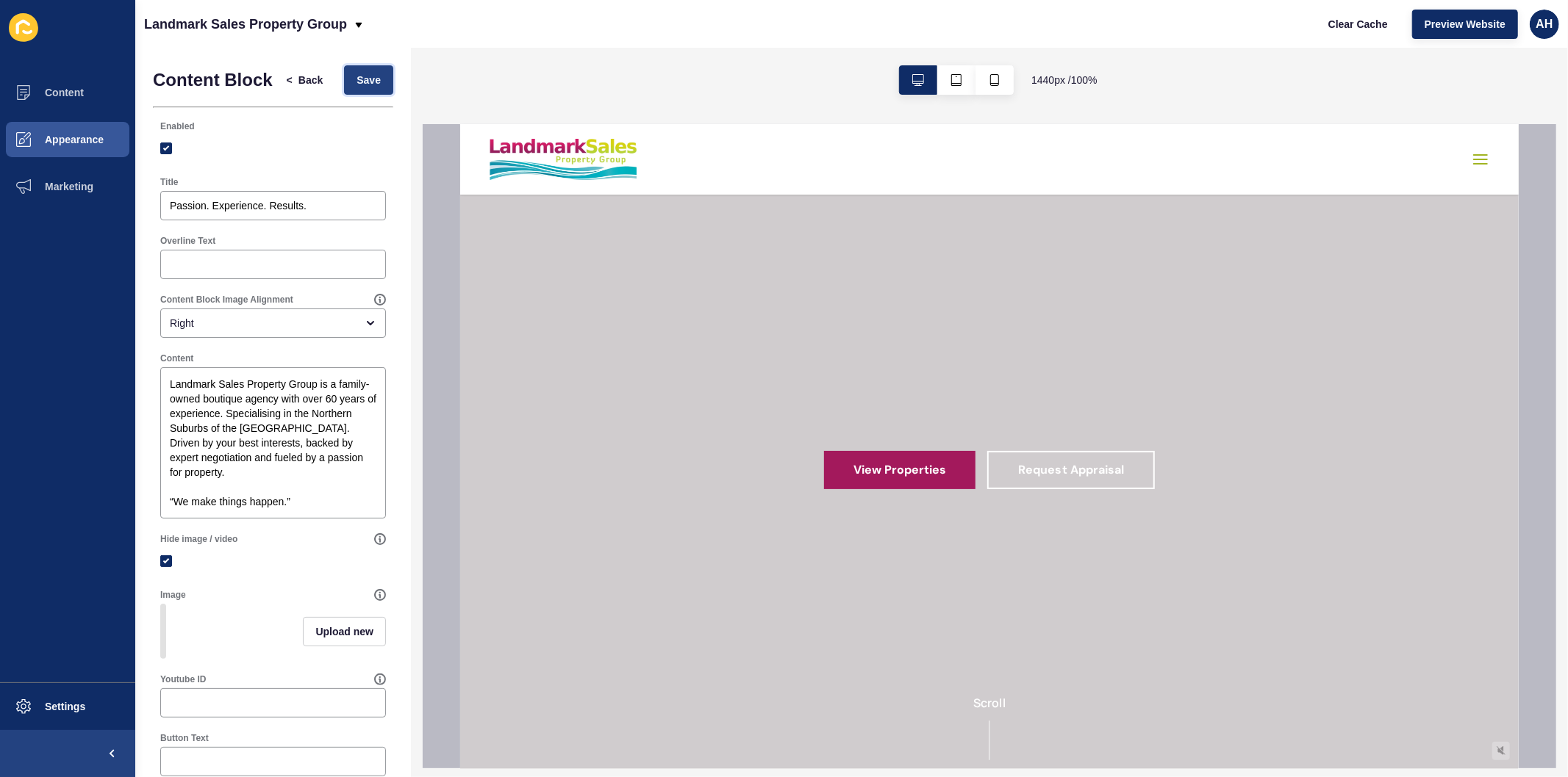
click at [363, 87] on span "Save" at bounding box center [369, 80] width 25 height 15
click at [342, 639] on span "Upload new" at bounding box center [344, 632] width 58 height 15
click at [247, 640] on span at bounding box center [273, 634] width 223 height 57
click at [162, 605] on input "Drag or click to upload" at bounding box center [162, 605] width 0 height 0
type input "C:\fakepath\Team Picture.jpg"
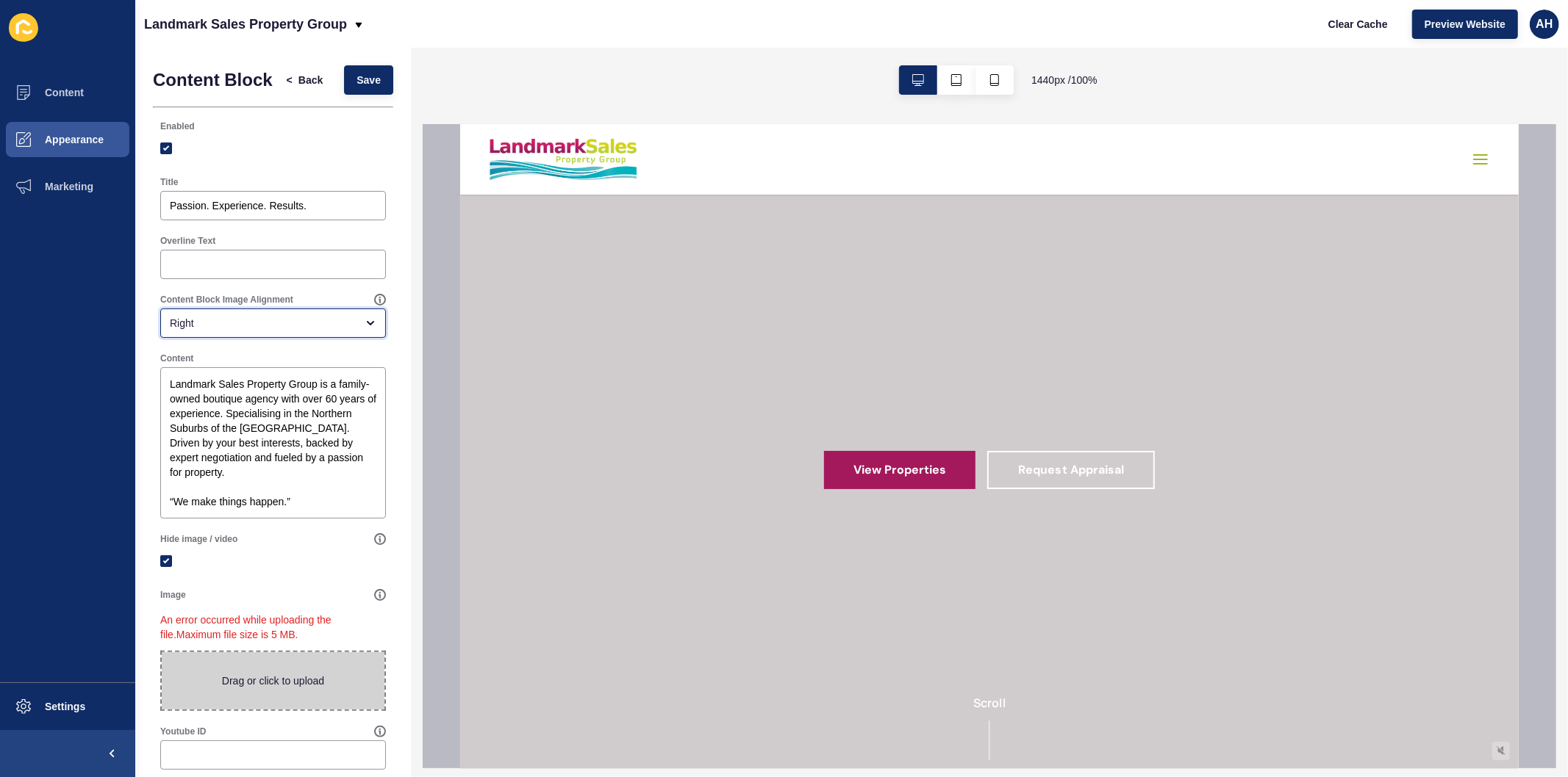
click at [212, 331] on div "Right" at bounding box center [262, 323] width 186 height 15
click at [207, 407] on span "Right" at bounding box center [256, 404] width 169 height 15
click at [357, 88] on span "Save" at bounding box center [369, 80] width 25 height 15
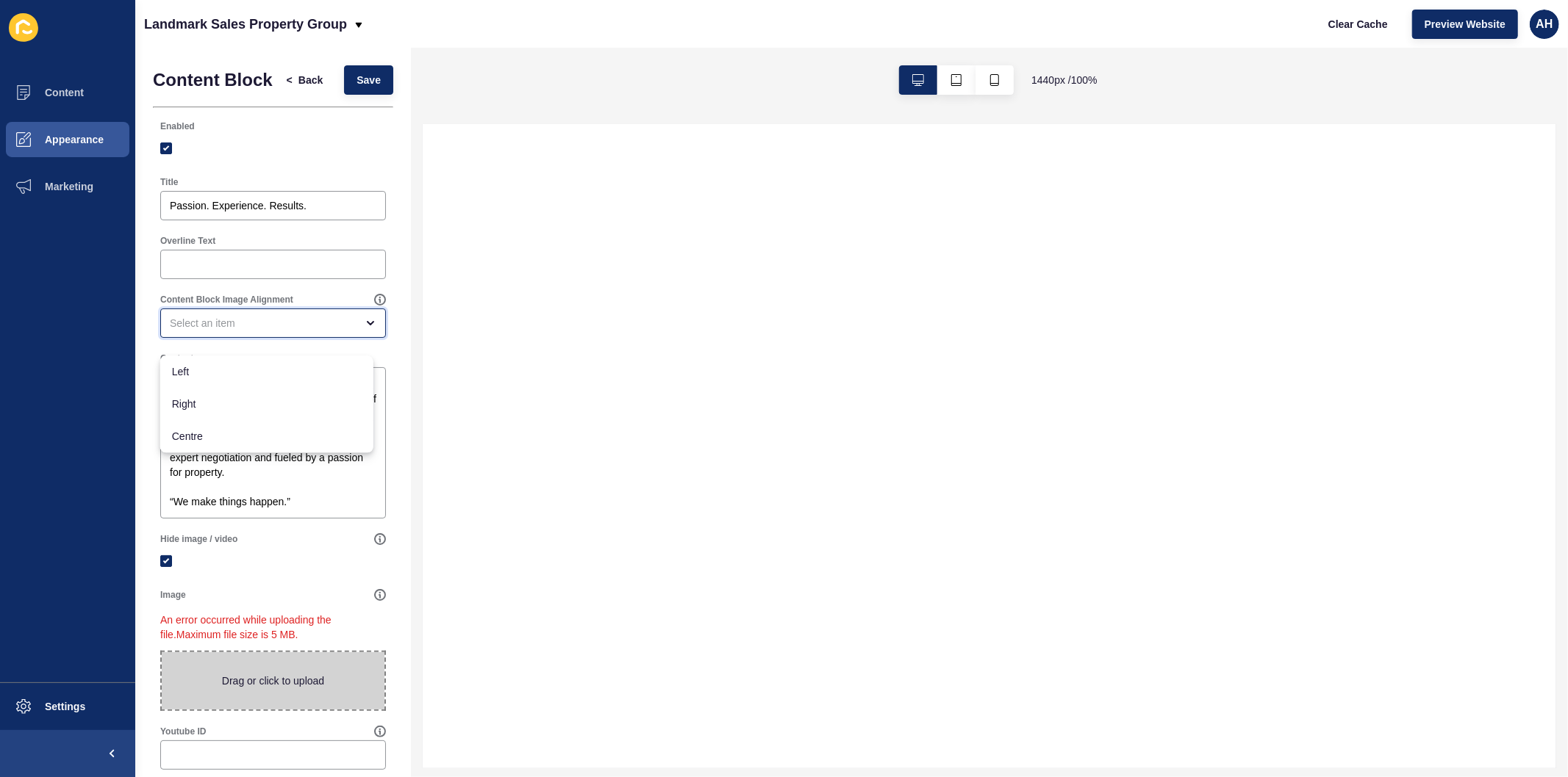
click at [199, 331] on div "close menu" at bounding box center [262, 323] width 186 height 15
click at [216, 436] on span "Centre" at bounding box center [266, 437] width 189 height 15
type input "Centre"
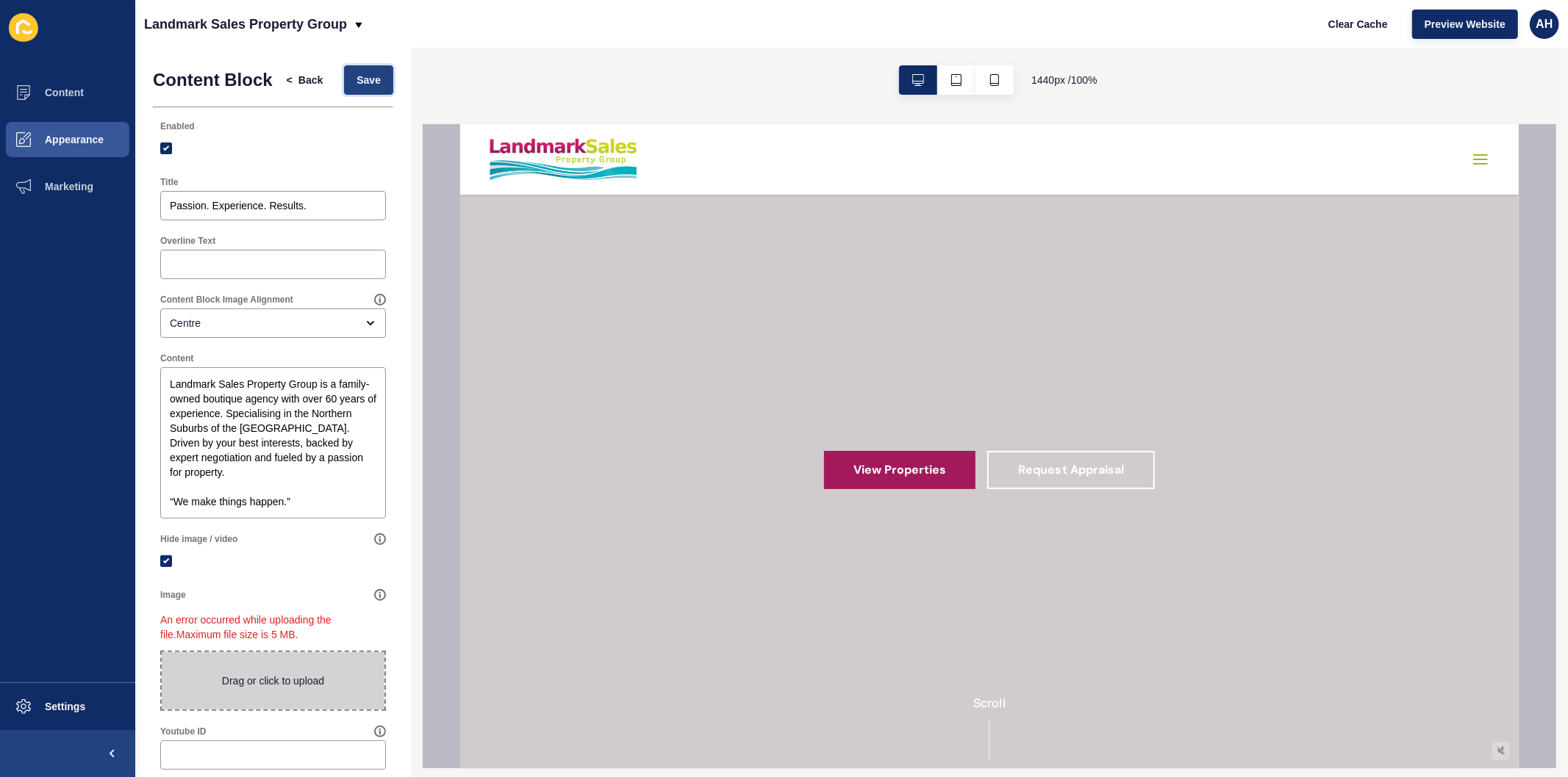
click at [366, 82] on span "Save" at bounding box center [369, 80] width 25 height 15
click at [266, 492] on textarea "Landmark Sales Property Group is a family-owned boutique agency with over 60 ye…" at bounding box center [273, 443] width 221 height 147
paste textarea "experience. Specialising in the Northern Suburbs of the Gold Coast. Drive by yo…"
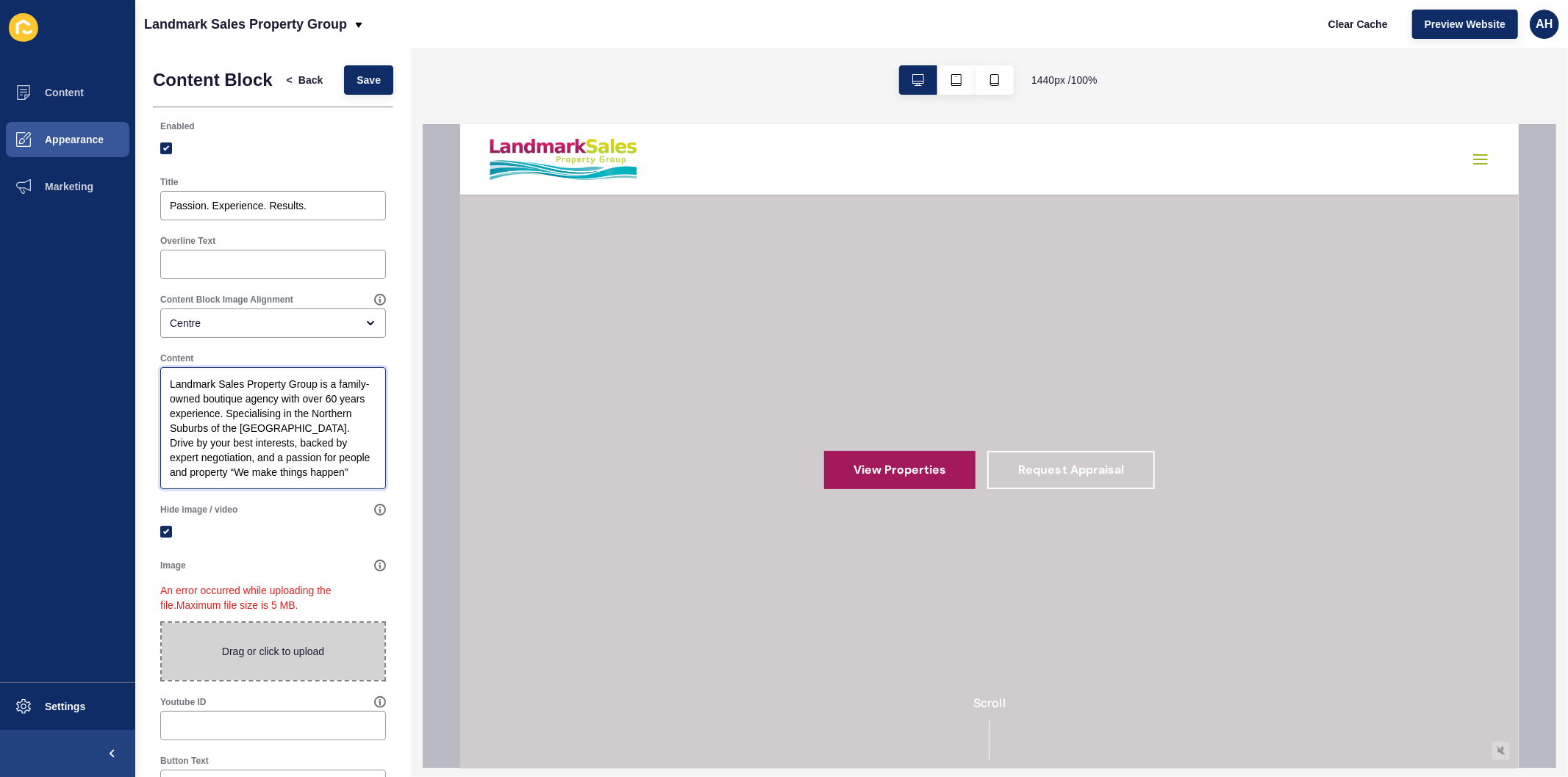
click at [210, 480] on textarea "Landmark Sales Property Group is a family-owned boutique agency with over 60 ye…" at bounding box center [273, 428] width 221 height 117
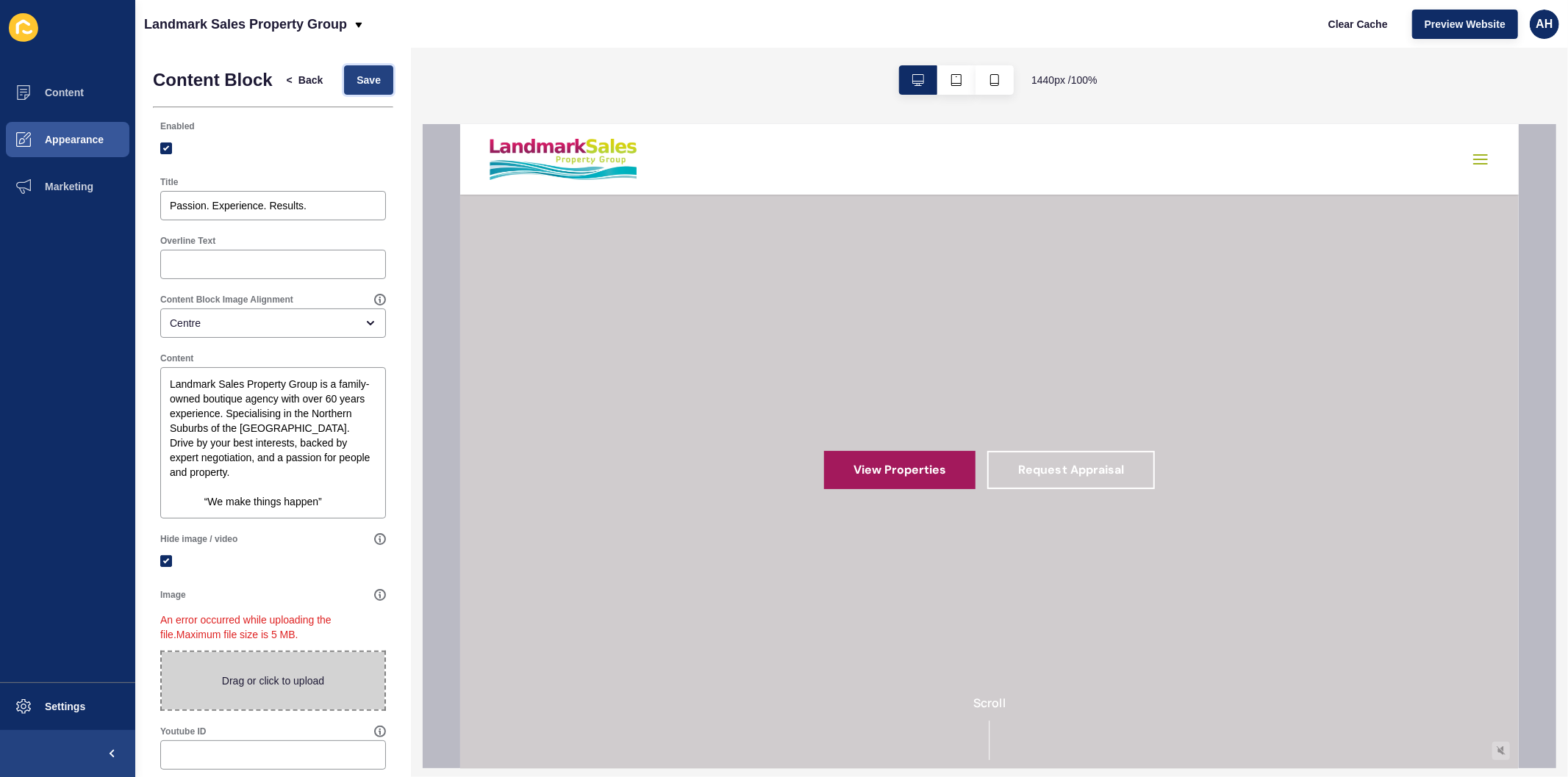
click at [357, 88] on span "Save" at bounding box center [369, 80] width 25 height 15
click at [204, 514] on textarea "Landmark Sales Property Group is a family-owned boutique agency with over 60 ye…" at bounding box center [273, 443] width 221 height 147
type textarea "Landmark Sales Property Group is a family-owned boutique agency with over 60 ye…"
click at [357, 83] on span "Save" at bounding box center [369, 80] width 25 height 15
click at [83, 83] on button "Content" at bounding box center [68, 92] width 135 height 47
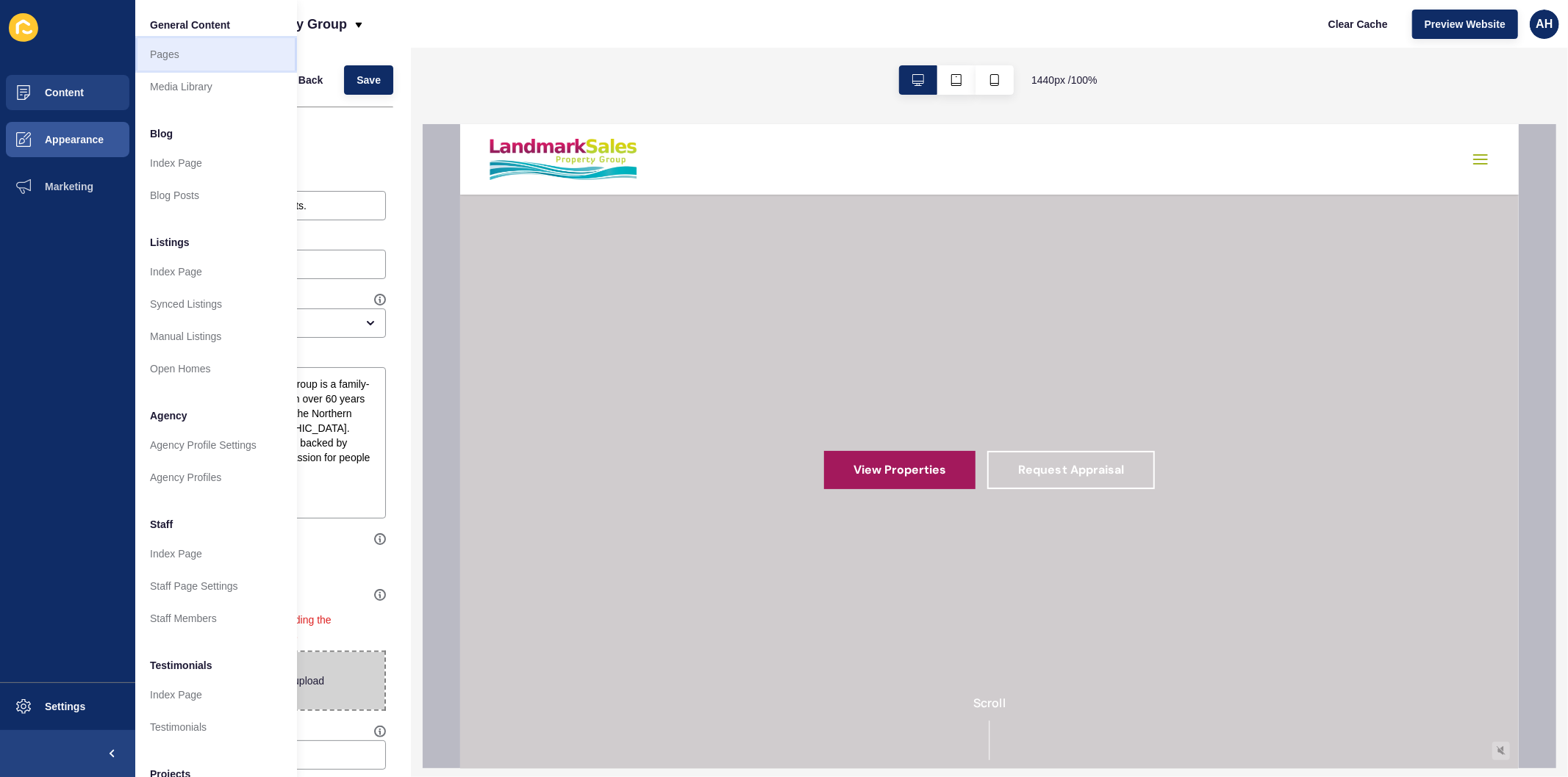
click at [195, 61] on link "Pages" at bounding box center [216, 54] width 162 height 33
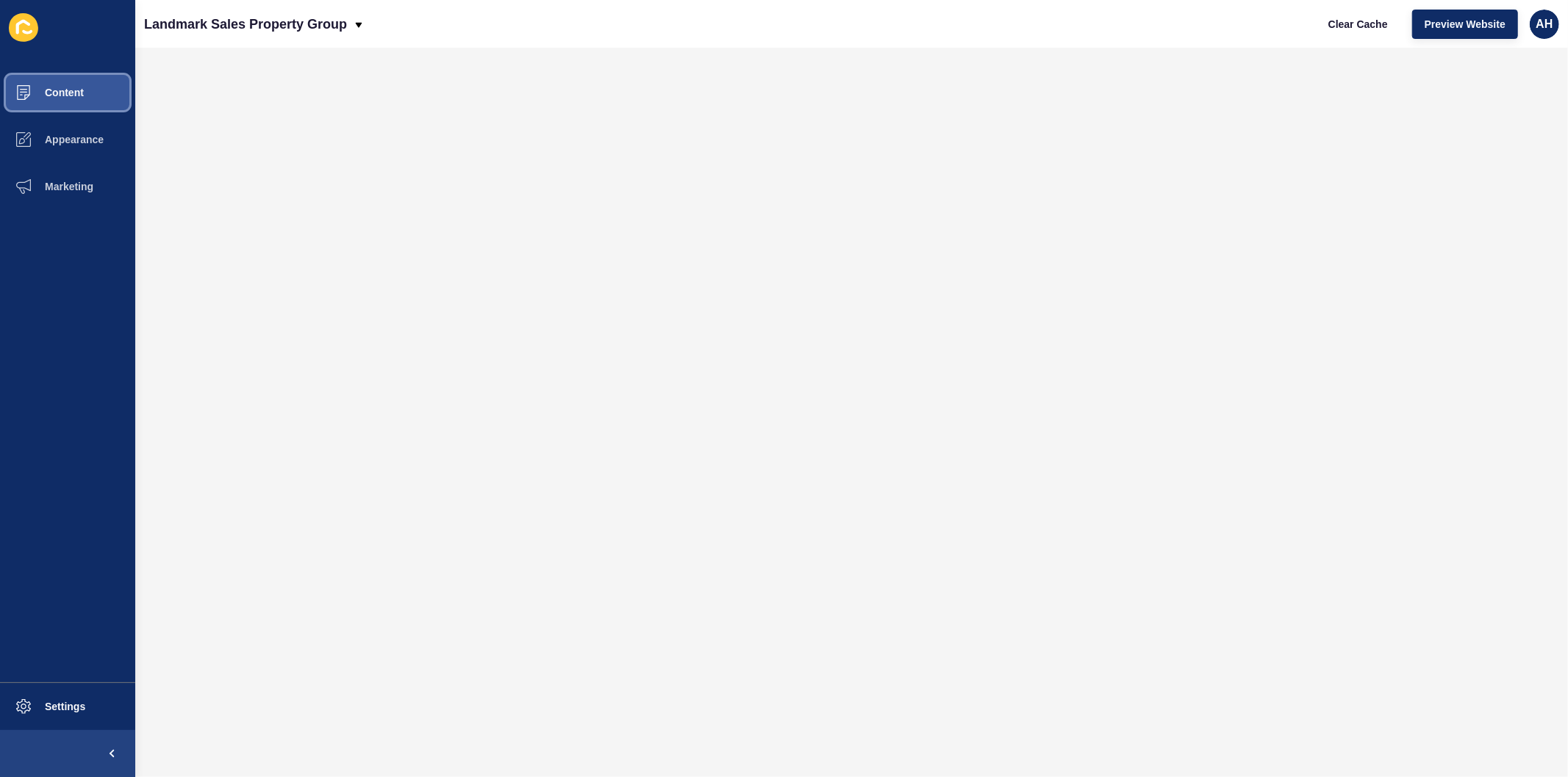
click at [82, 94] on span "Content" at bounding box center [41, 93] width 86 height 12
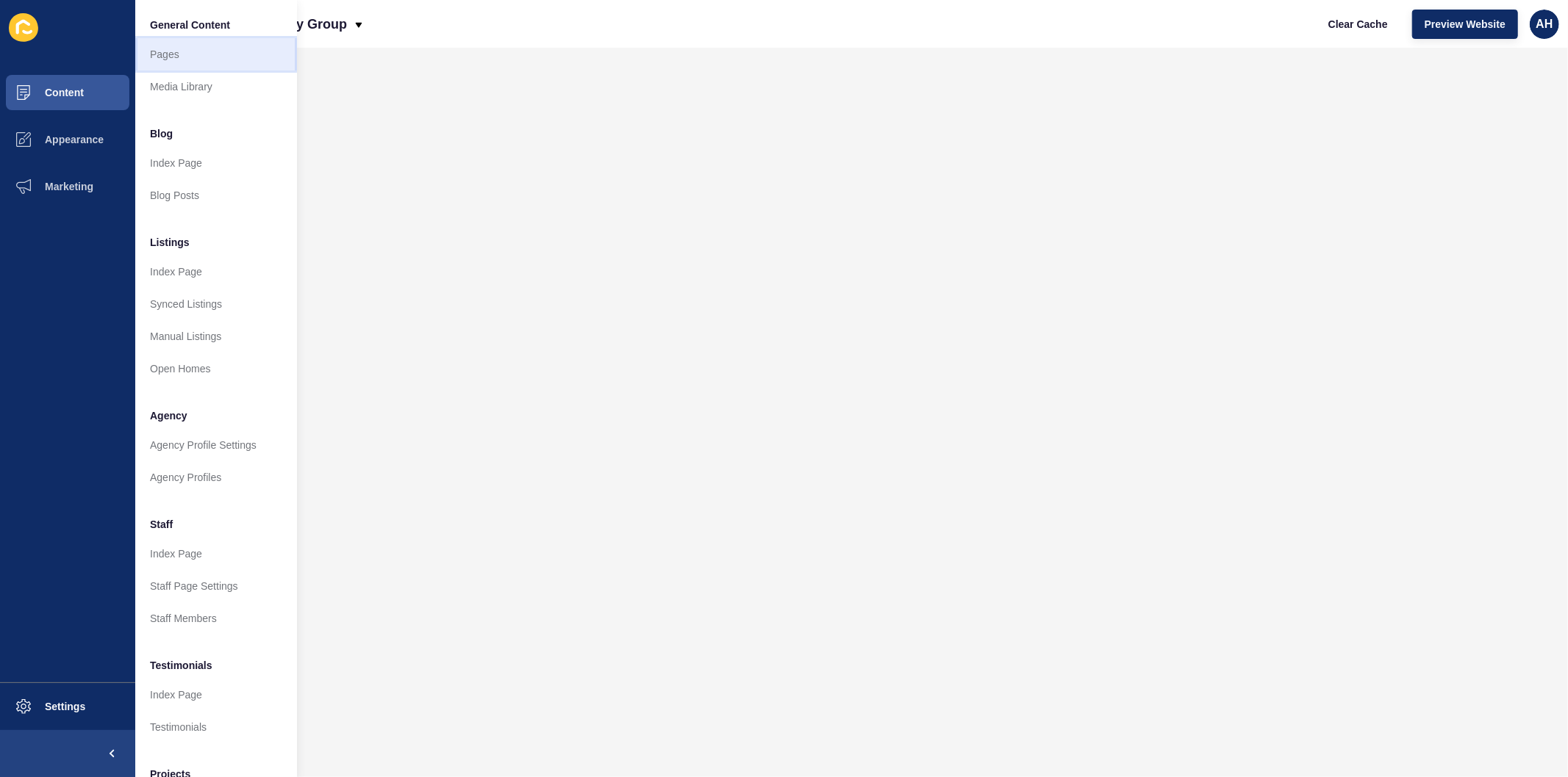
click at [178, 54] on link "Pages" at bounding box center [216, 54] width 162 height 33
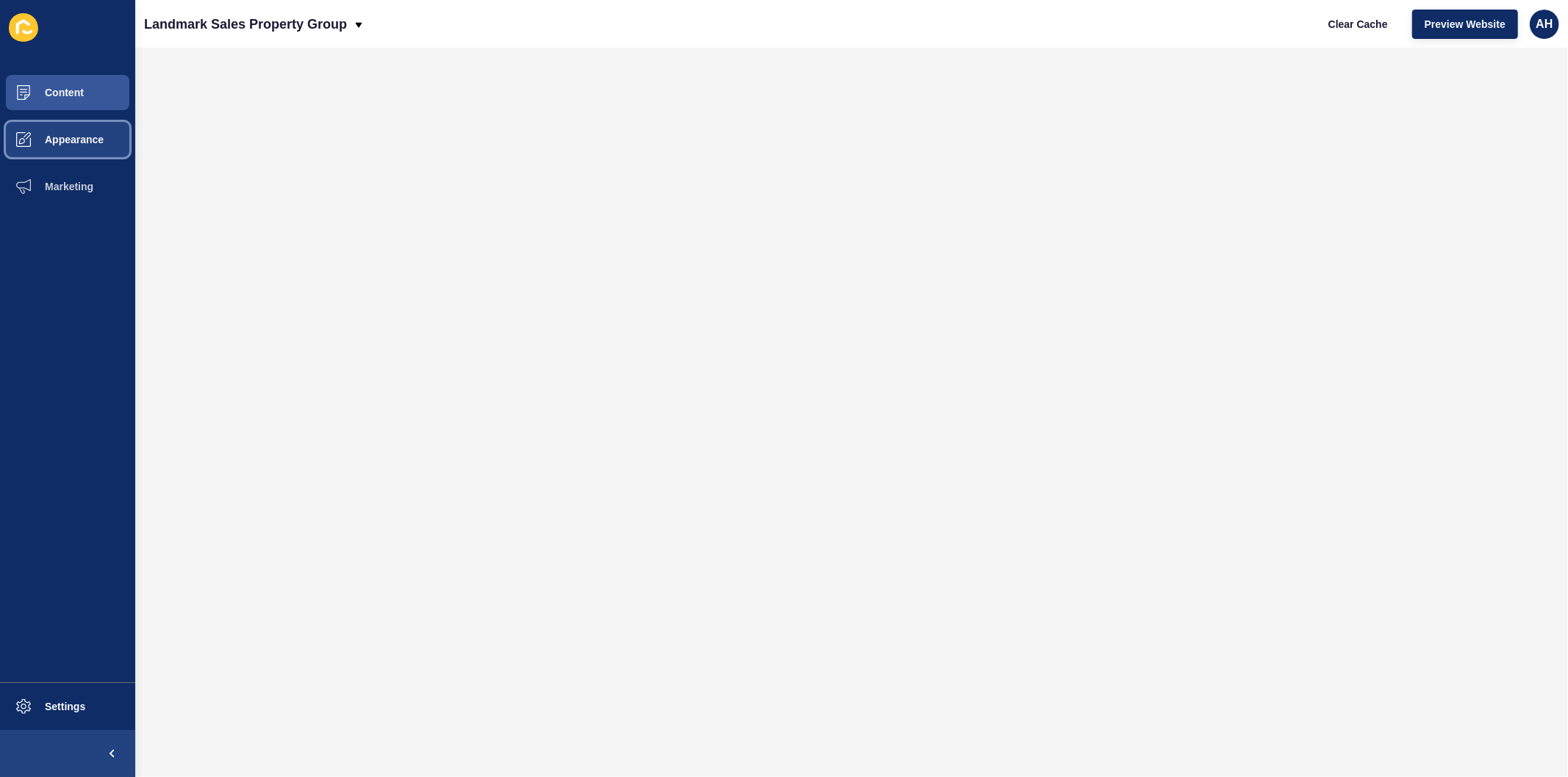
click at [74, 143] on span "Appearance" at bounding box center [51, 140] width 106 height 12
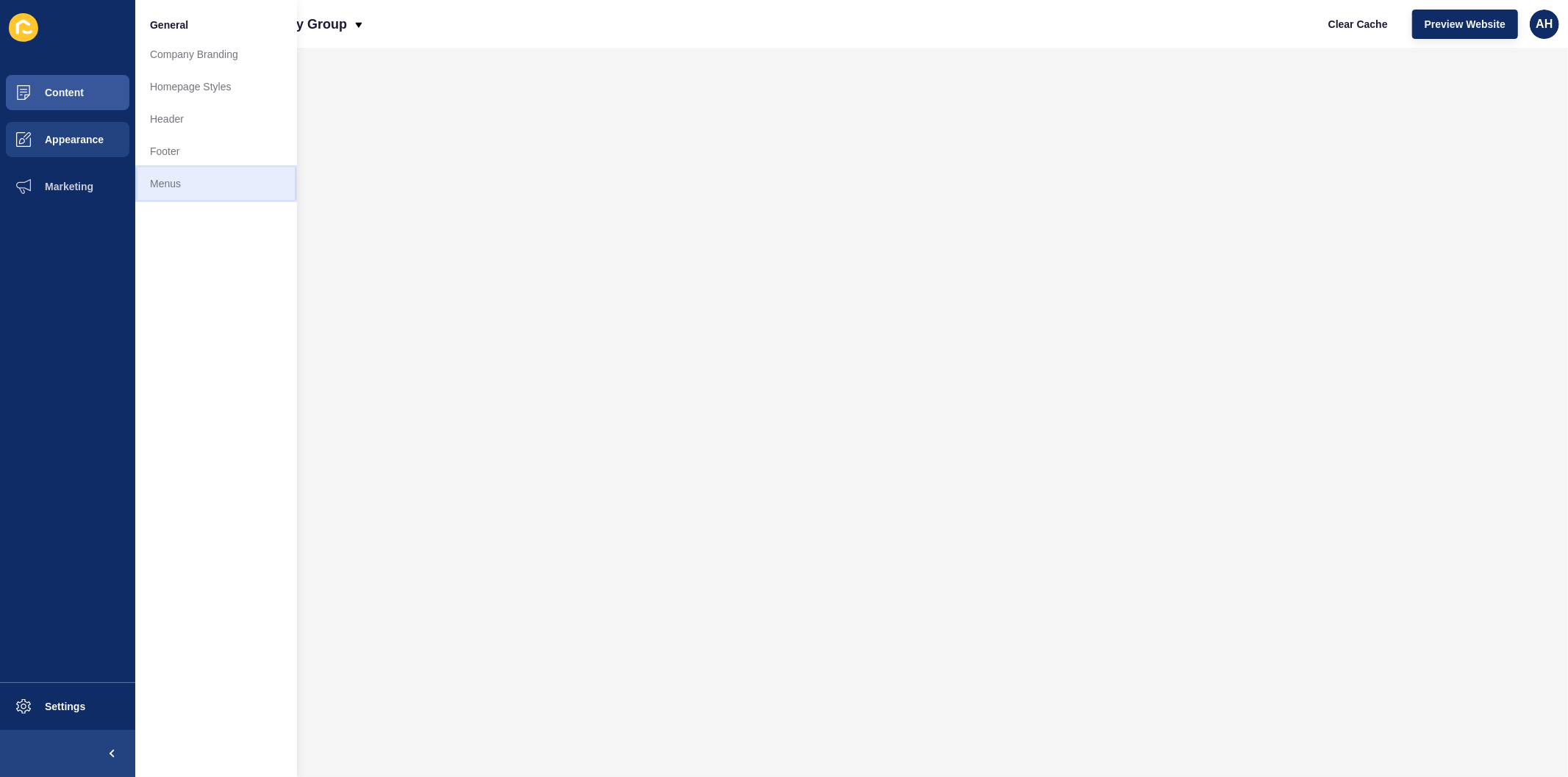
click at [175, 187] on link "Menus" at bounding box center [216, 184] width 162 height 33
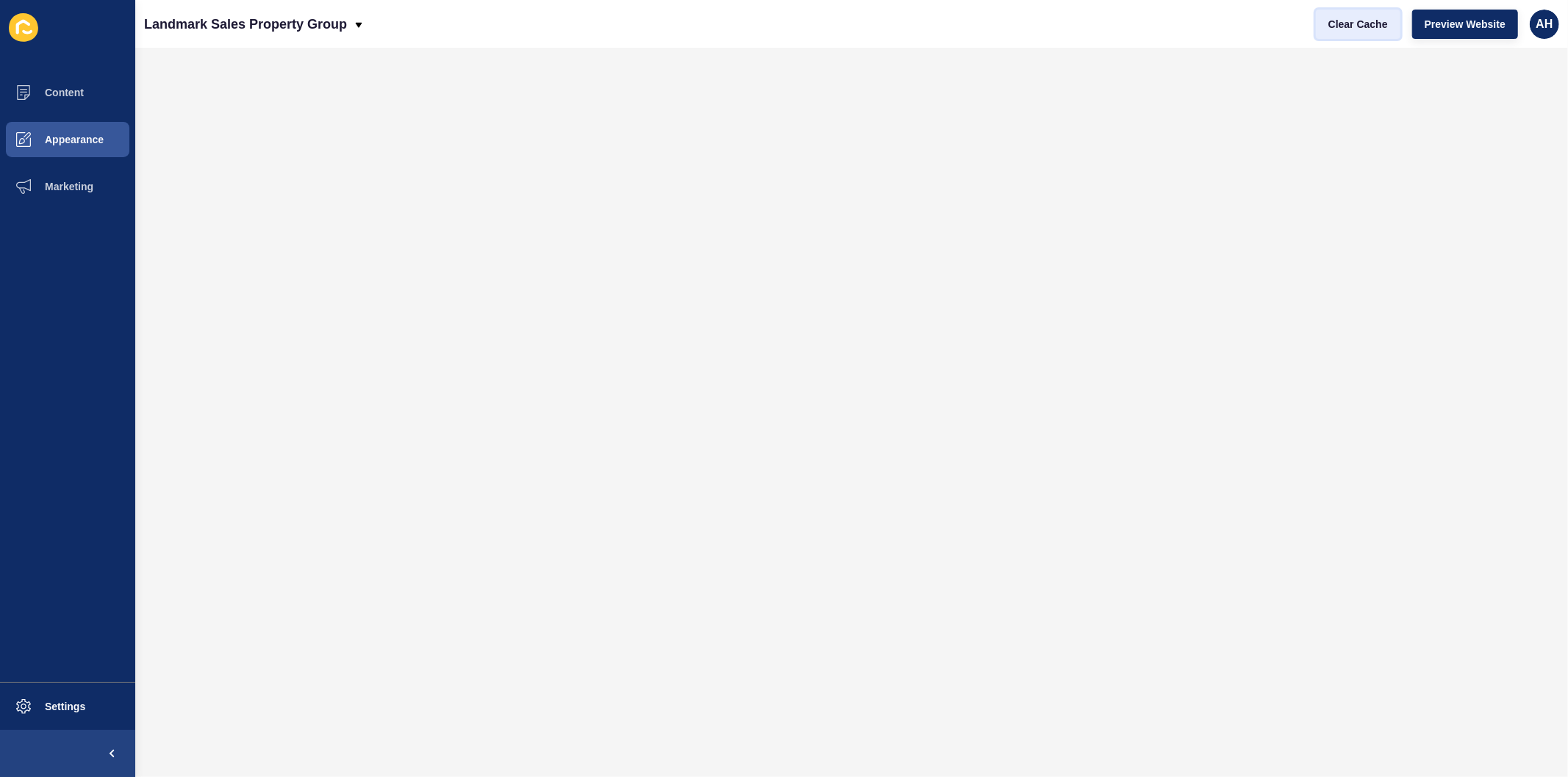
click at [1370, 32] on button "Clear Cache" at bounding box center [1358, 25] width 85 height 30
click at [85, 134] on span "Appearance" at bounding box center [51, 140] width 106 height 12
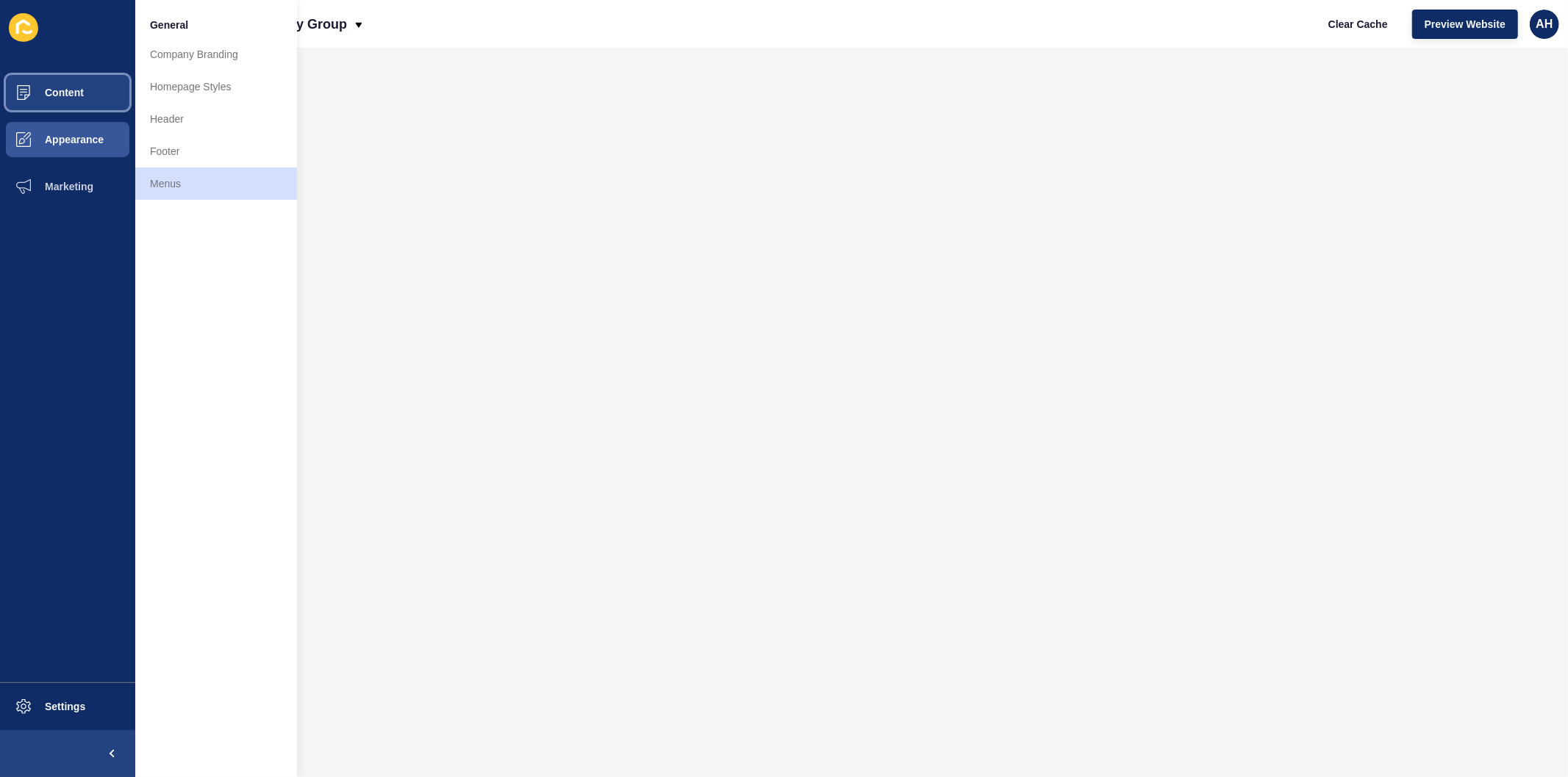
click at [63, 83] on button "Content" at bounding box center [68, 92] width 135 height 47
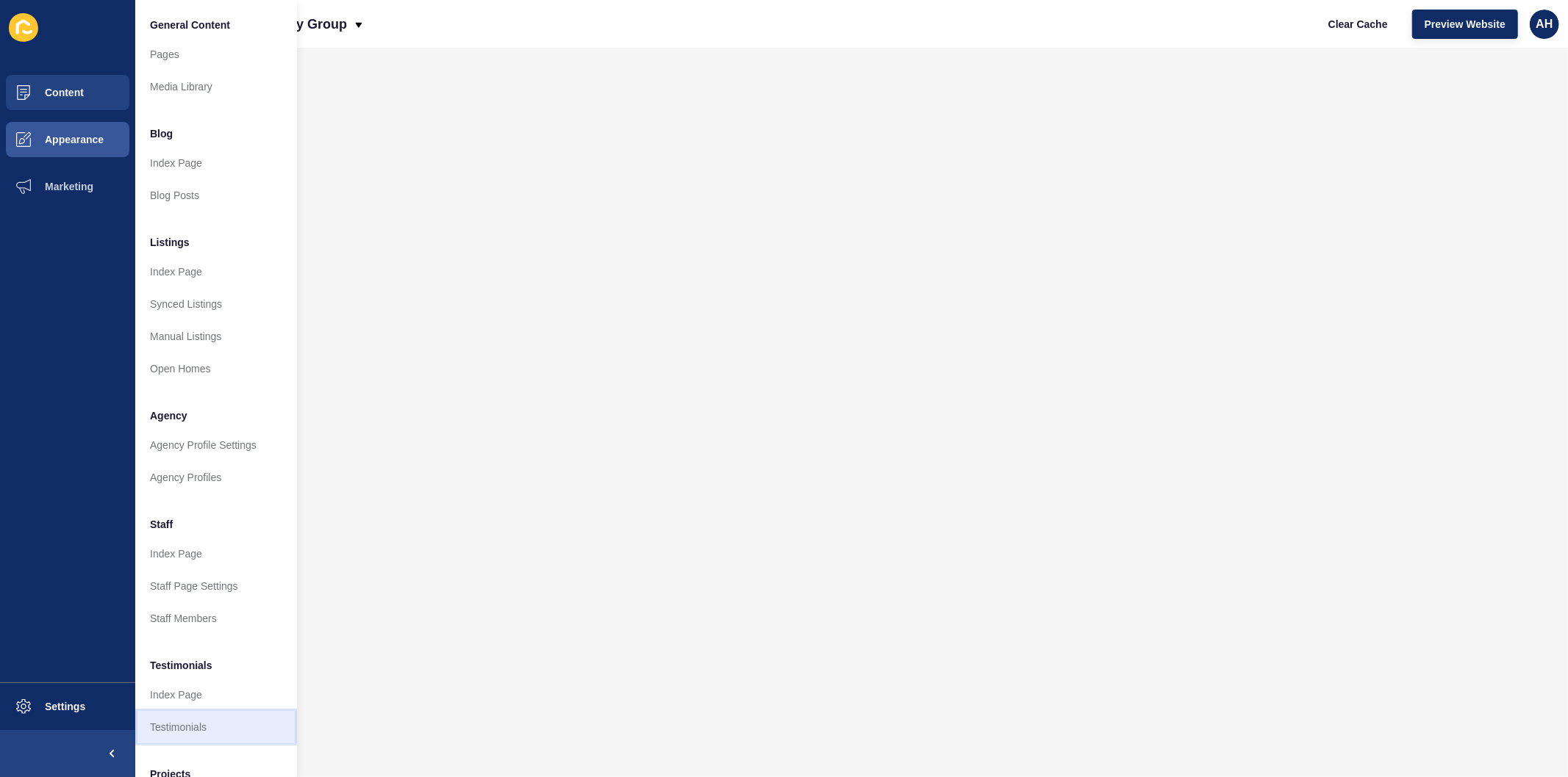
click at [171, 731] on link "Testimonials" at bounding box center [216, 727] width 162 height 33
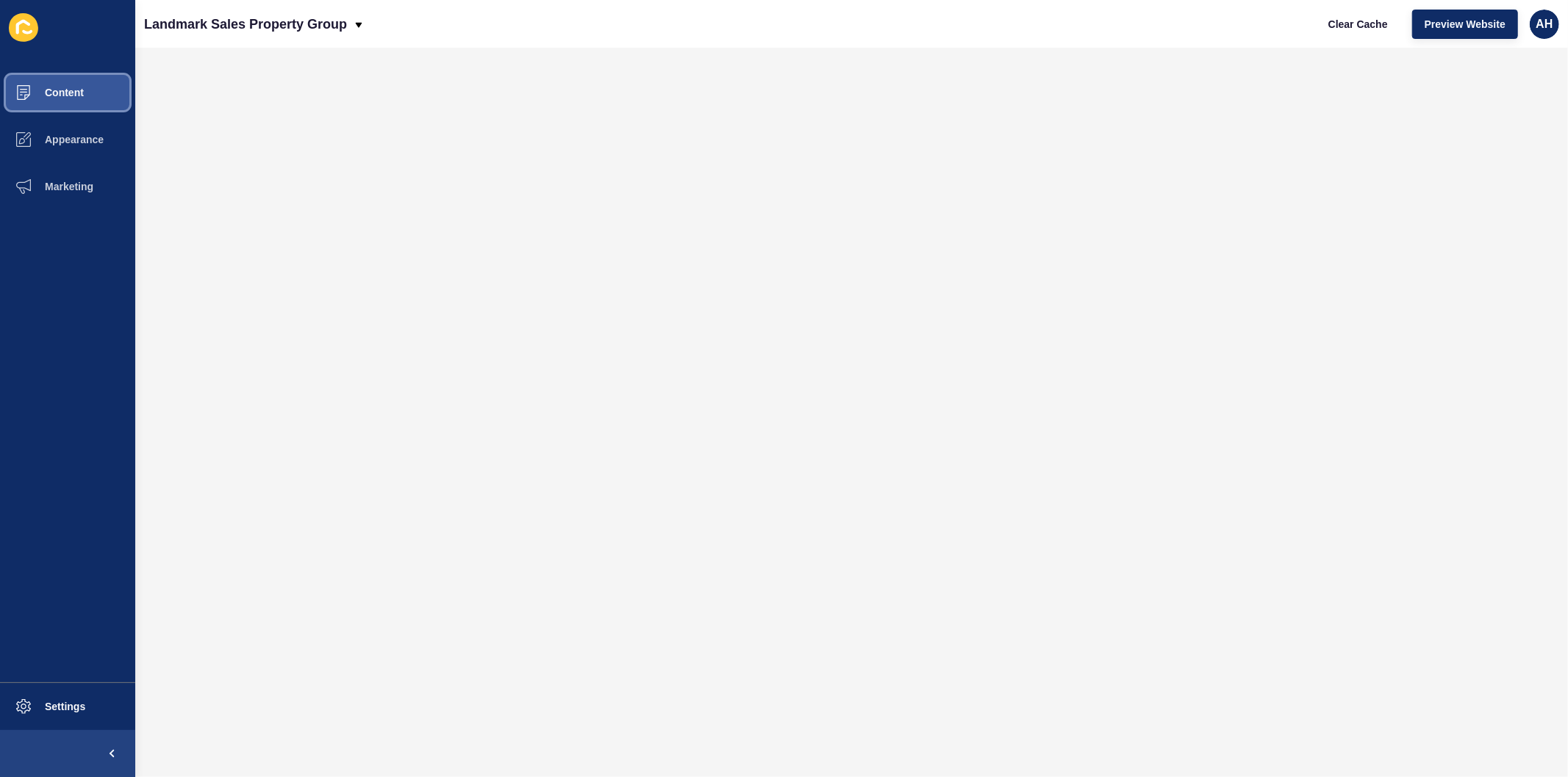
click at [72, 69] on button "Content" at bounding box center [68, 92] width 135 height 47
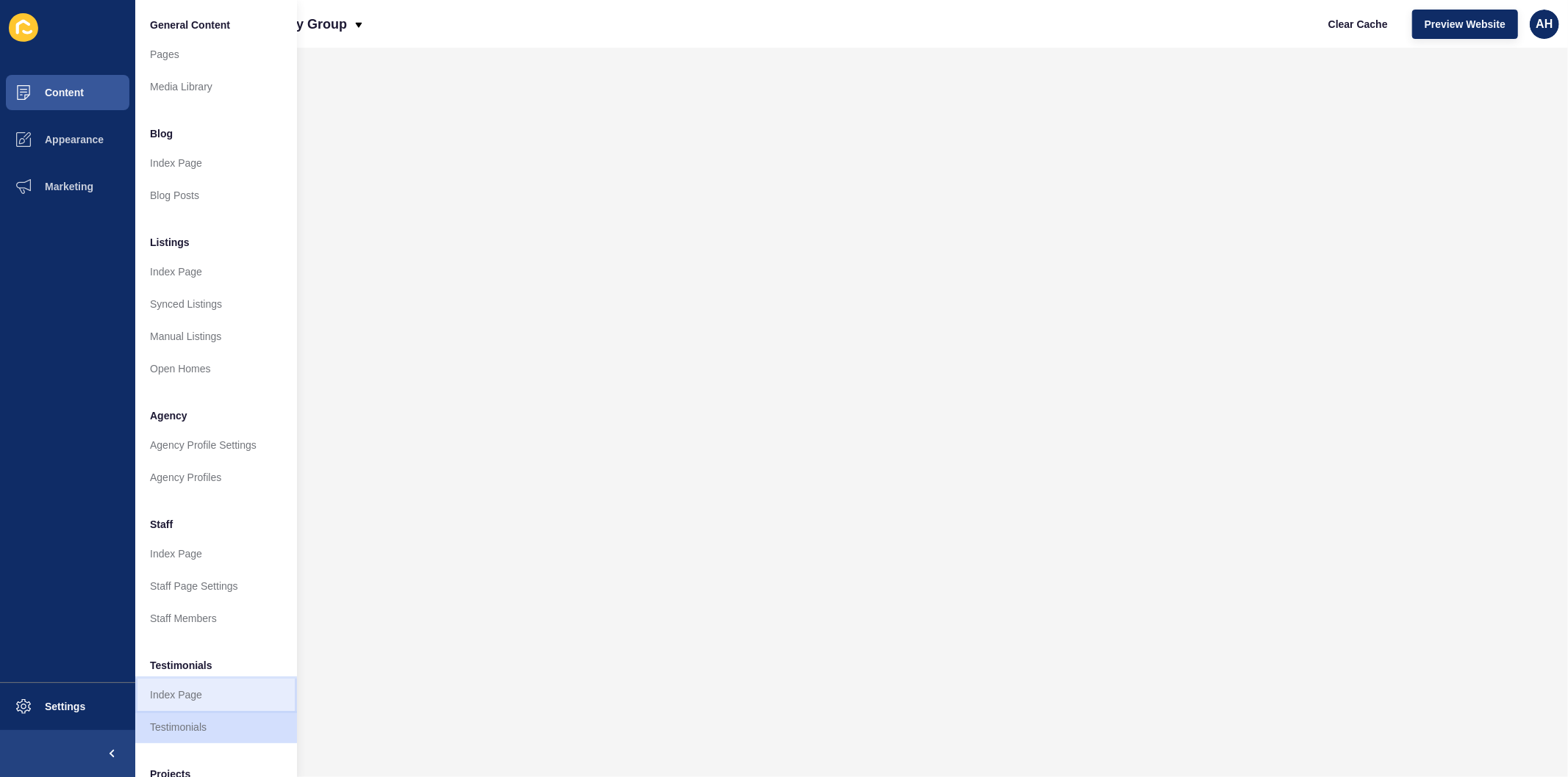
click at [172, 699] on link "Index Page" at bounding box center [216, 695] width 162 height 33
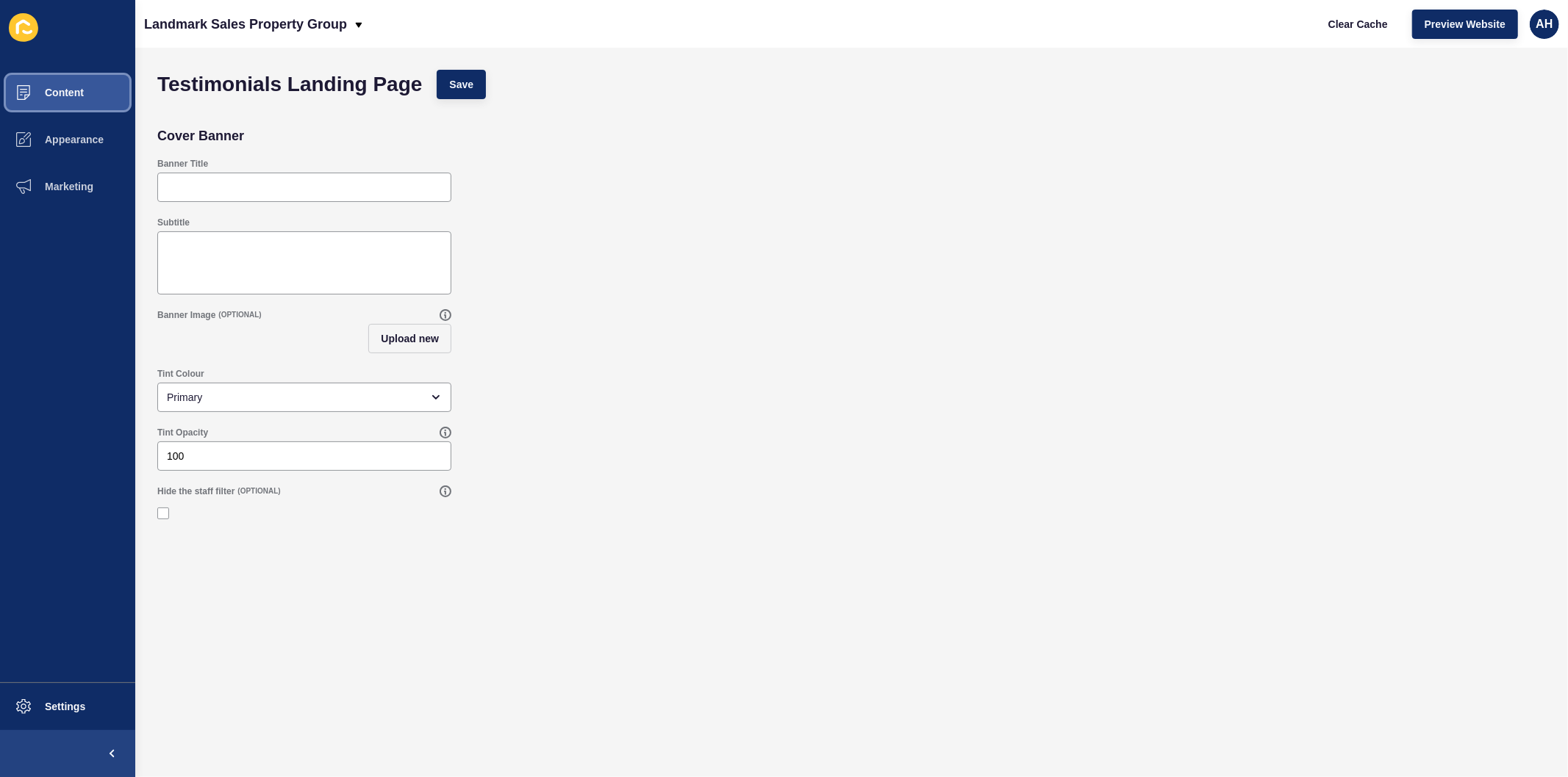
click at [70, 90] on span "Content" at bounding box center [41, 93] width 86 height 12
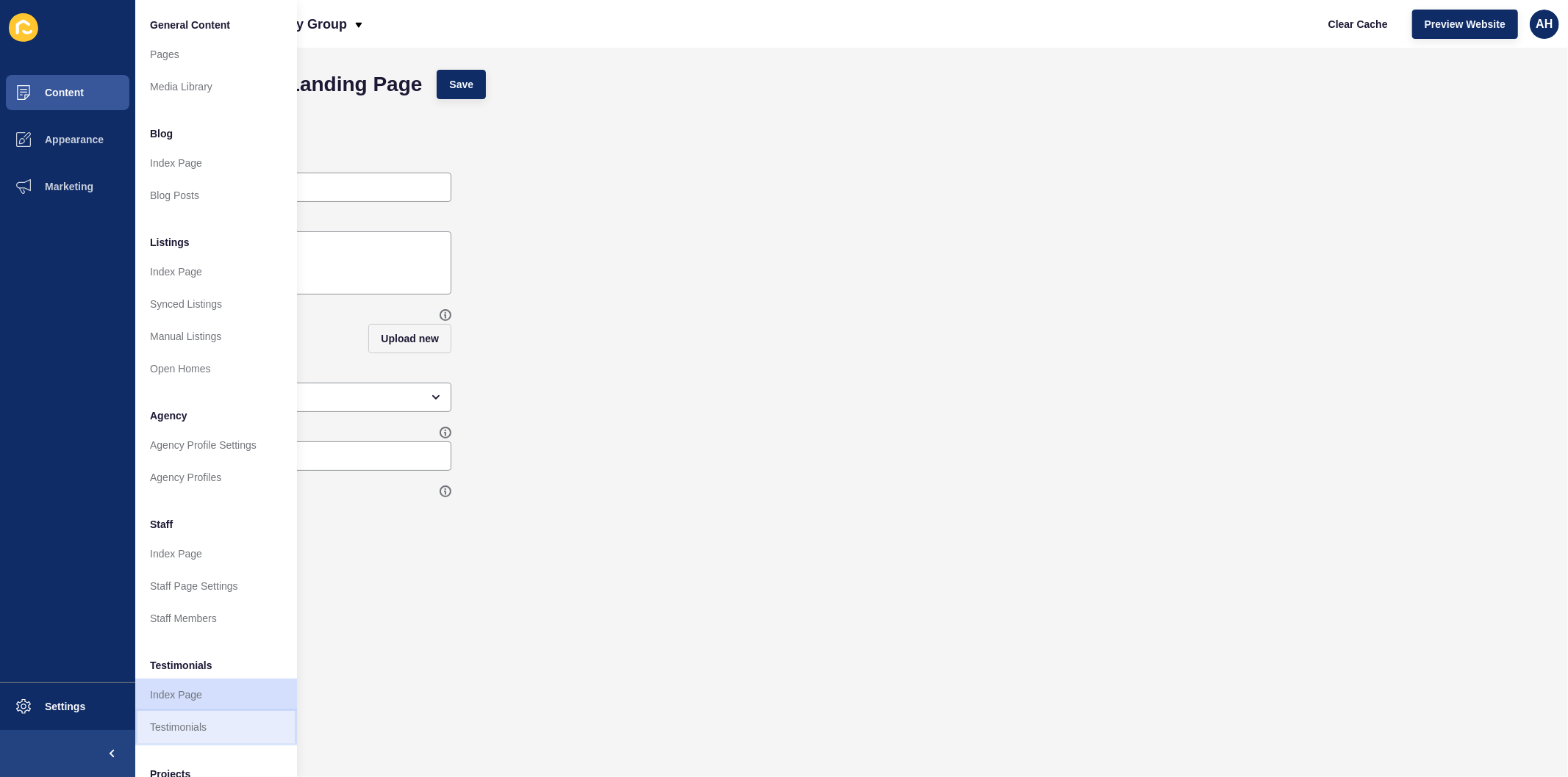
click at [181, 736] on link "Testimonials" at bounding box center [216, 727] width 162 height 33
